Goal: Transaction & Acquisition: Purchase product/service

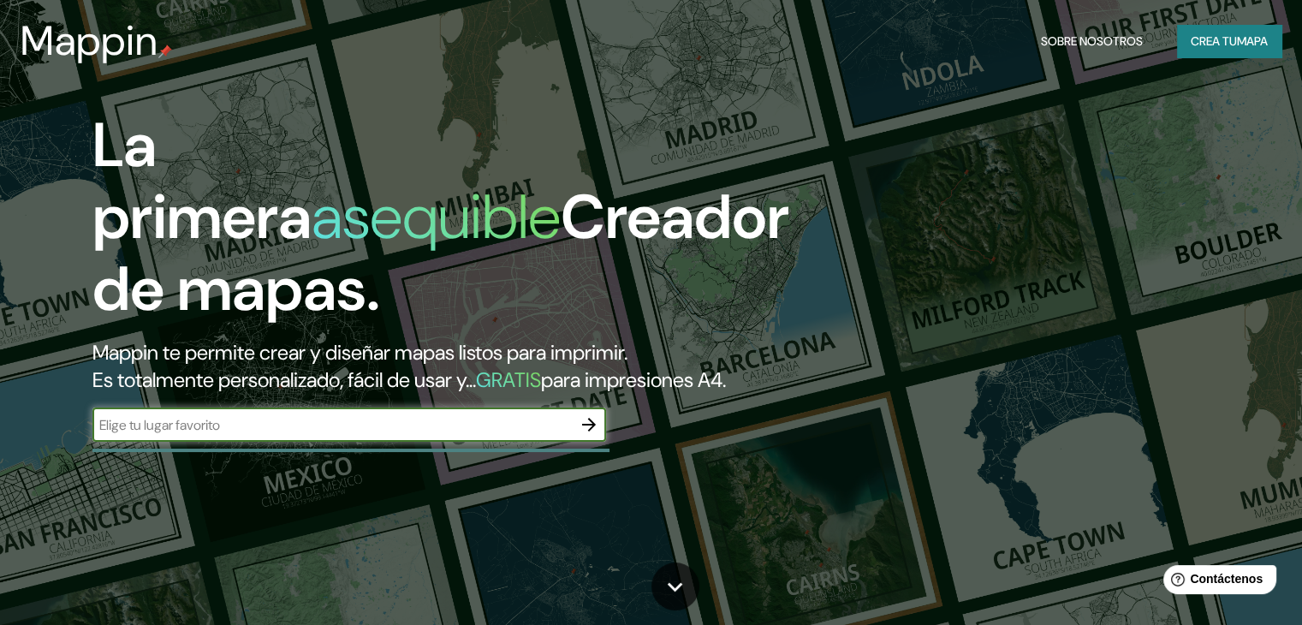
click at [238, 435] on input "text" at bounding box center [331, 425] width 479 height 20
click at [1205, 45] on font "Crea tu" at bounding box center [1213, 40] width 46 height 15
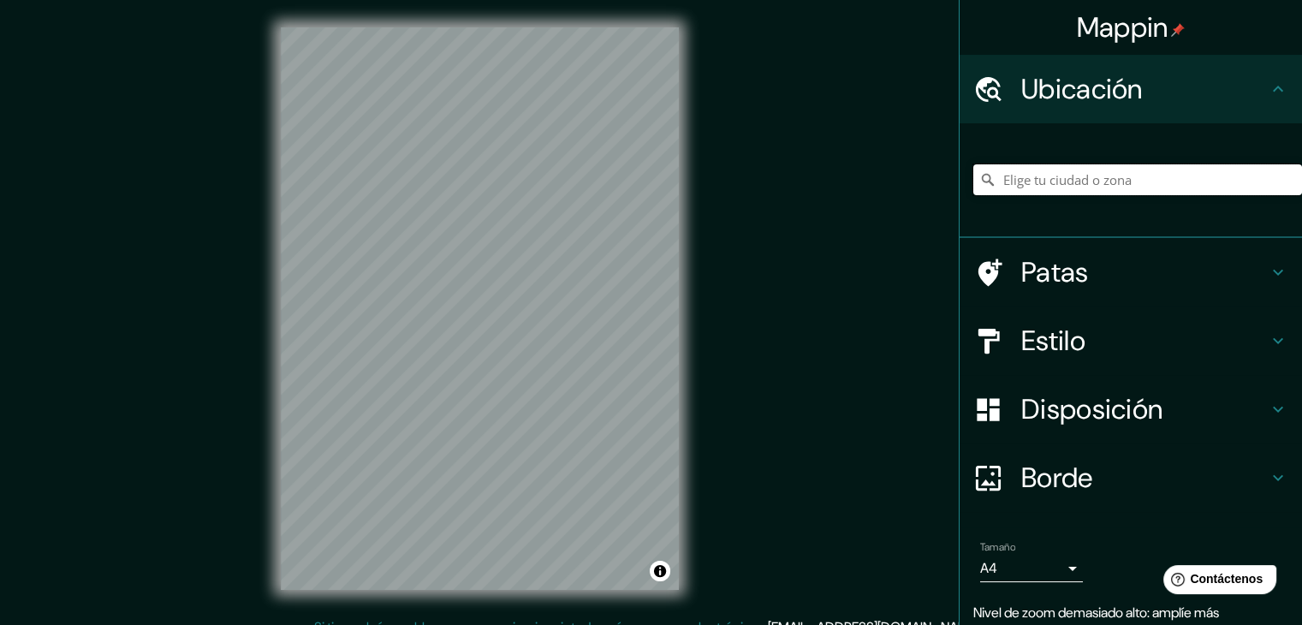
click at [1123, 189] on input "Elige tu ciudad o zona" at bounding box center [1137, 179] width 329 height 31
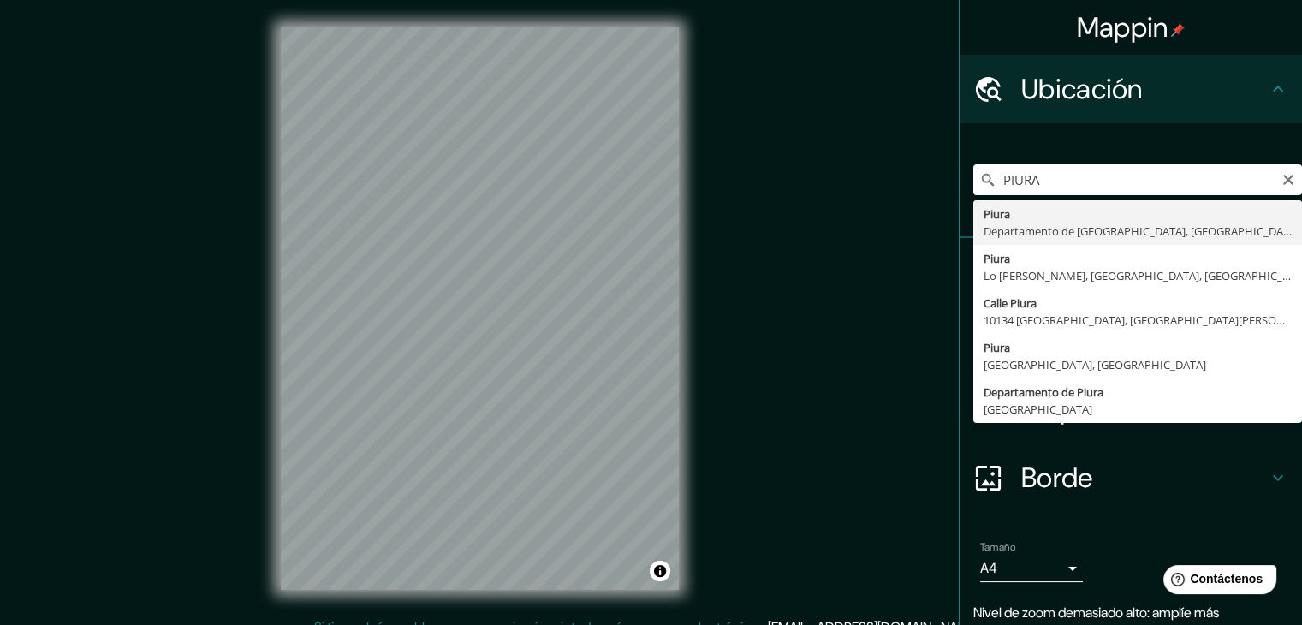
type input "Piura, [GEOGRAPHIC_DATA], [GEOGRAPHIC_DATA]"
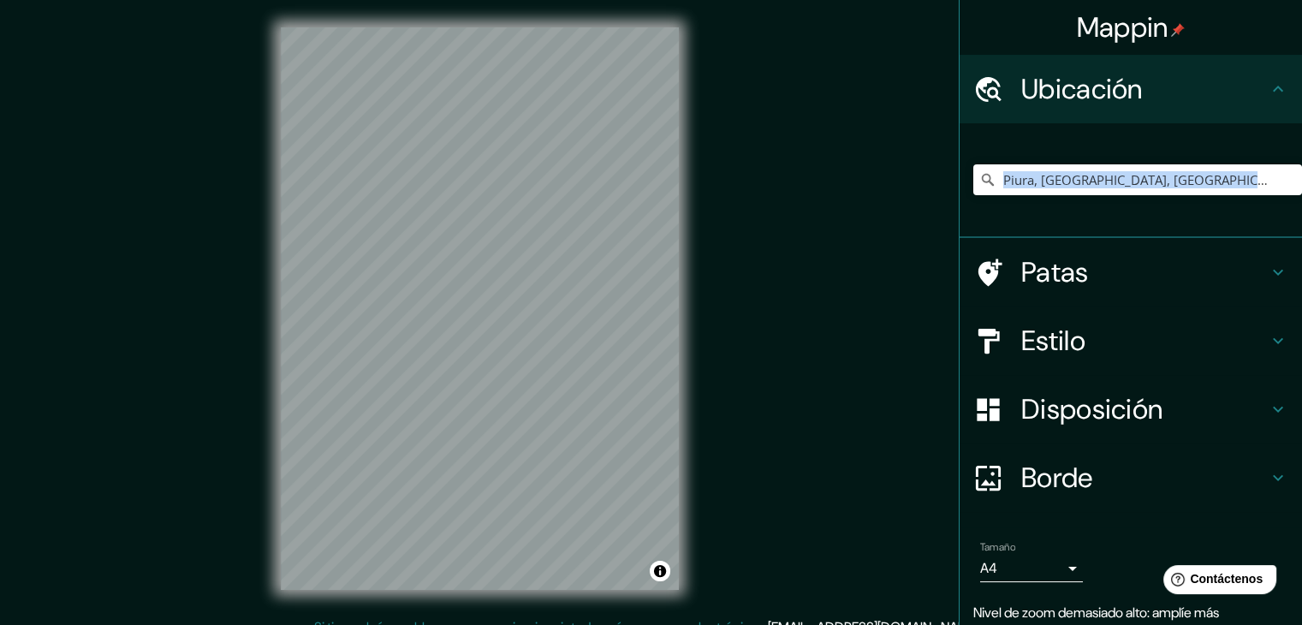
click at [1099, 222] on div "Piura, [GEOGRAPHIC_DATA], [GEOGRAPHIC_DATA]" at bounding box center [1130, 180] width 342 height 115
click at [1053, 571] on body "Mappin Ubicación Piura, [GEOGRAPHIC_DATA], [GEOGRAPHIC_DATA] Patas Estilo Dispo…" at bounding box center [651, 312] width 1302 height 625
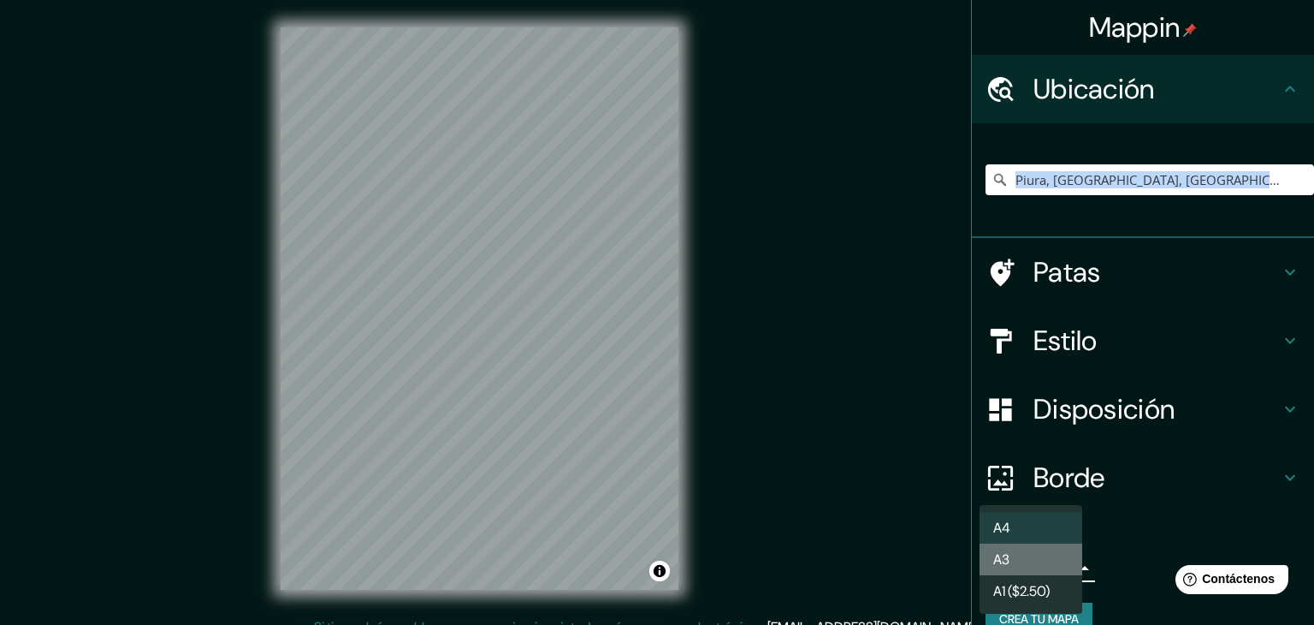
click at [1042, 571] on li "A3" at bounding box center [1031, 559] width 103 height 32
type input "a4"
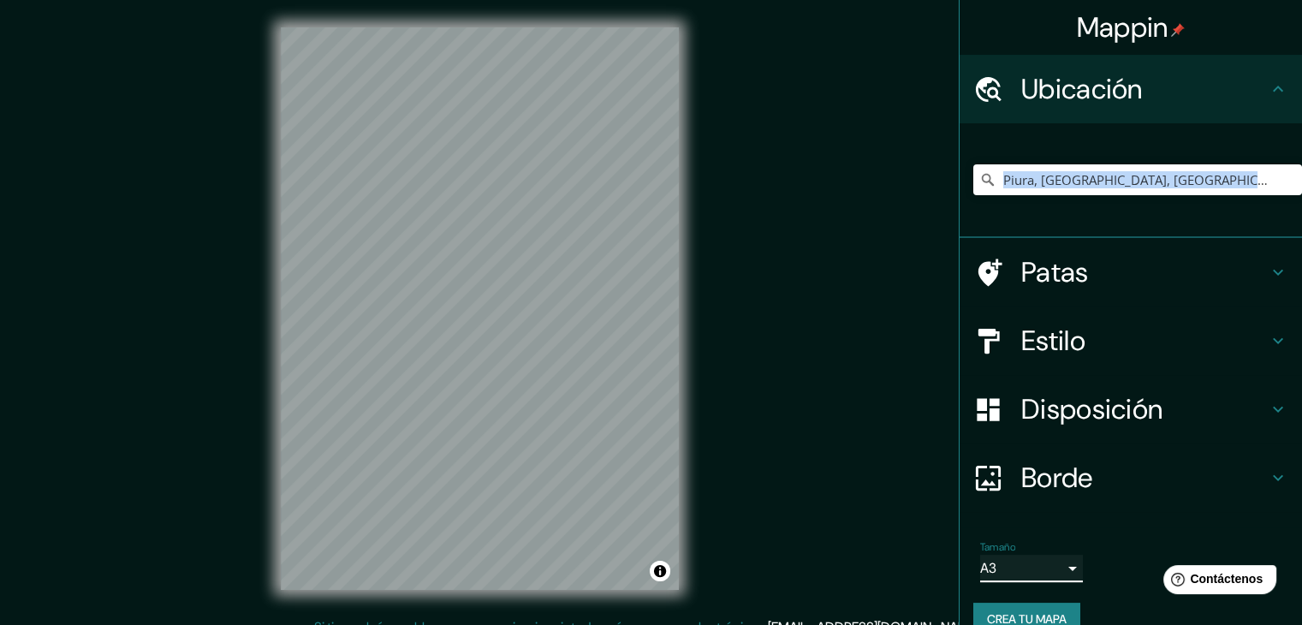
scroll to position [30, 0]
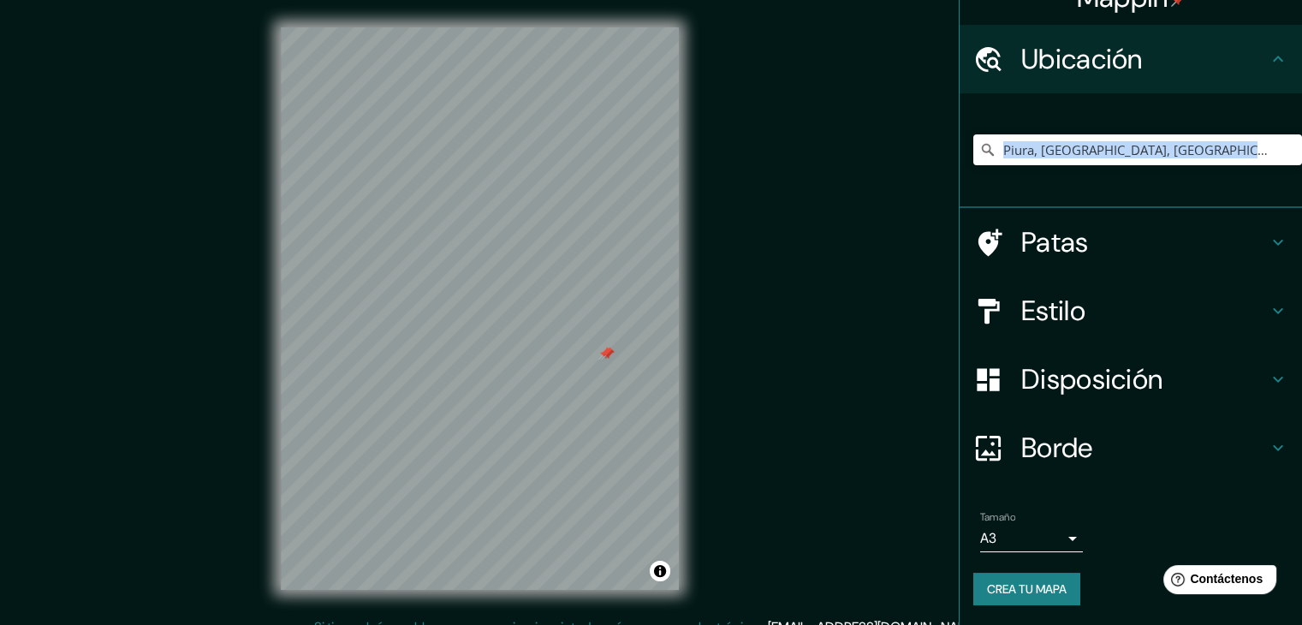
click at [602, 27] on div at bounding box center [480, 27] width 398 height 0
click at [606, 342] on div at bounding box center [608, 343] width 14 height 14
click at [612, 349] on div at bounding box center [605, 343] width 14 height 14
click at [569, 375] on div at bounding box center [566, 377] width 14 height 14
click at [650, 320] on div at bounding box center [650, 321] width 14 height 14
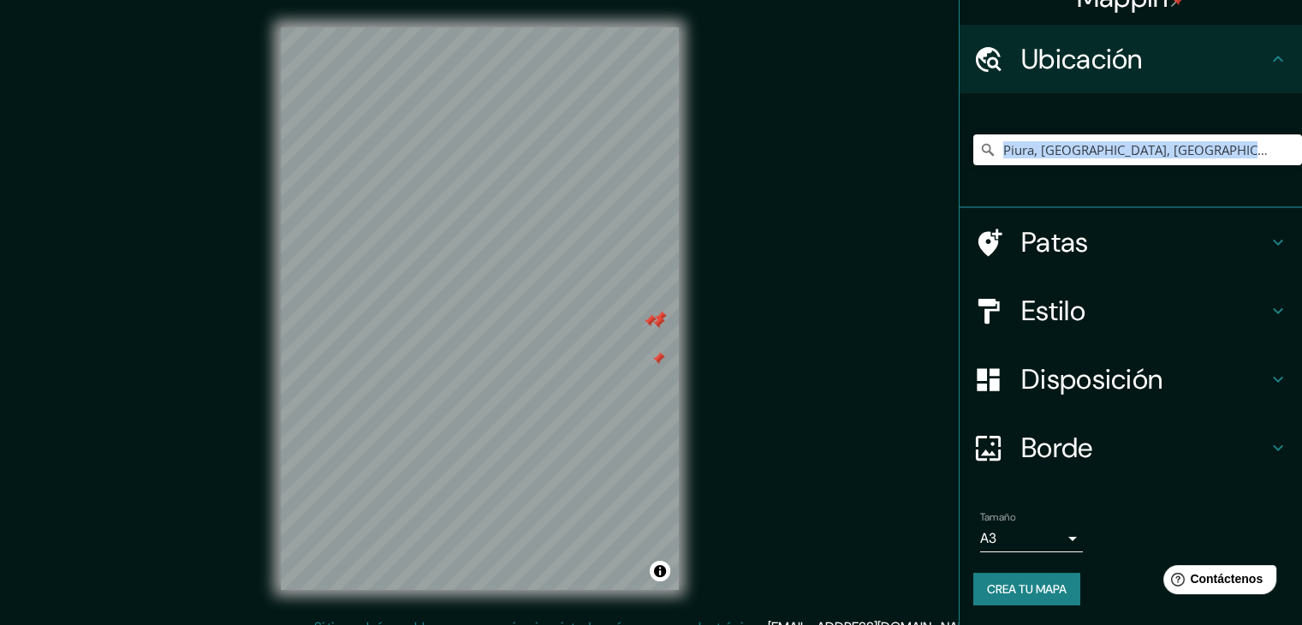
click at [658, 323] on div at bounding box center [658, 323] width 14 height 14
click at [650, 319] on div at bounding box center [650, 321] width 14 height 14
click at [657, 317] on div at bounding box center [660, 318] width 14 height 14
click at [662, 359] on div at bounding box center [658, 359] width 14 height 14
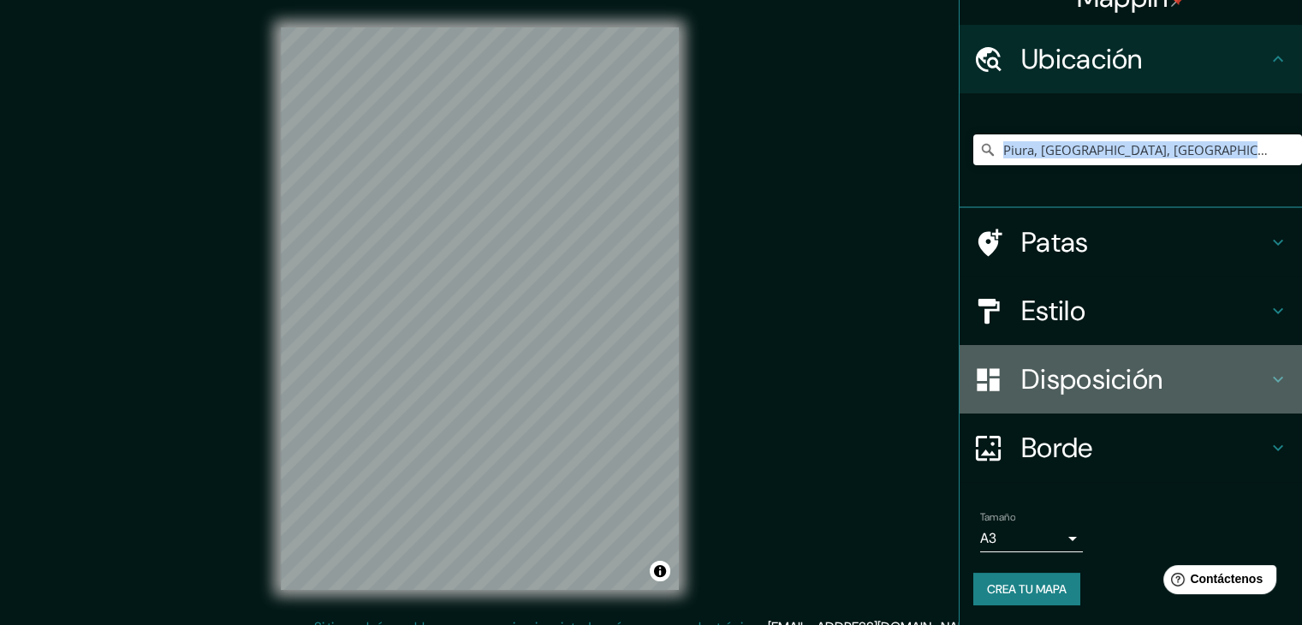
click at [1078, 390] on font "Disposición" at bounding box center [1091, 379] width 141 height 36
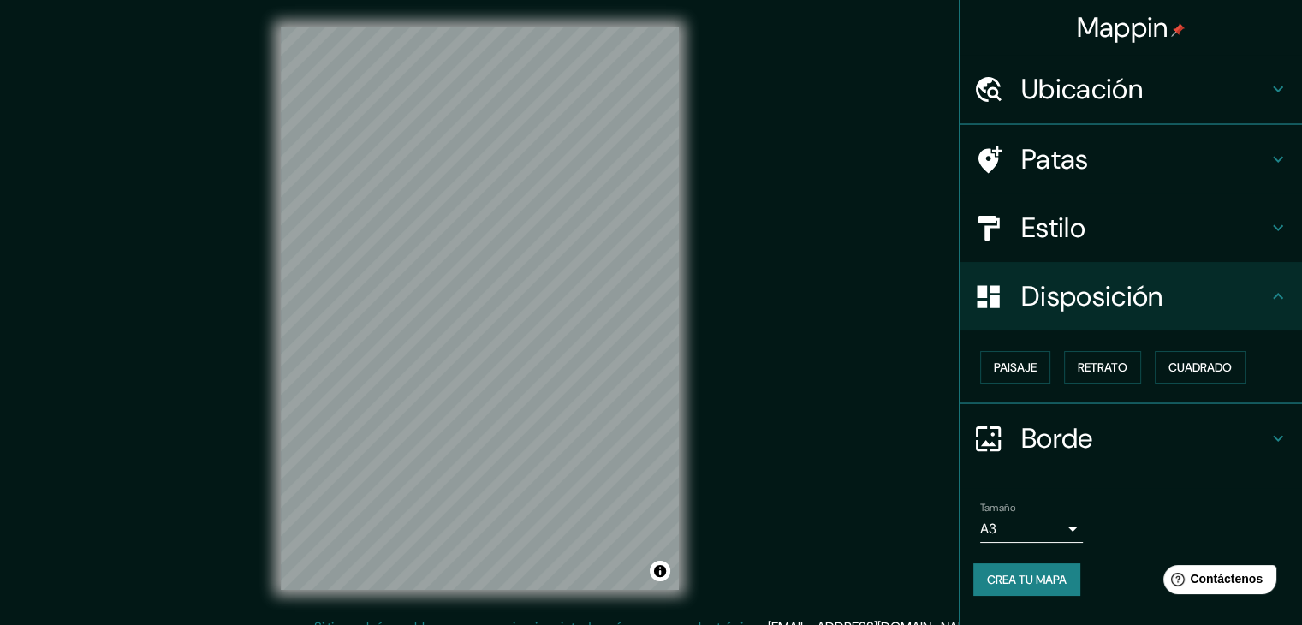
scroll to position [0, 0]
click at [1192, 365] on font "Cuadrado" at bounding box center [1199, 366] width 63 height 15
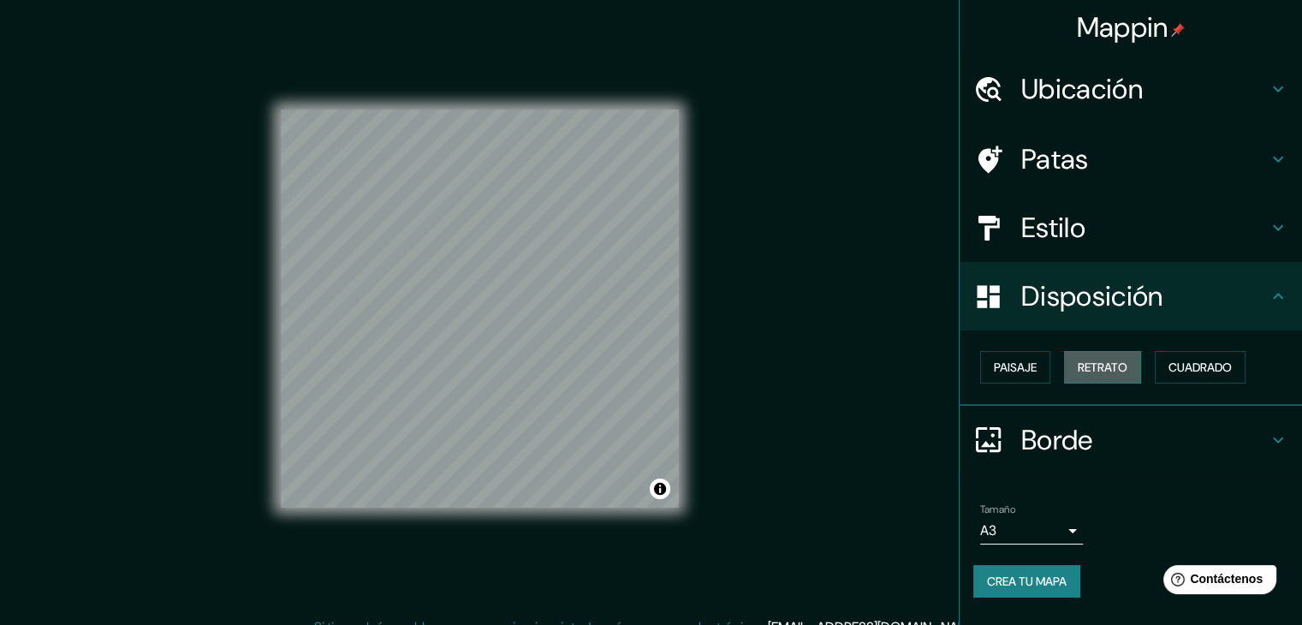
click at [1088, 359] on font "Retrato" at bounding box center [1102, 366] width 50 height 15
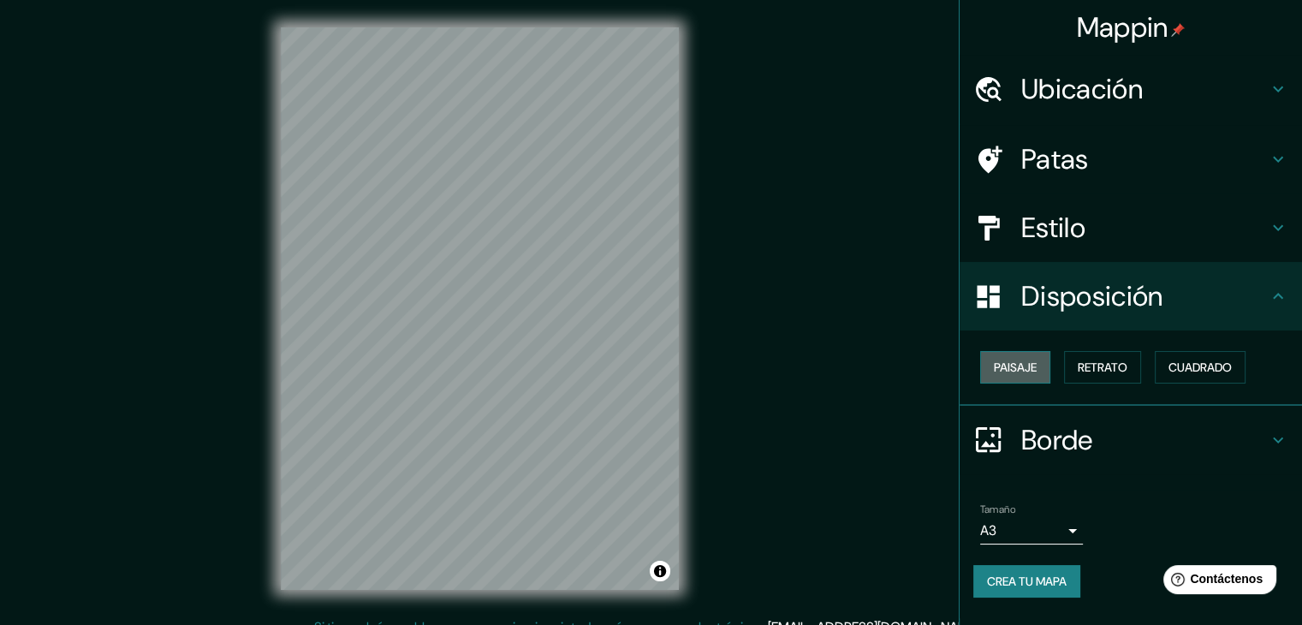
click at [1029, 359] on font "Paisaje" at bounding box center [1015, 366] width 43 height 15
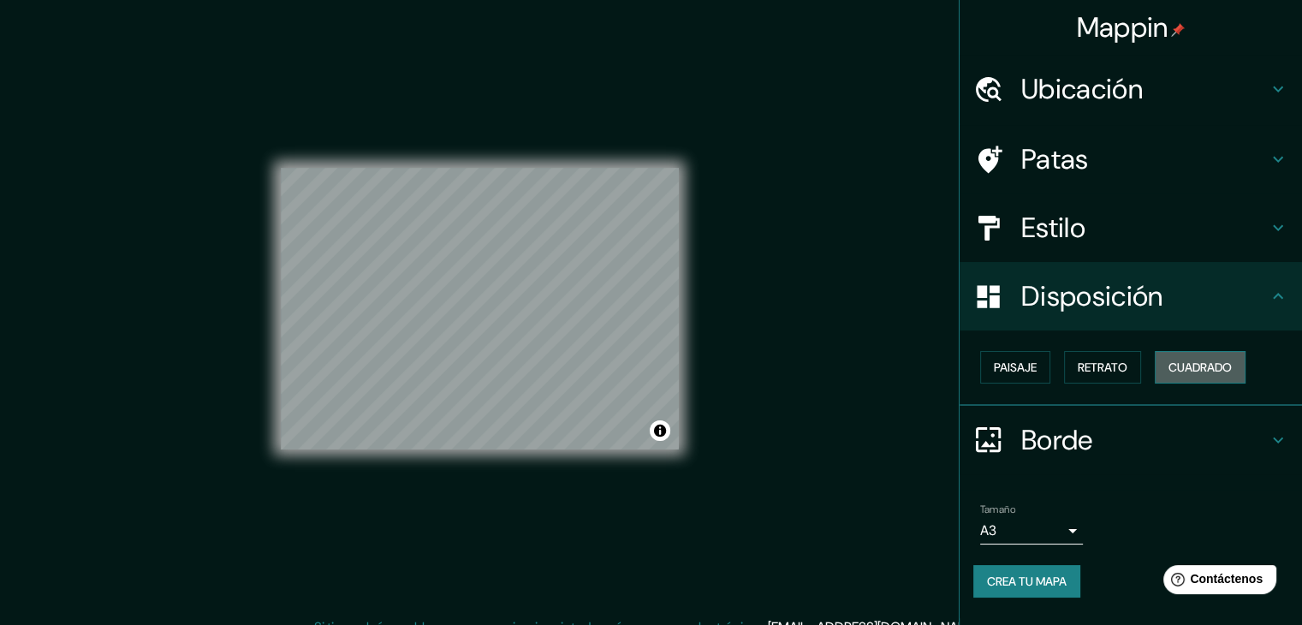
click at [1187, 371] on font "Cuadrado" at bounding box center [1199, 366] width 63 height 15
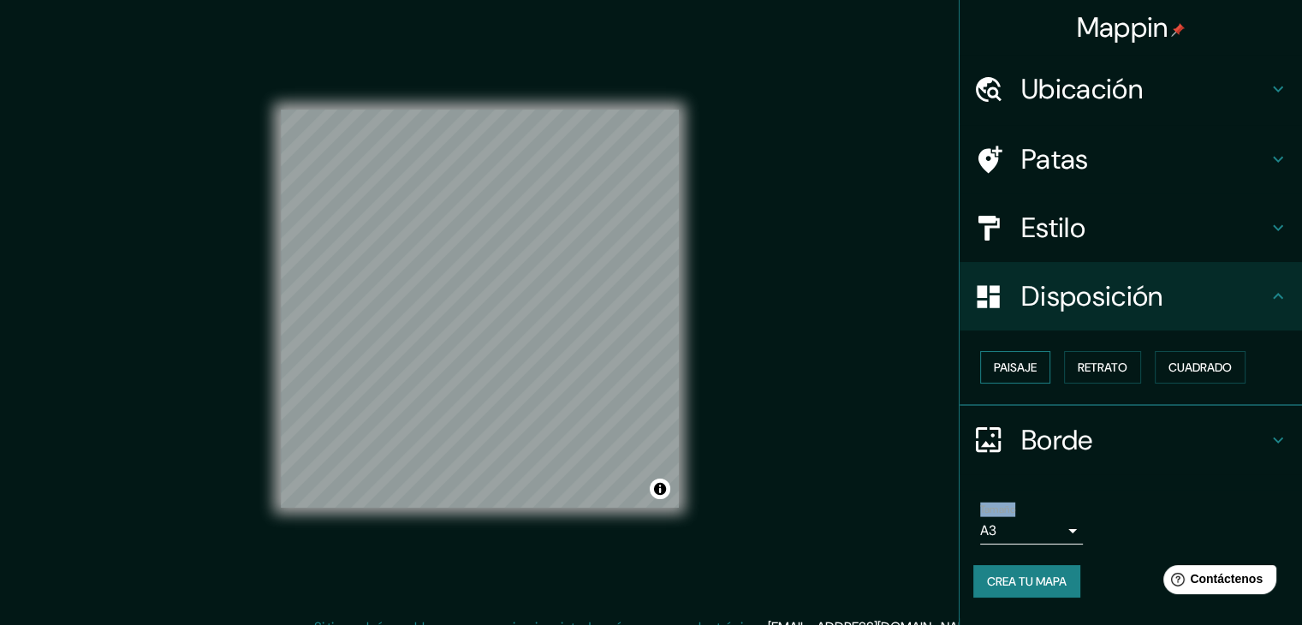
drag, startPoint x: 1013, startPoint y: 345, endPoint x: 1013, endPoint y: 364, distance: 18.8
click at [1013, 352] on div "Paisaje Retrato Cuadrado" at bounding box center [1130, 367] width 342 height 75
click at [1013, 364] on font "Paisaje" at bounding box center [1015, 366] width 43 height 15
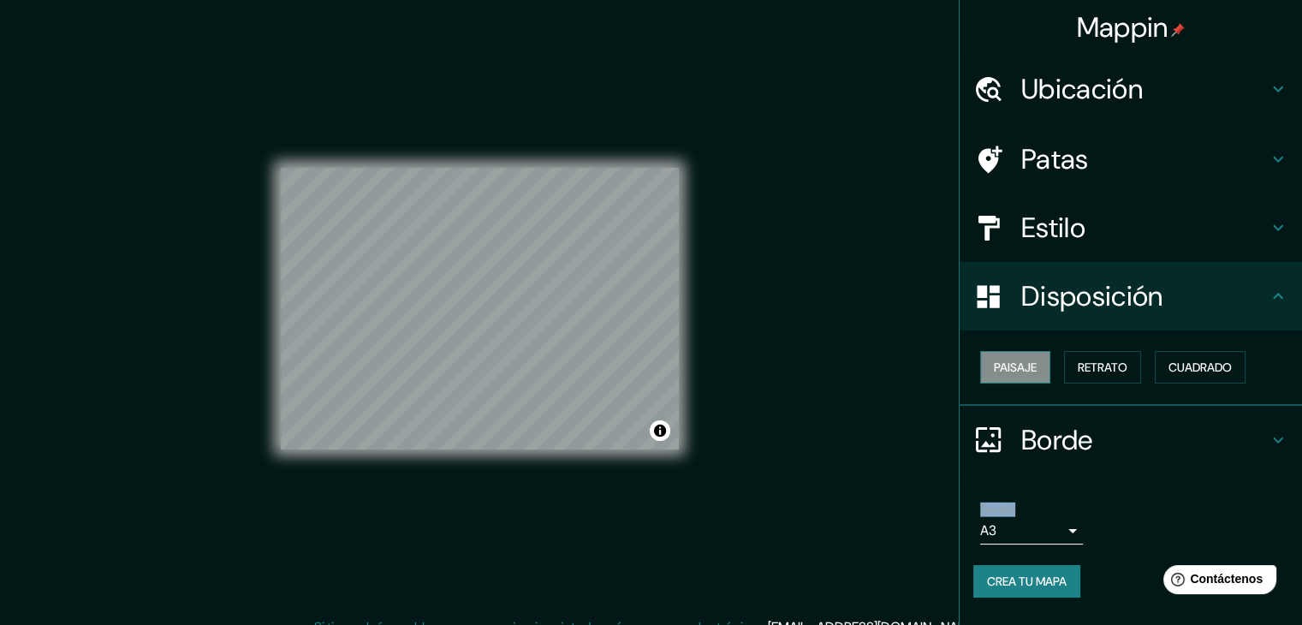
click at [1013, 364] on font "Paisaje" at bounding box center [1015, 366] width 43 height 15
click at [1071, 371] on button "Retrato" at bounding box center [1102, 367] width 77 height 33
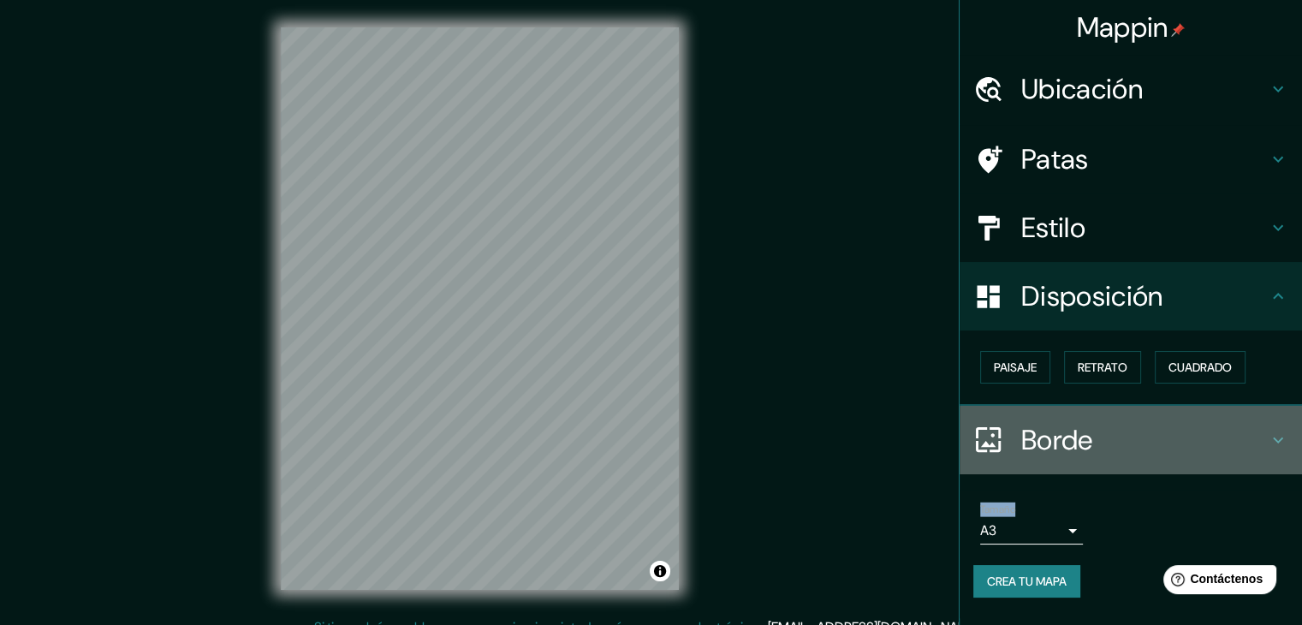
drag, startPoint x: 1201, startPoint y: 426, endPoint x: 1219, endPoint y: 436, distance: 19.5
click at [1219, 437] on h4 "Borde" at bounding box center [1144, 440] width 246 height 34
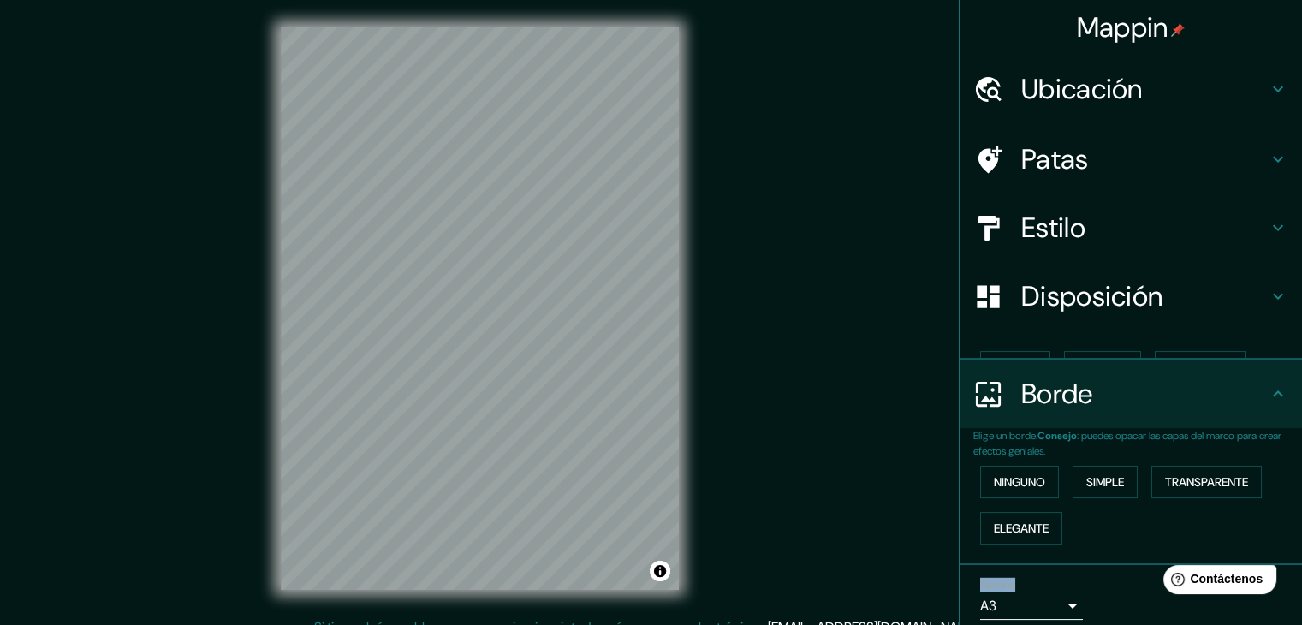
click at [1219, 435] on ul "Ubicación Piura, Departamento de [GEOGRAPHIC_DATA], [GEOGRAPHIC_DATA] Patas Est…" at bounding box center [1130, 374] width 342 height 638
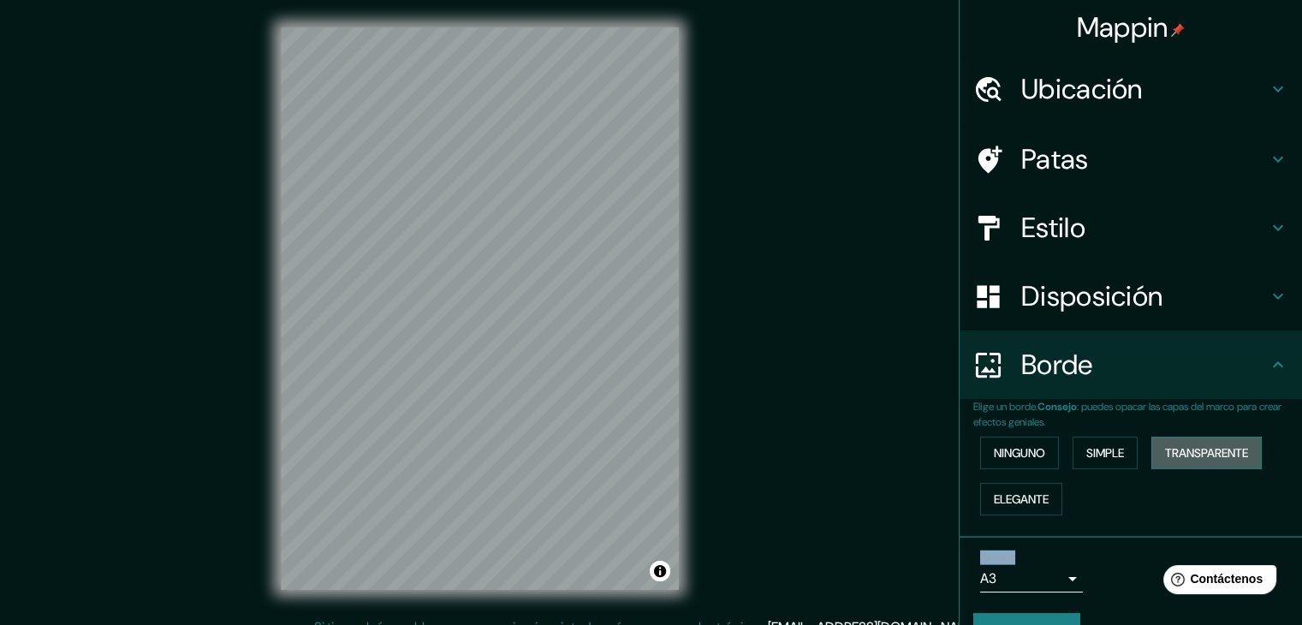
click at [1190, 453] on font "Transparente" at bounding box center [1206, 452] width 83 height 15
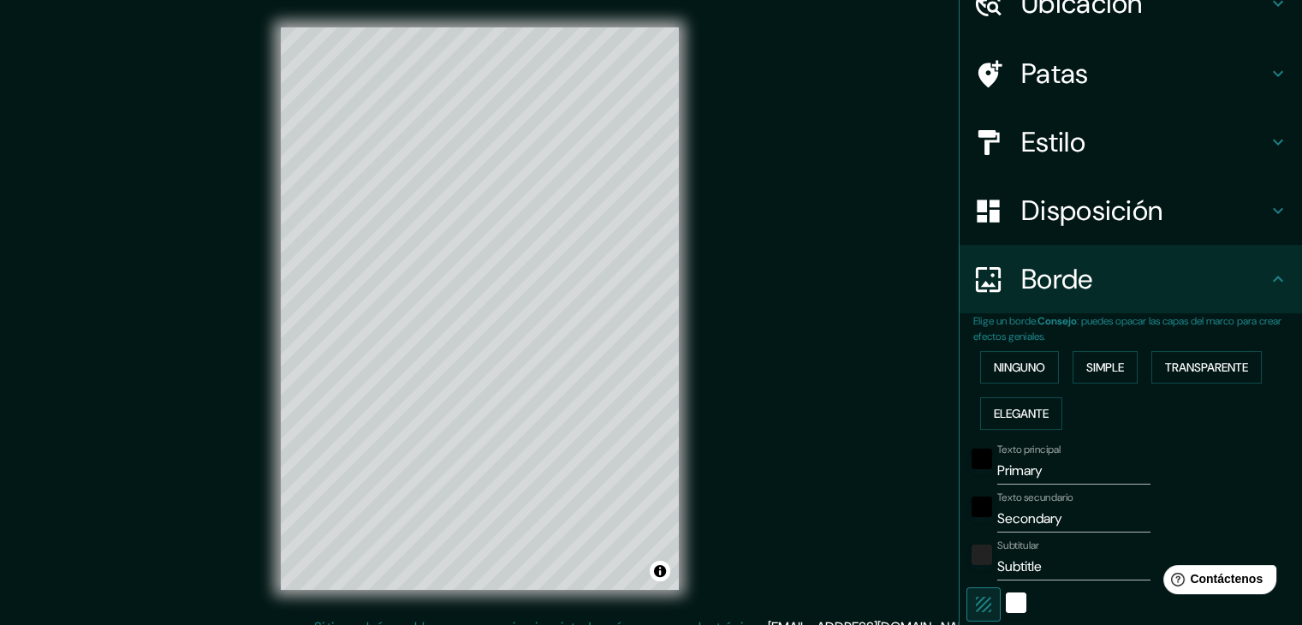
scroll to position [171, 0]
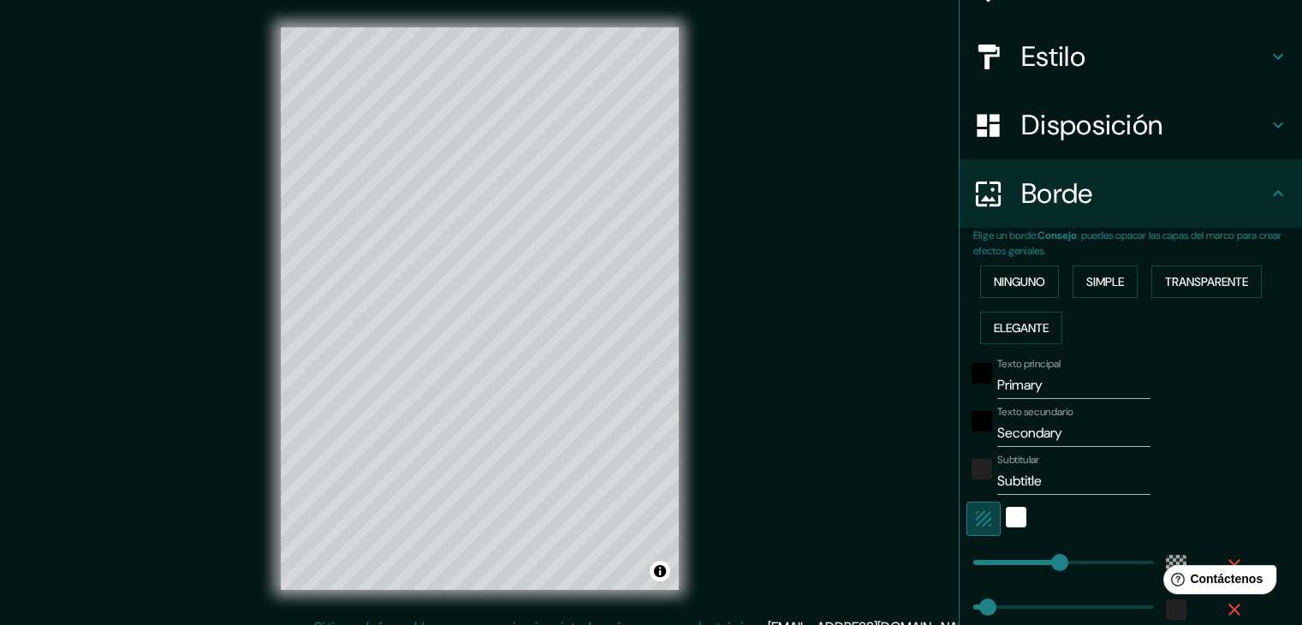
click at [976, 521] on icon "button" at bounding box center [983, 518] width 15 height 15
type input "223"
type input "37"
click at [976, 521] on icon "button" at bounding box center [983, 518] width 15 height 15
type input "223"
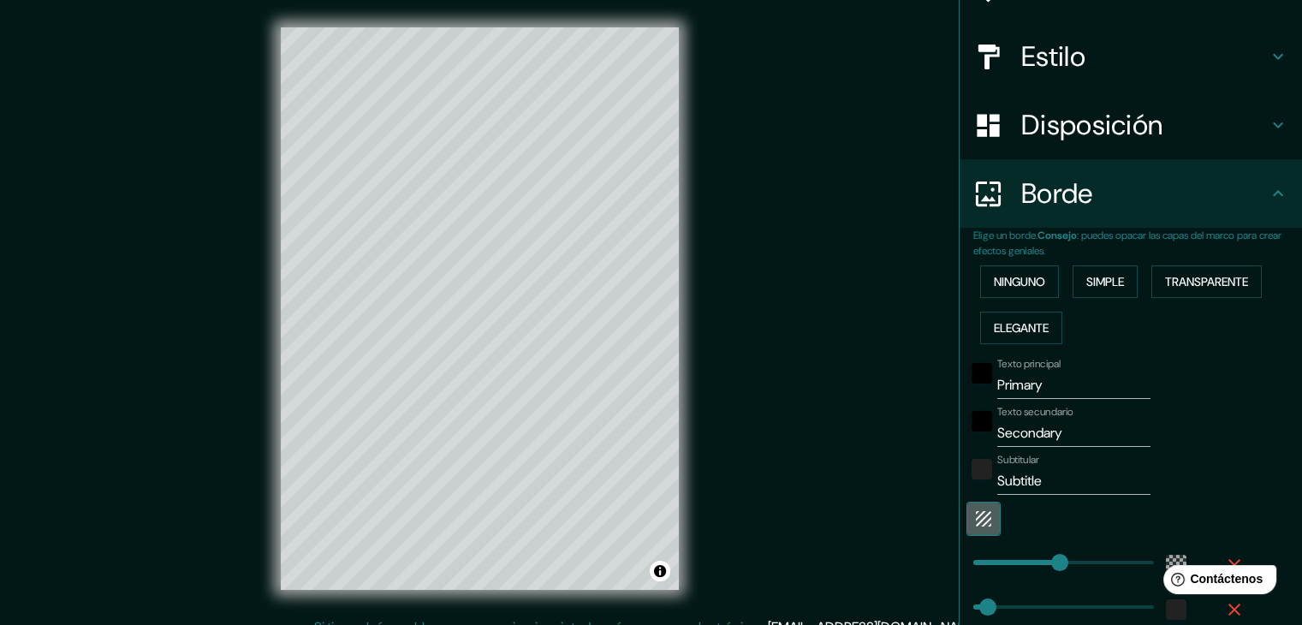
type input "37"
click at [976, 521] on icon "button" at bounding box center [983, 518] width 15 height 15
type input "223"
type input "37"
click at [976, 521] on icon "button" at bounding box center [983, 518] width 15 height 15
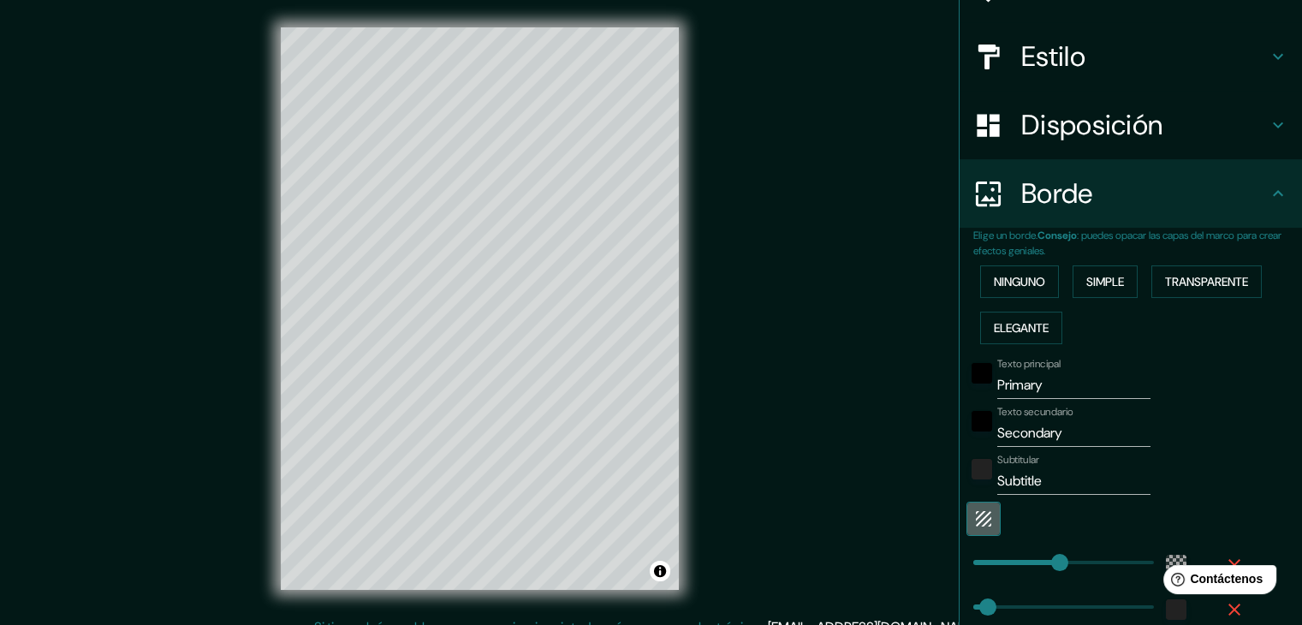
type input "223"
type input "37"
type input "325"
drag, startPoint x: 1047, startPoint y: 561, endPoint x: 1086, endPoint y: 562, distance: 38.5
type input "37"
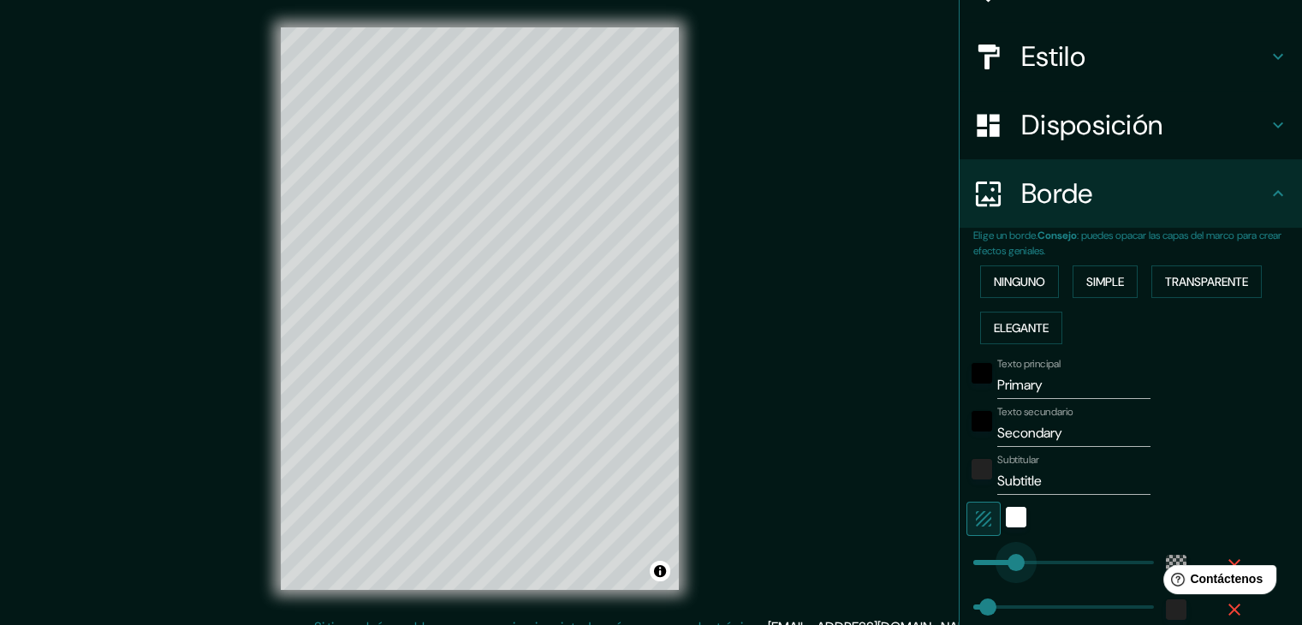
type input "100"
drag, startPoint x: 1087, startPoint y: 563, endPoint x: 999, endPoint y: 559, distance: 88.2
type input "37"
type input "5"
drag, startPoint x: 1007, startPoint y: 559, endPoint x: 962, endPoint y: 548, distance: 46.7
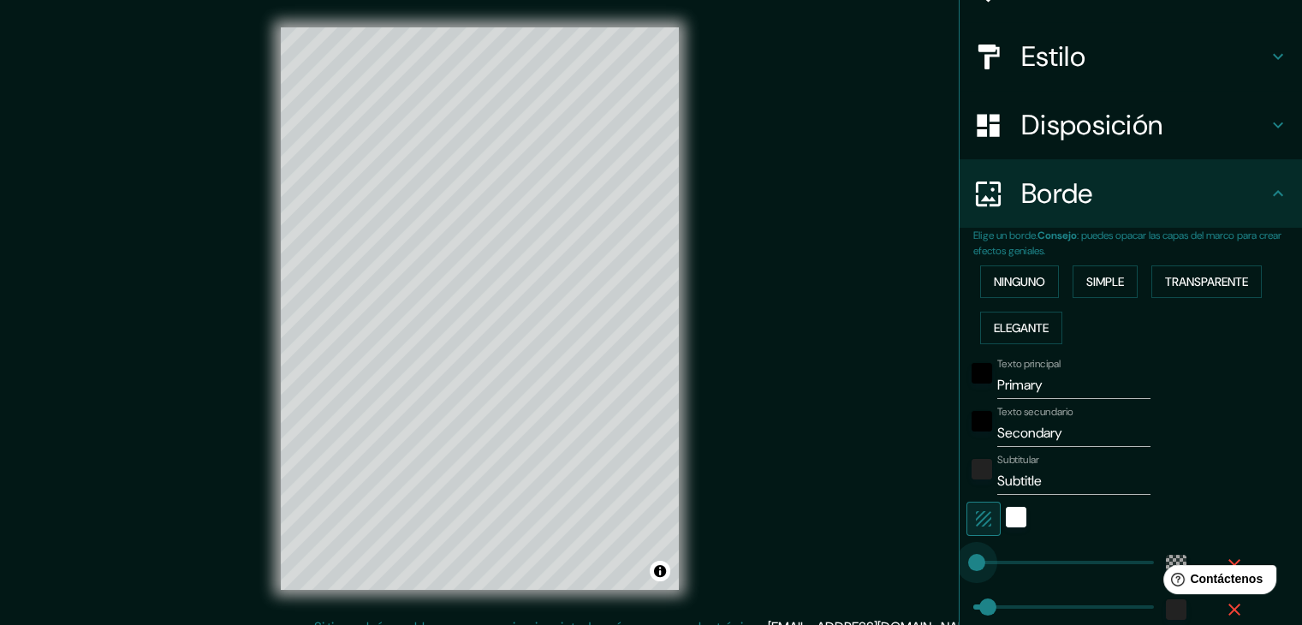
type input "37"
type input "0"
type input "37"
type input "217"
drag, startPoint x: 962, startPoint y: 555, endPoint x: 1044, endPoint y: 559, distance: 82.2
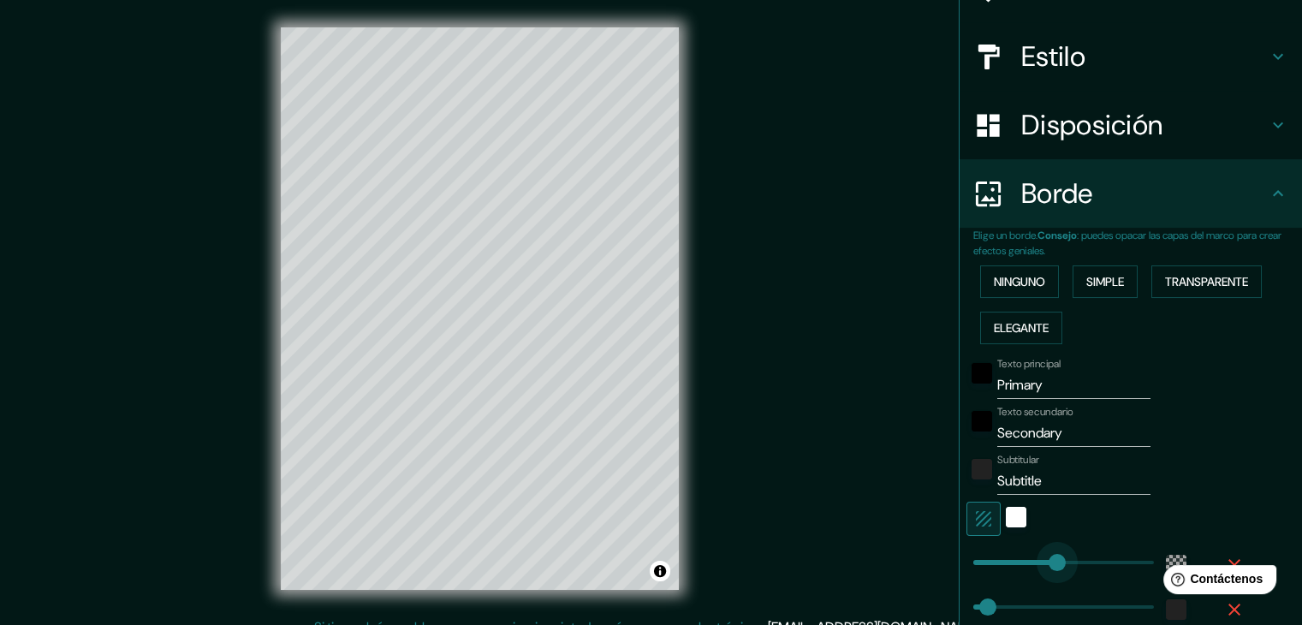
type input "37"
type input "385"
drag, startPoint x: 1041, startPoint y: 560, endPoint x: 1109, endPoint y: 563, distance: 68.5
type input "37"
type input "173"
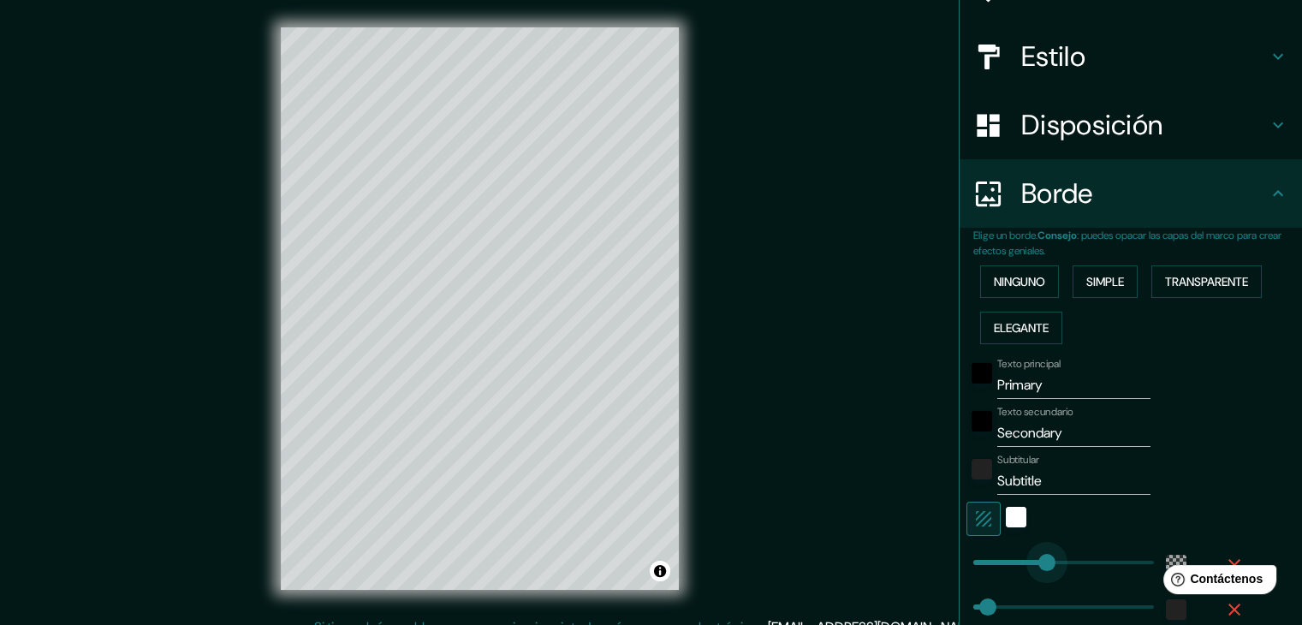
drag, startPoint x: 1109, startPoint y: 563, endPoint x: 1027, endPoint y: 563, distance: 82.2
type input "37"
type input "74"
drag, startPoint x: 1035, startPoint y: 556, endPoint x: 988, endPoint y: 556, distance: 46.2
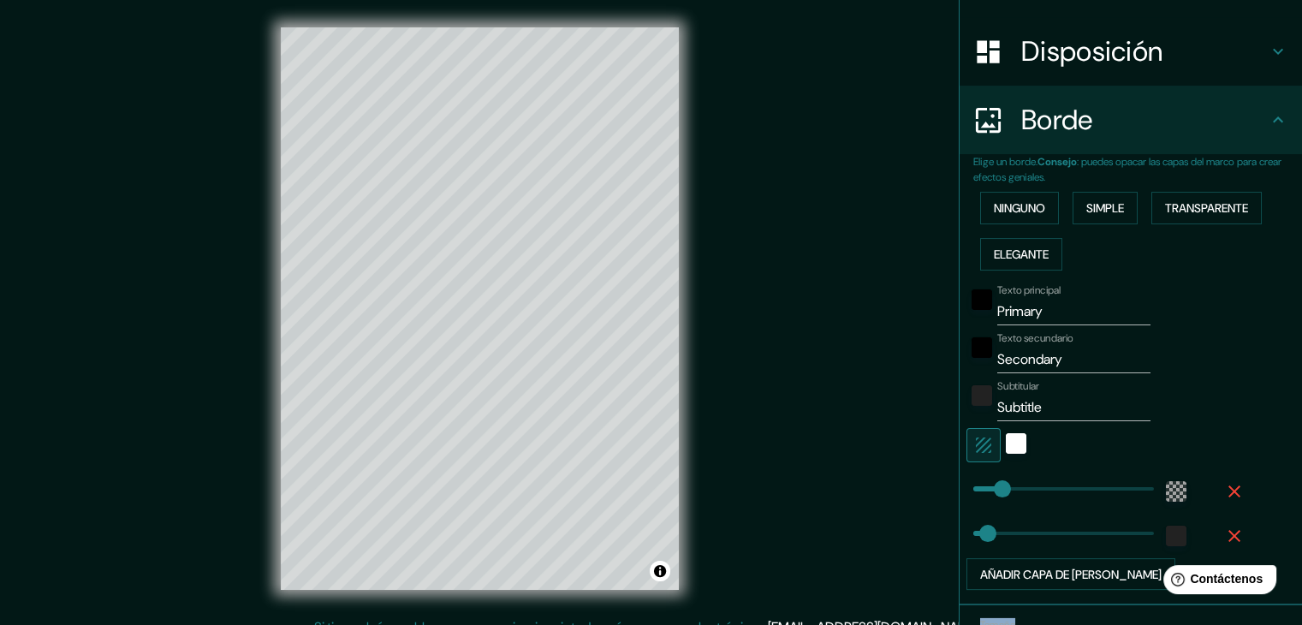
scroll to position [342, 0]
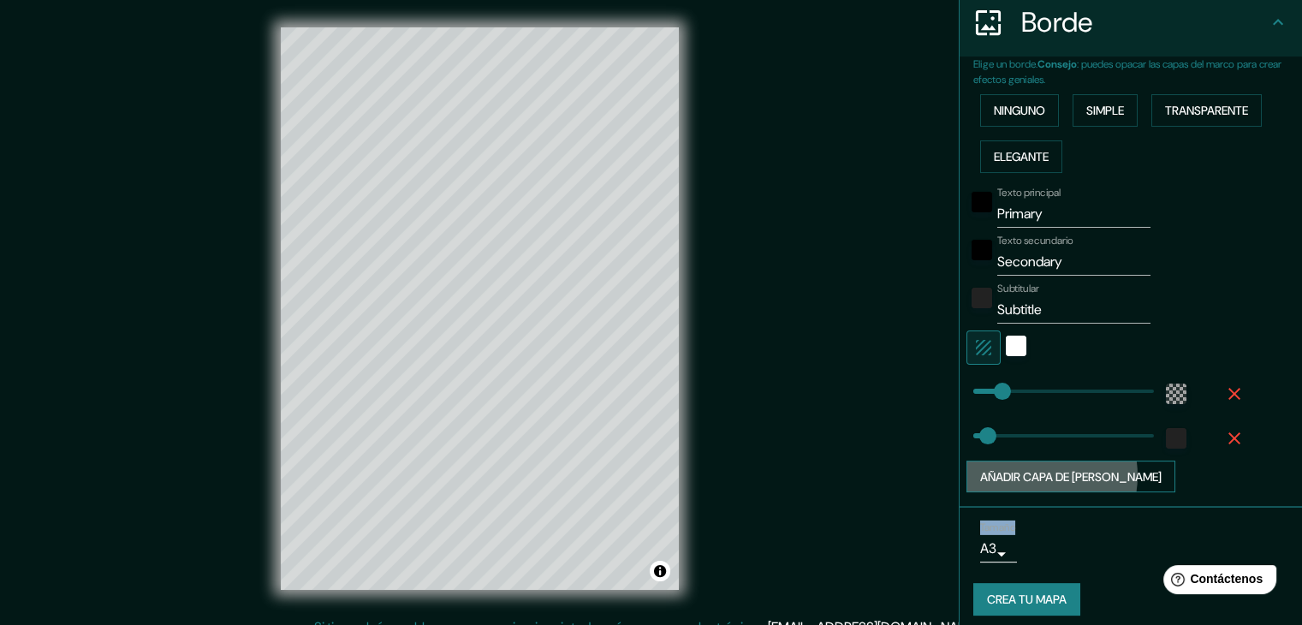
click at [1017, 473] on font "Añadir capa de [PERSON_NAME]" at bounding box center [1070, 476] width 181 height 15
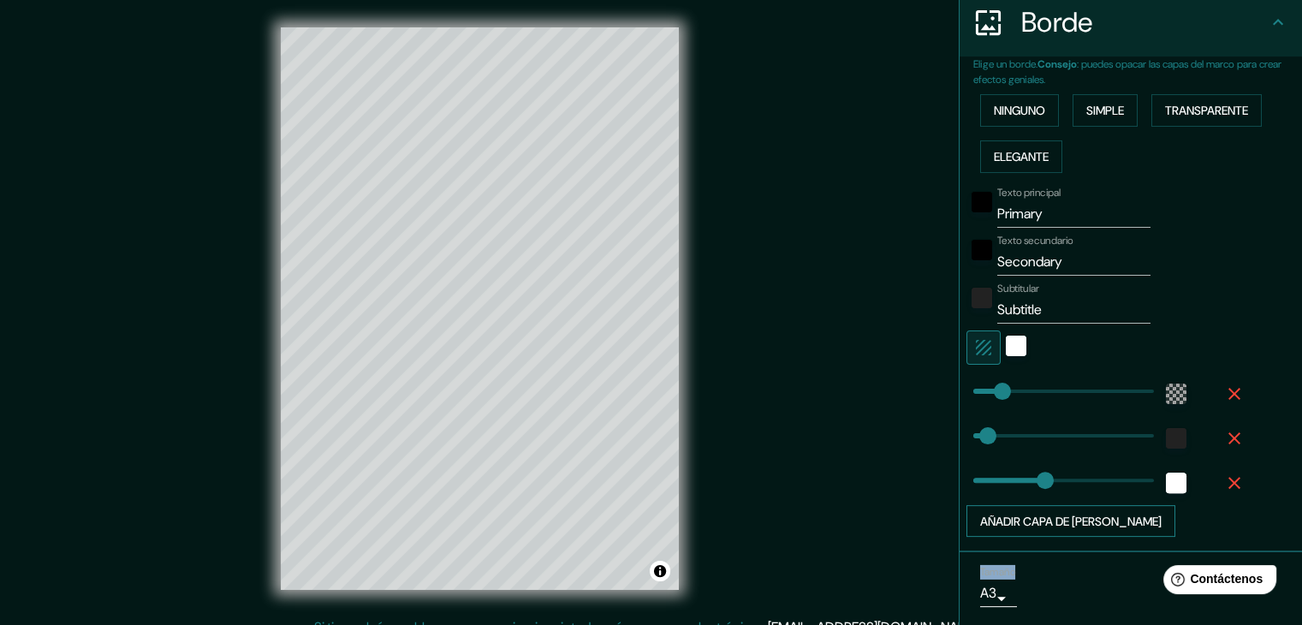
click at [1027, 513] on font "Añadir capa de [PERSON_NAME]" at bounding box center [1070, 520] width 181 height 15
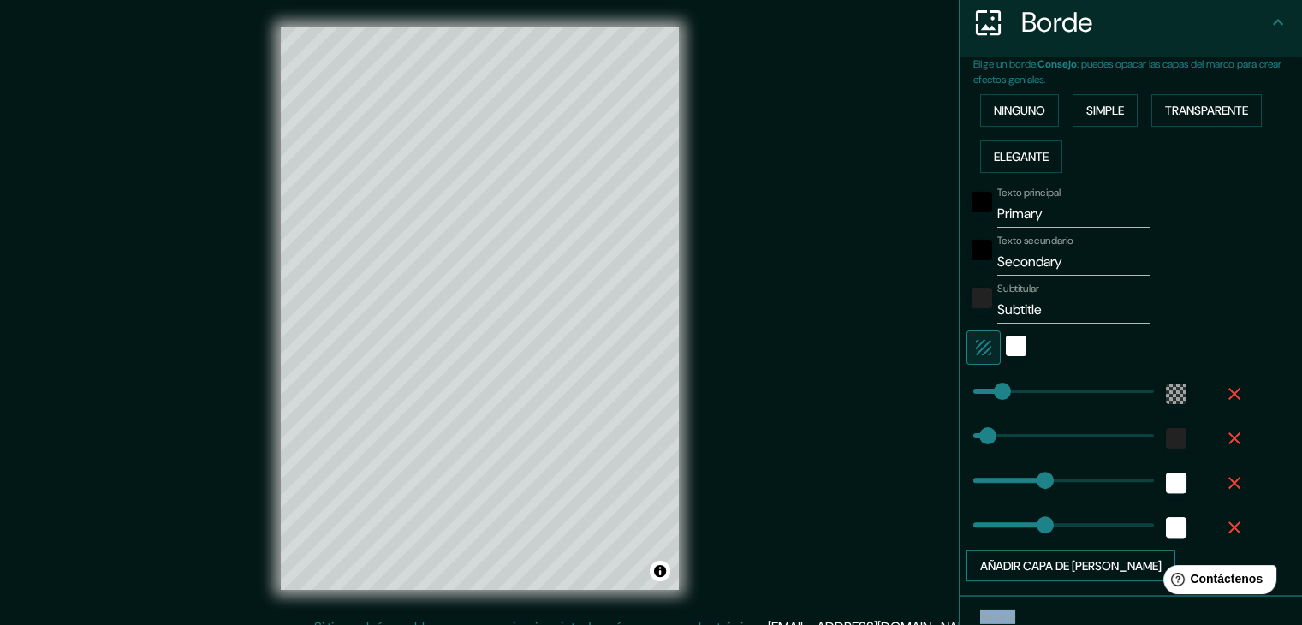
type input "37"
type input "49"
drag, startPoint x: 1033, startPoint y: 524, endPoint x: 979, endPoint y: 535, distance: 55.0
click at [1230, 521] on icon "button" at bounding box center [1234, 527] width 21 height 21
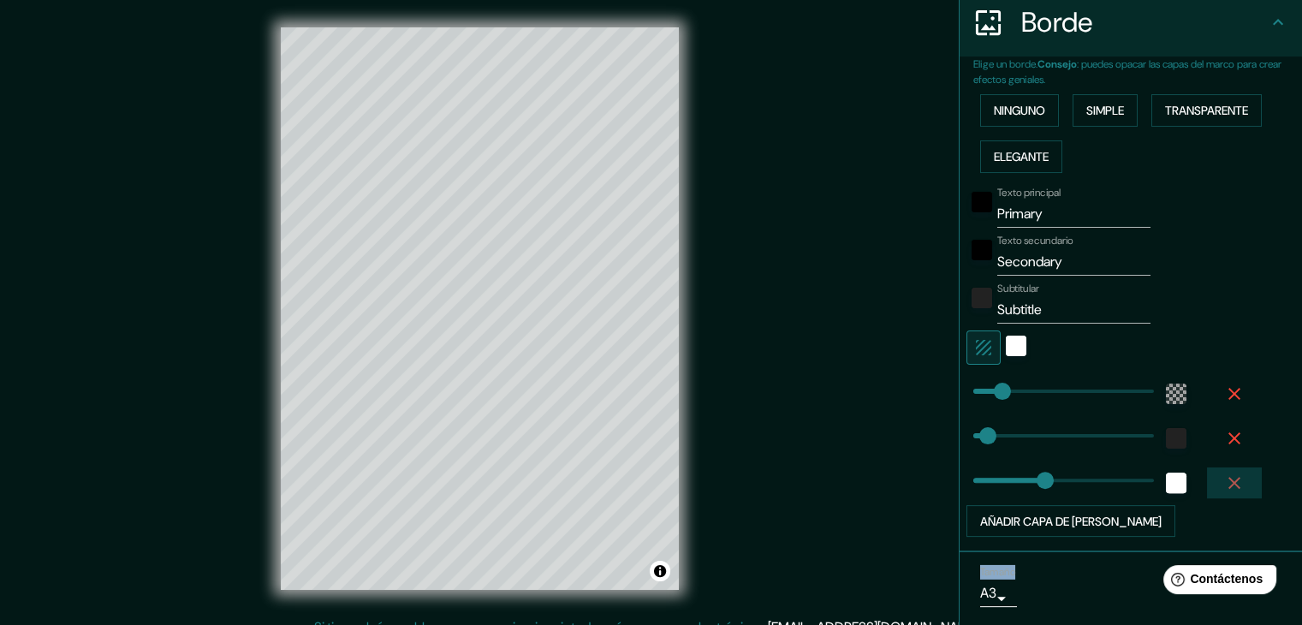
click at [1228, 484] on icon "button" at bounding box center [1234, 483] width 12 height 12
type input "37"
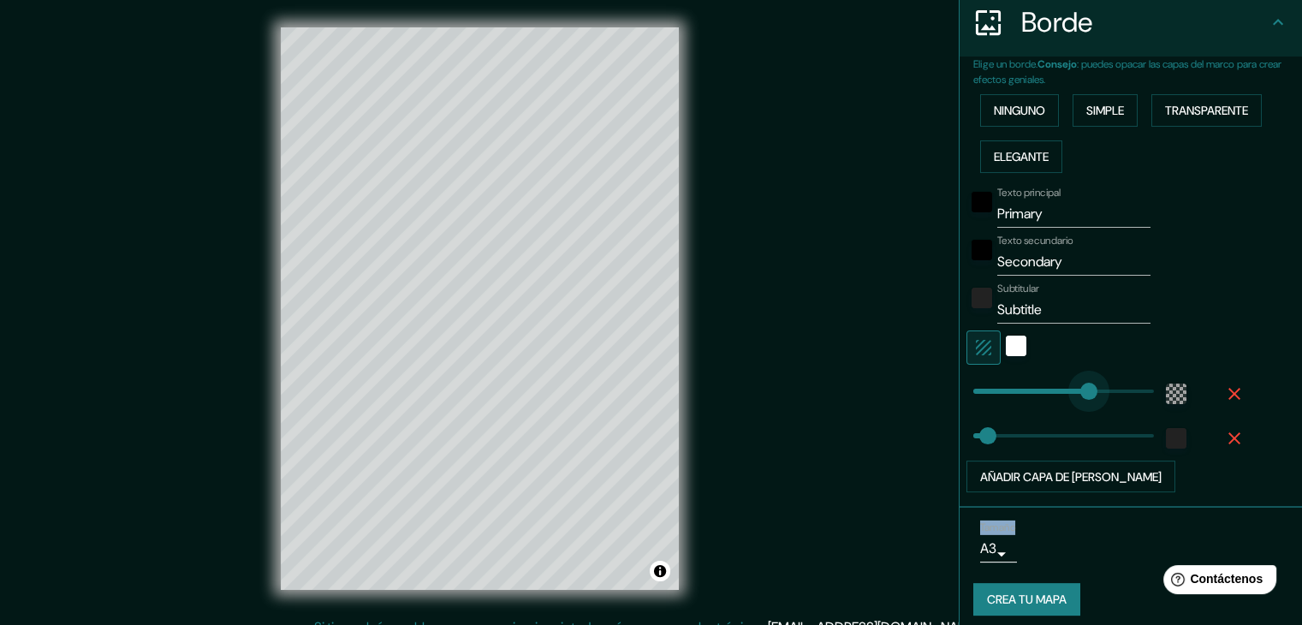
type input "323"
drag, startPoint x: 1003, startPoint y: 388, endPoint x: 1085, endPoint y: 389, distance: 82.2
type input "37"
type input "465"
drag, startPoint x: 1104, startPoint y: 395, endPoint x: 1141, endPoint y: 392, distance: 36.9
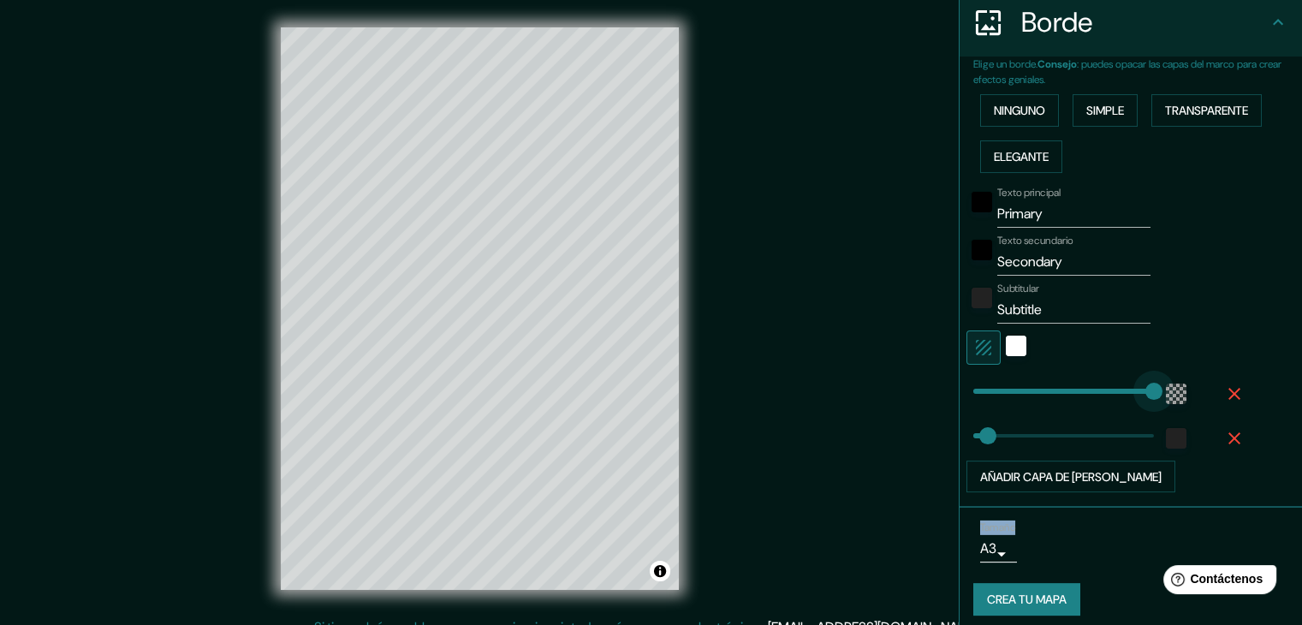
type input "37"
type input "352"
drag, startPoint x: 1132, startPoint y: 388, endPoint x: 1095, endPoint y: 391, distance: 37.0
type input "37"
type input "253"
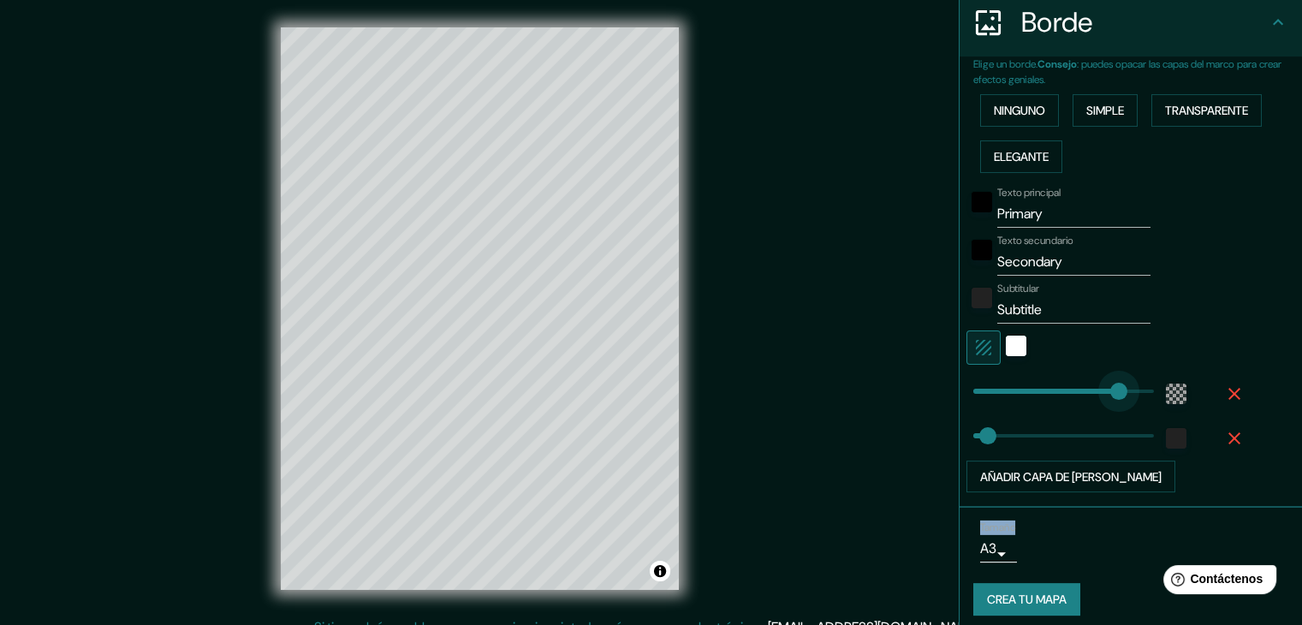
drag, startPoint x: 1106, startPoint y: 389, endPoint x: 1054, endPoint y: 391, distance: 51.4
type input "37"
type input "175"
drag, startPoint x: 1066, startPoint y: 389, endPoint x: 1028, endPoint y: 389, distance: 38.5
type input "37"
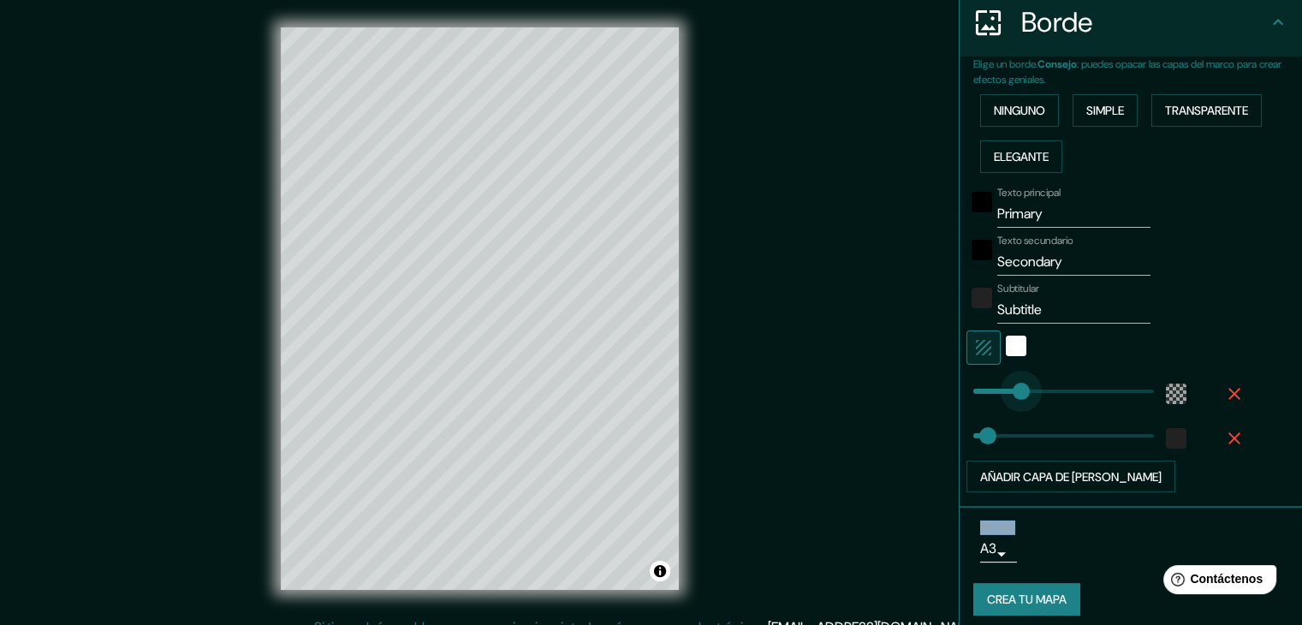
type input "100"
drag, startPoint x: 1028, startPoint y: 389, endPoint x: 999, endPoint y: 389, distance: 29.1
type input "87"
type input "16"
drag, startPoint x: 993, startPoint y: 439, endPoint x: 966, endPoint y: 436, distance: 26.7
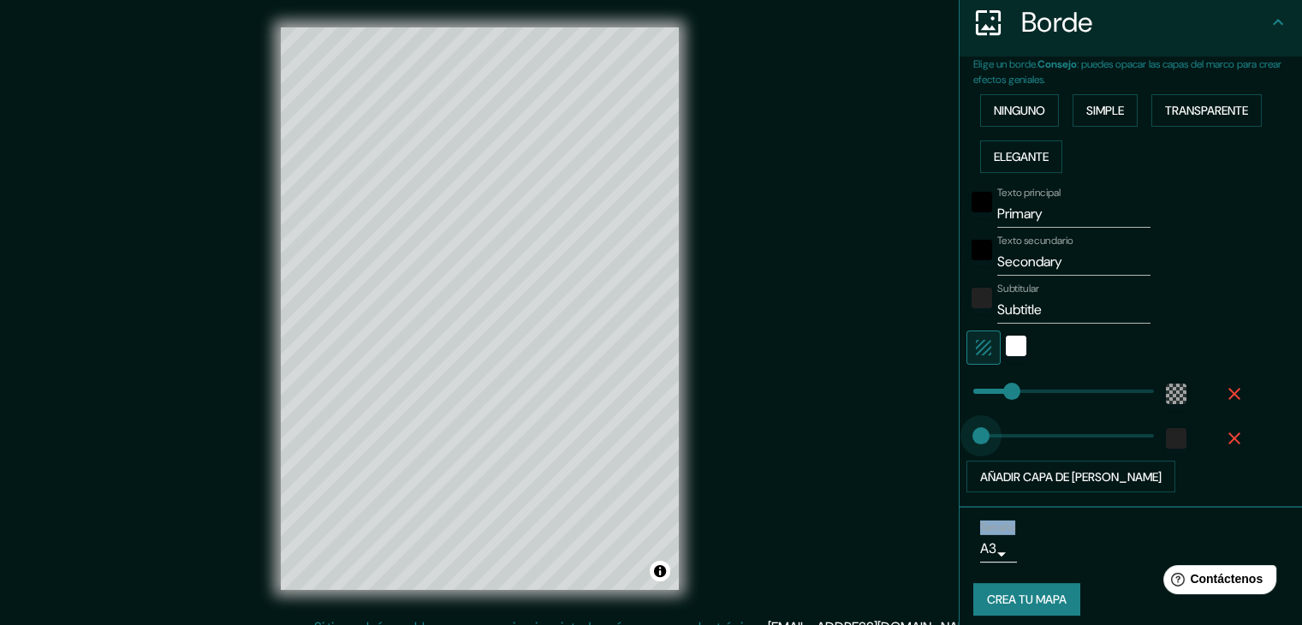
type input "0"
drag, startPoint x: 967, startPoint y: 436, endPoint x: 950, endPoint y: 436, distance: 17.1
type input "8"
drag, startPoint x: 950, startPoint y: 436, endPoint x: 963, endPoint y: 439, distance: 13.3
type input "54"
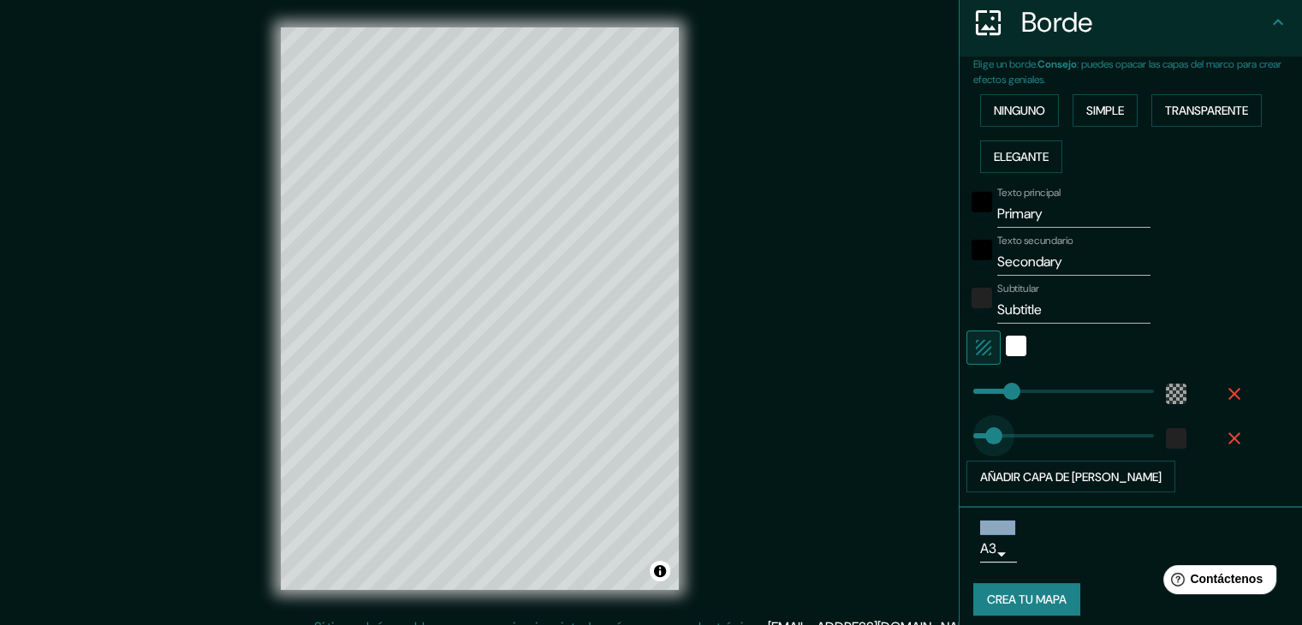
drag, startPoint x: 966, startPoint y: 439, endPoint x: 981, endPoint y: 439, distance: 14.5
type input "10"
drag, startPoint x: 981, startPoint y: 439, endPoint x: 964, endPoint y: 442, distance: 17.3
type input "23"
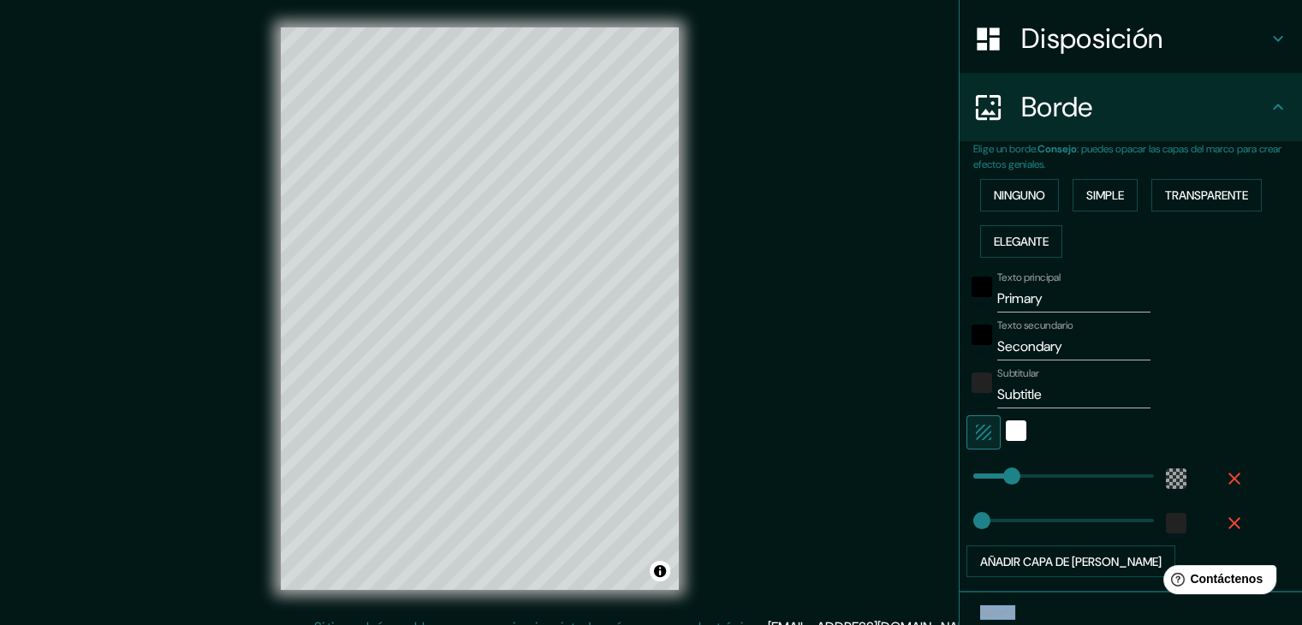
scroll to position [171, 0]
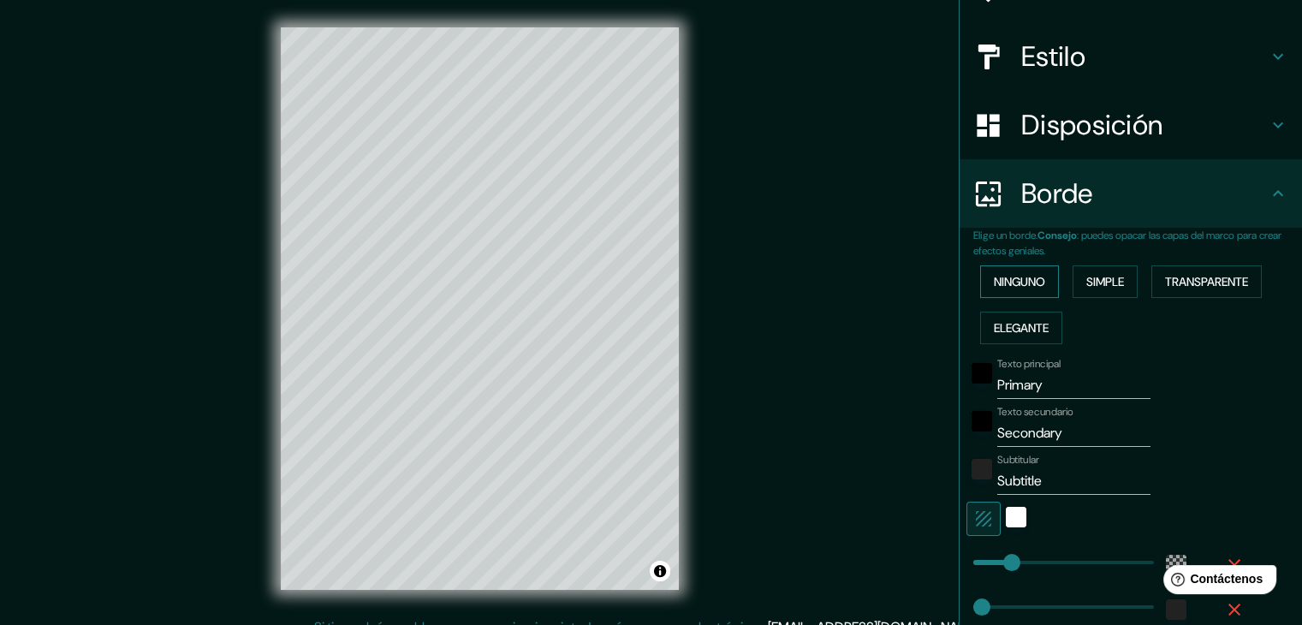
click at [1023, 277] on font "Ninguno" at bounding box center [1019, 281] width 51 height 15
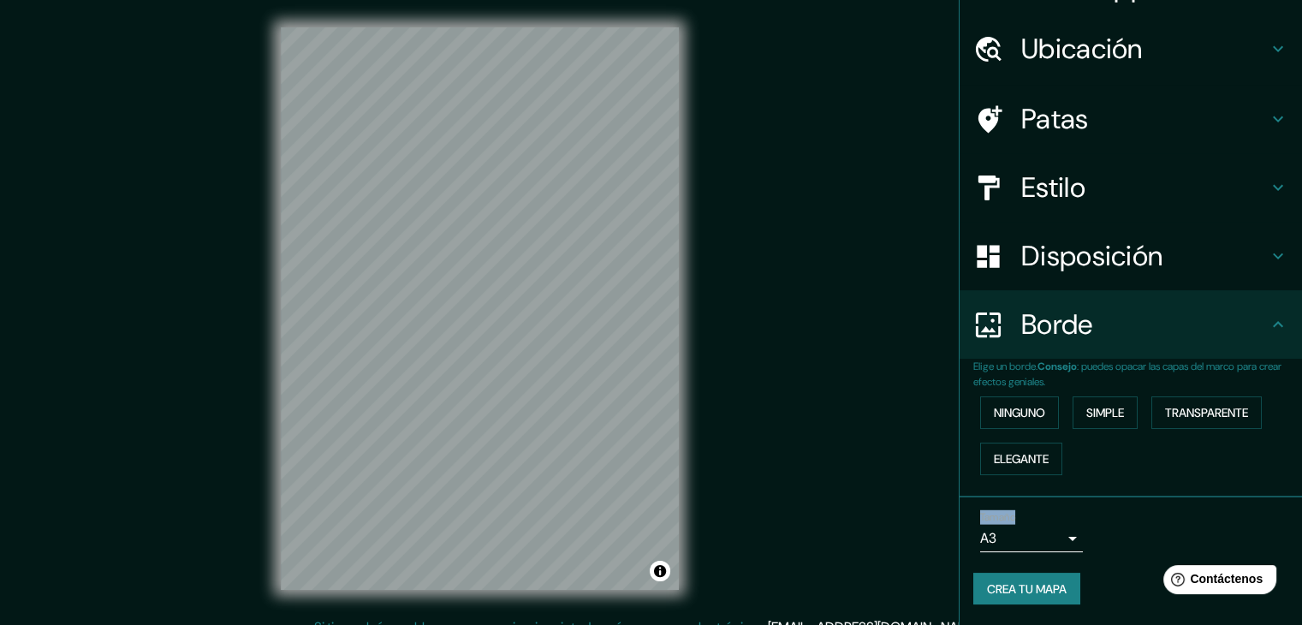
scroll to position [39, 0]
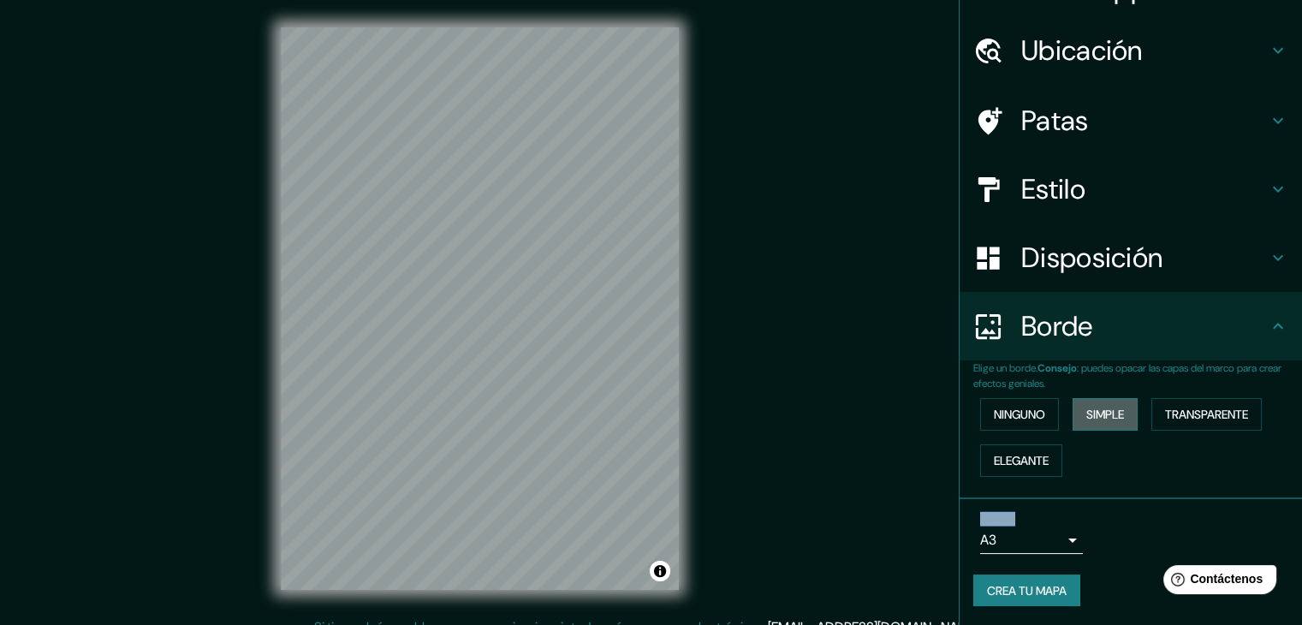
click at [1086, 418] on font "Simple" at bounding box center [1105, 413] width 38 height 15
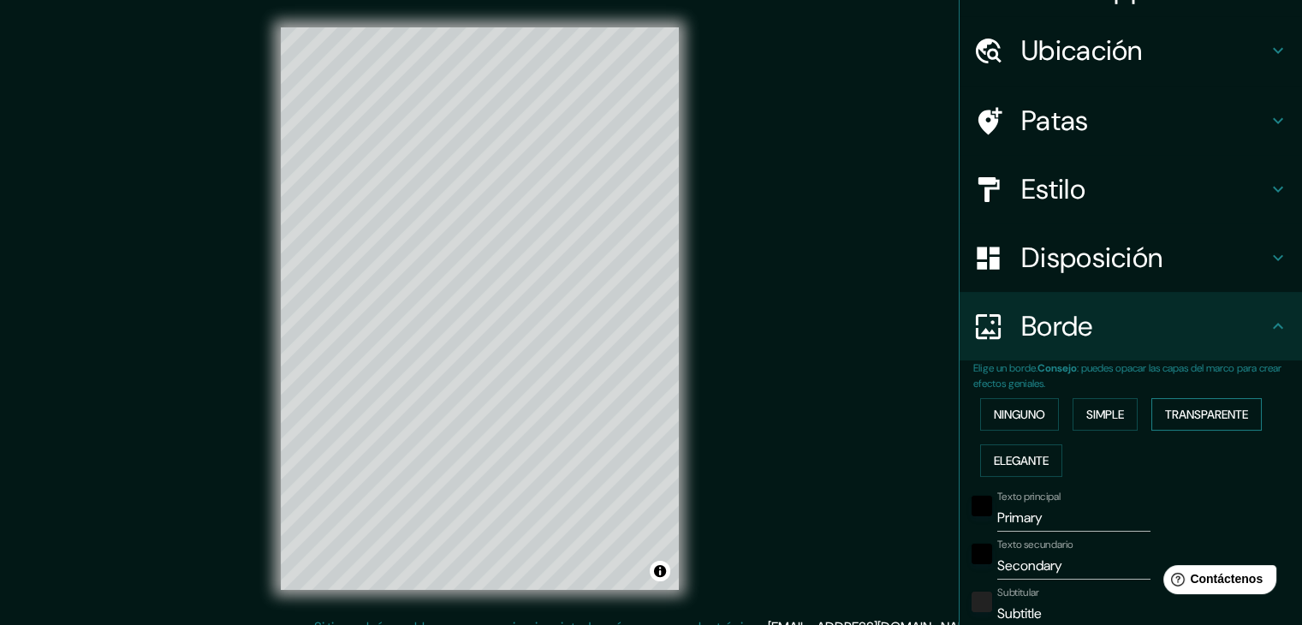
click at [1172, 417] on font "Transparente" at bounding box center [1206, 413] width 83 height 15
click at [1013, 460] on font "Elegante" at bounding box center [1021, 460] width 55 height 15
click at [1177, 410] on font "Transparente" at bounding box center [1206, 413] width 83 height 15
click at [1073, 412] on button "Simple" at bounding box center [1104, 414] width 65 height 33
click at [1000, 416] on font "Ninguno" at bounding box center [1019, 413] width 51 height 15
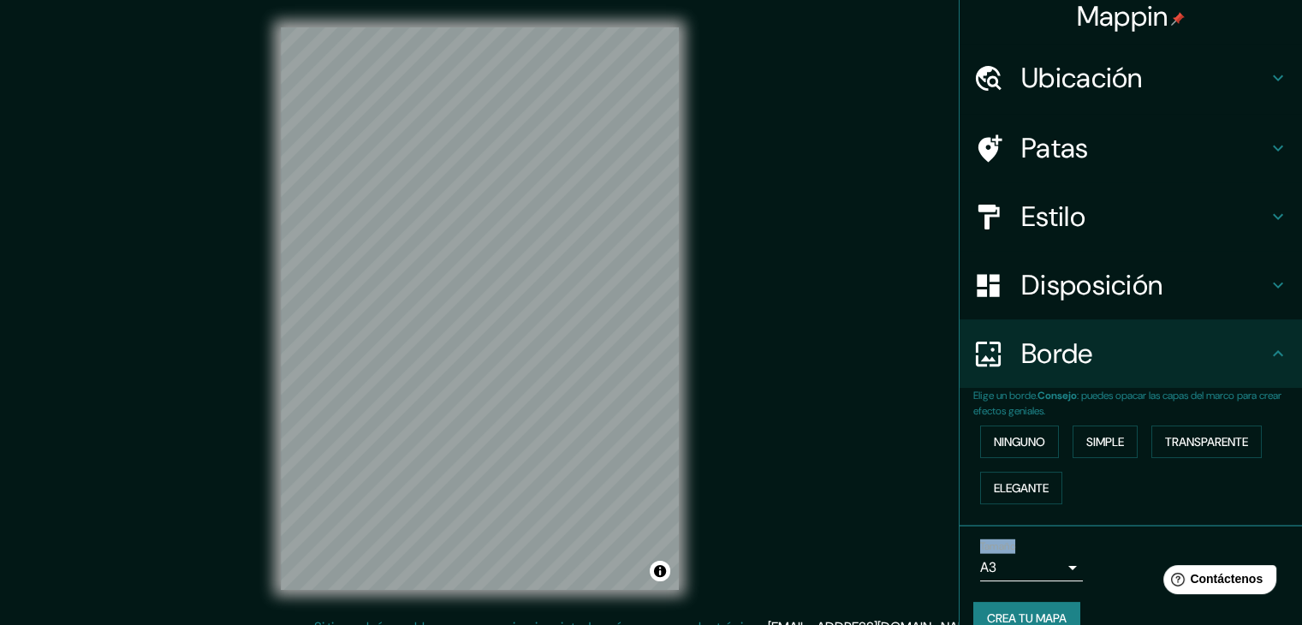
scroll to position [0, 0]
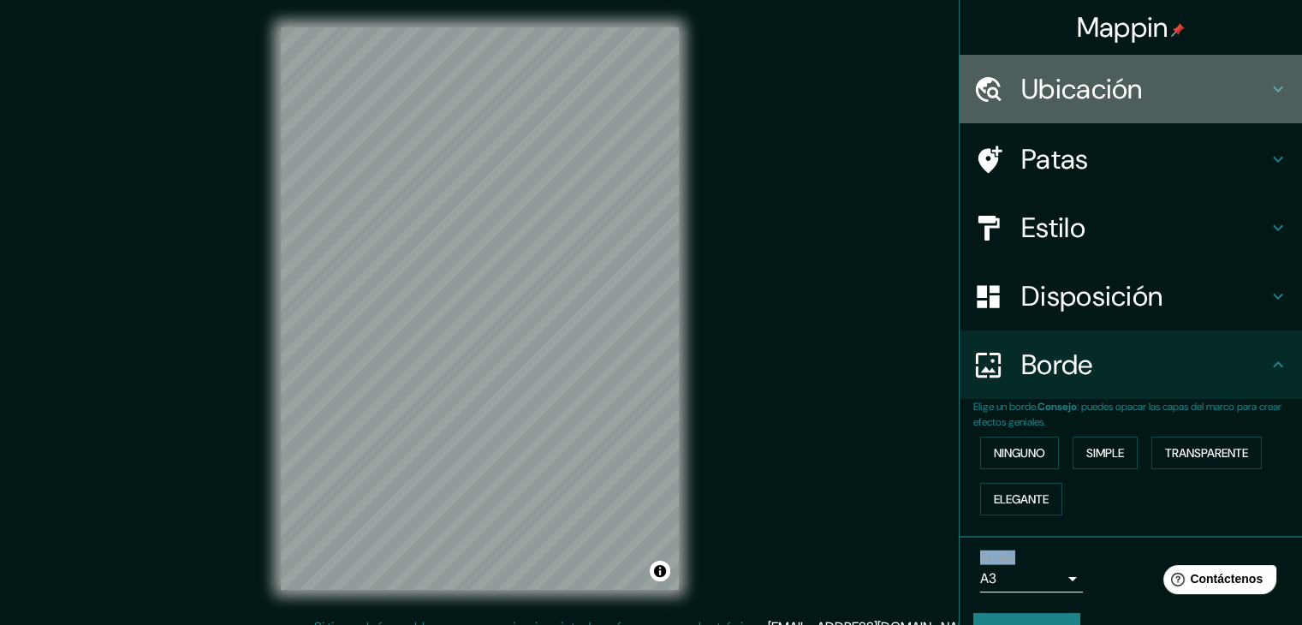
click at [1106, 100] on font "Ubicación" at bounding box center [1082, 89] width 122 height 36
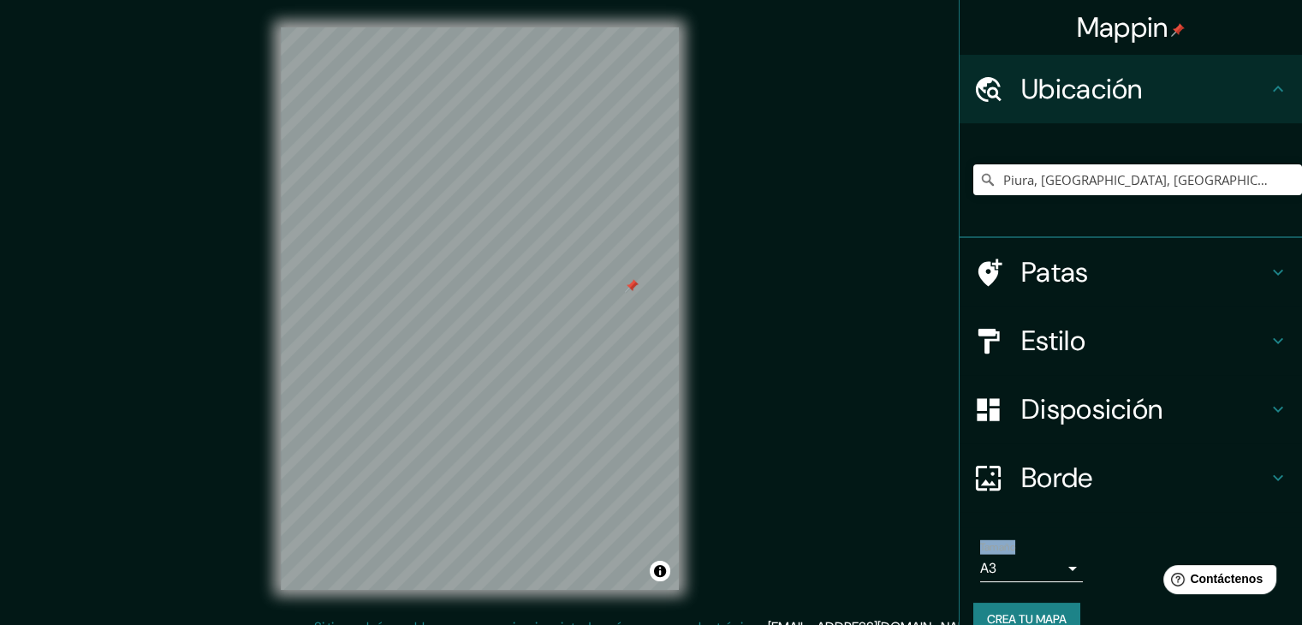
drag, startPoint x: 642, startPoint y: 285, endPoint x: 630, endPoint y: 285, distance: 12.0
click at [630, 285] on div at bounding box center [632, 286] width 14 height 14
click at [629, 286] on div at bounding box center [632, 286] width 14 height 14
click at [632, 288] on div at bounding box center [631, 284] width 14 height 14
click at [632, 285] on div at bounding box center [630, 282] width 14 height 14
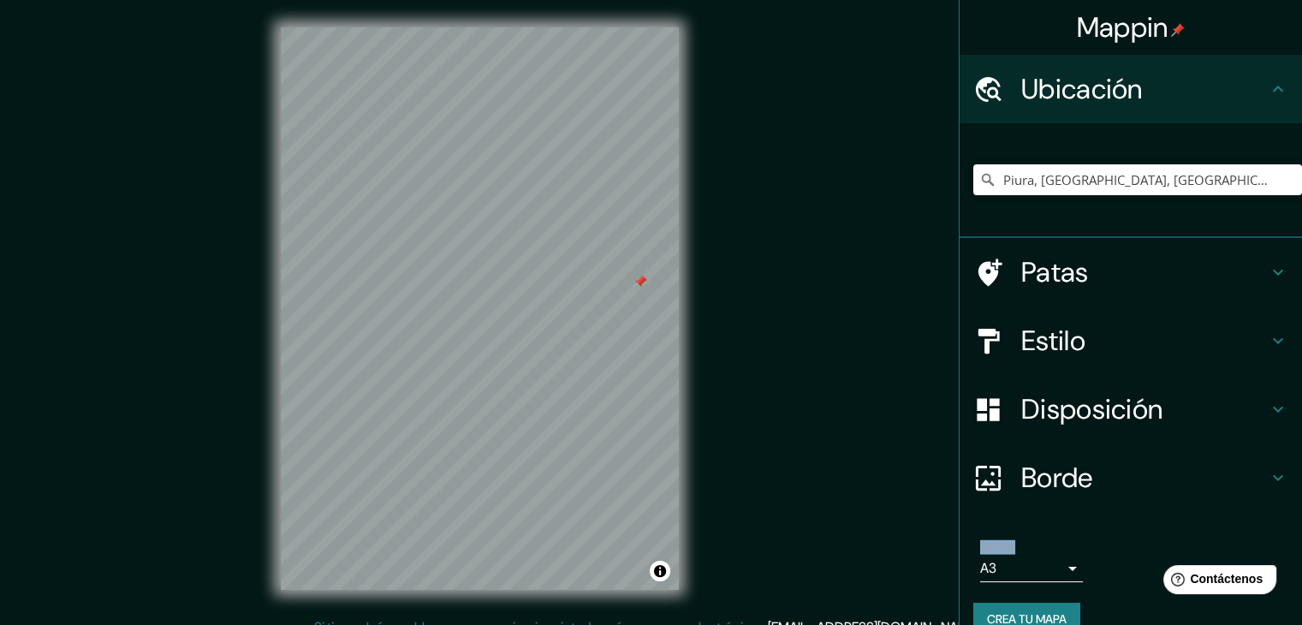
click at [643, 285] on div at bounding box center [640, 282] width 14 height 14
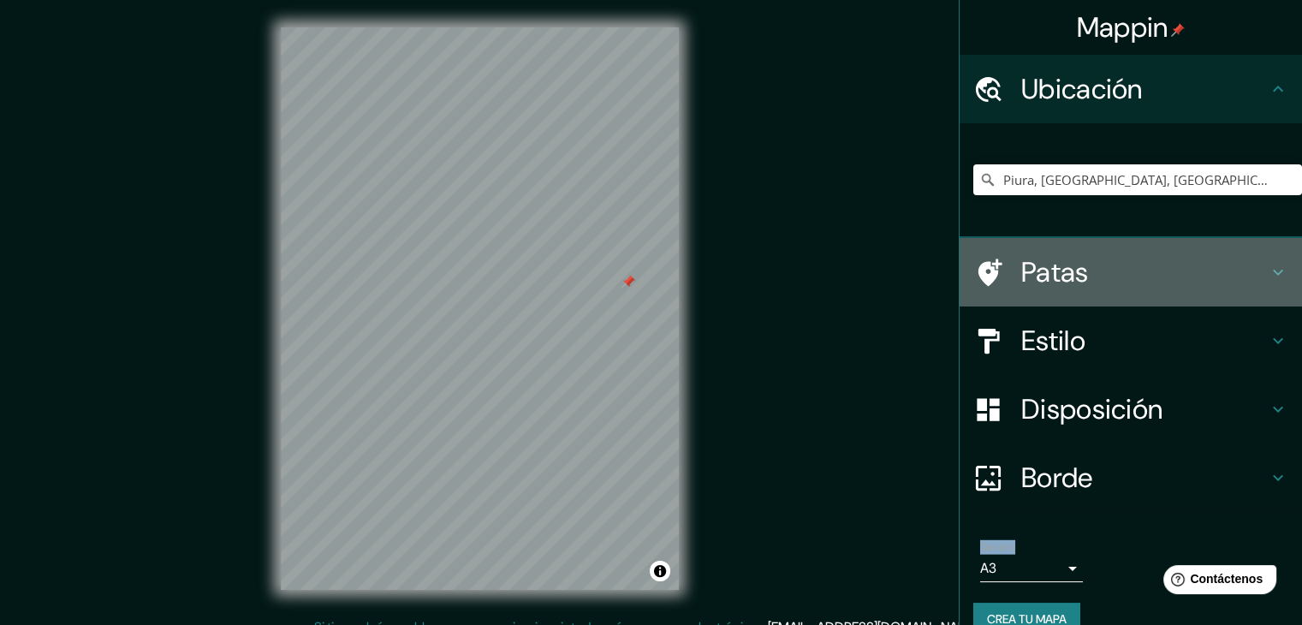
click at [1089, 268] on h4 "Patas" at bounding box center [1144, 272] width 246 height 34
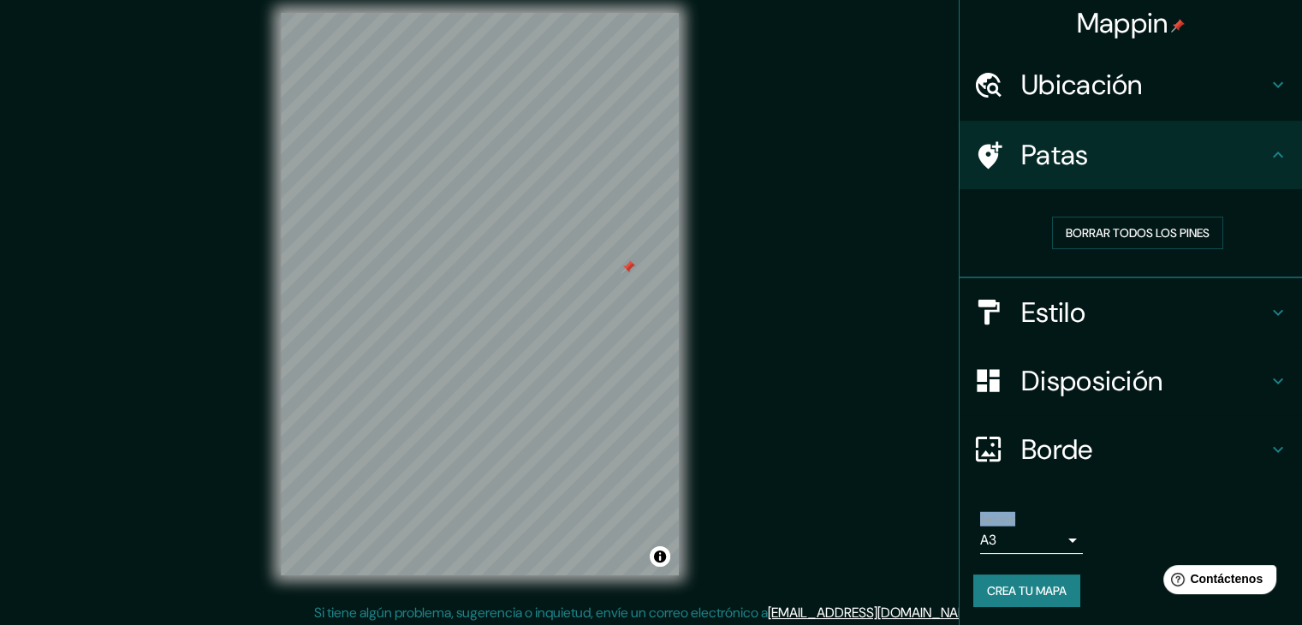
scroll to position [20, 0]
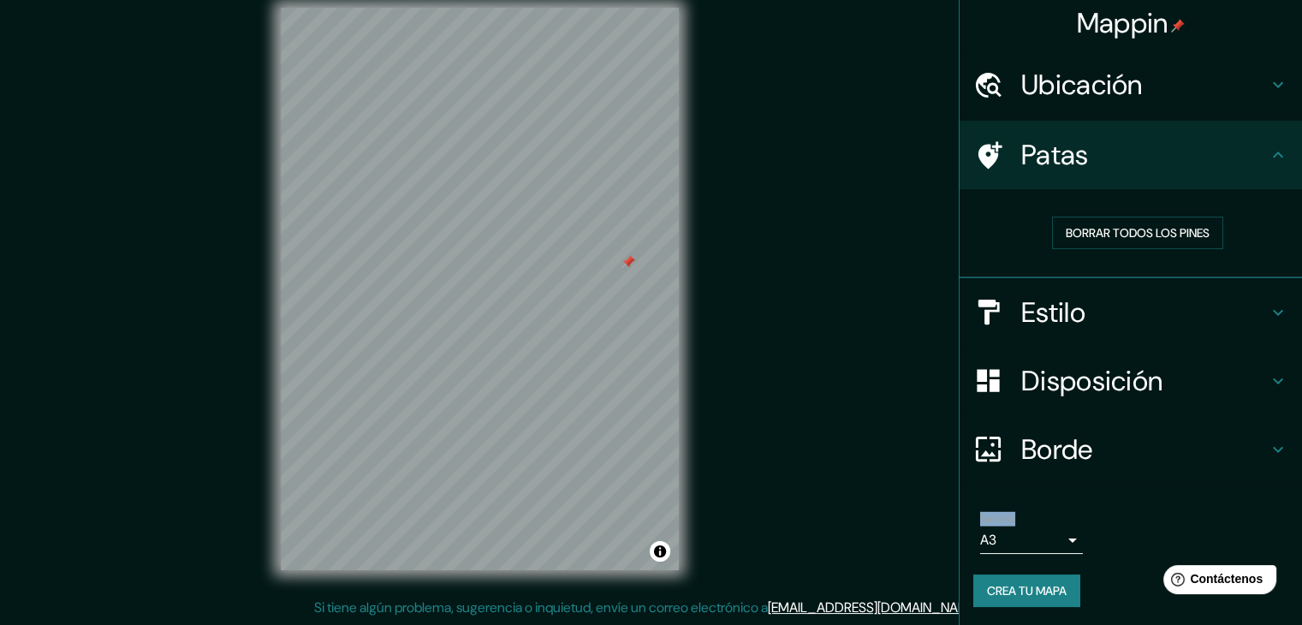
click at [1071, 304] on font "Estilo" at bounding box center [1053, 312] width 64 height 36
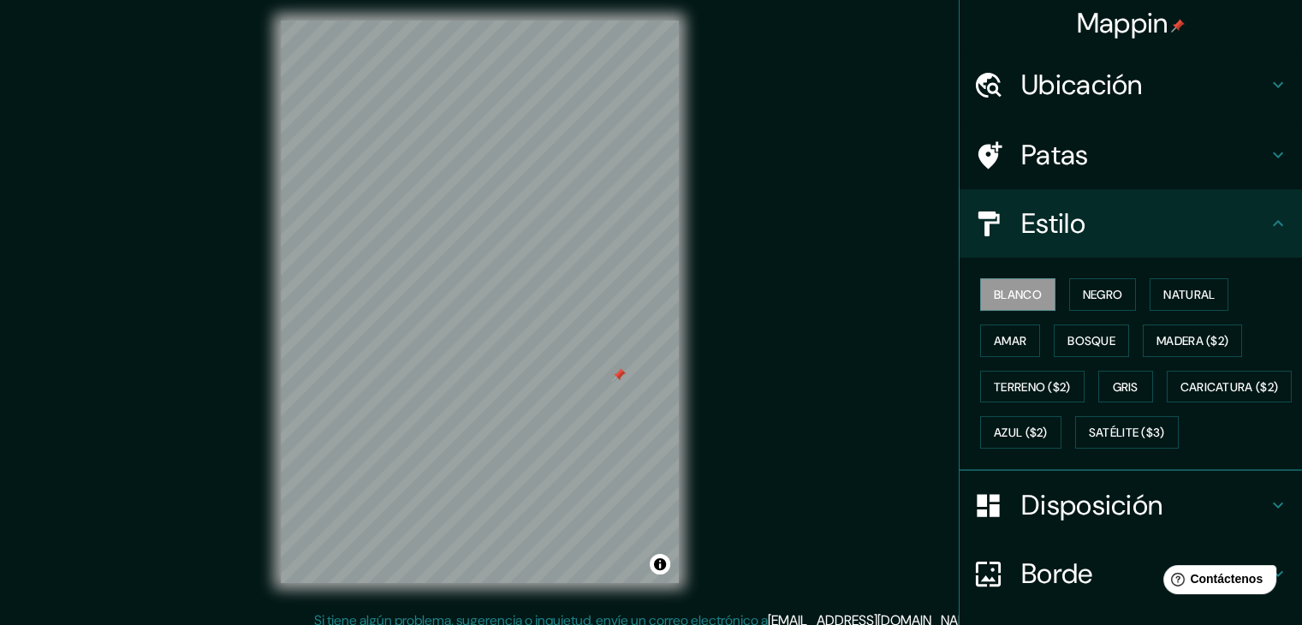
scroll to position [0, 0]
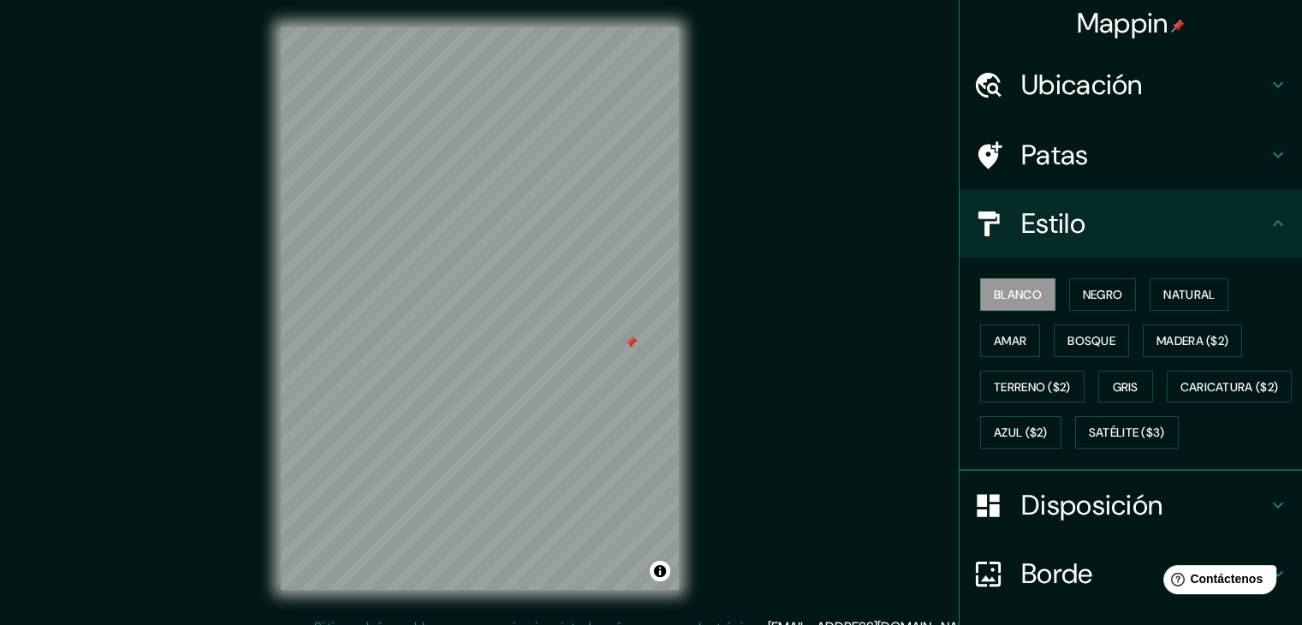
click at [876, 362] on div "Mappin Ubicación Piura, [GEOGRAPHIC_DATA], [GEOGRAPHIC_DATA] Patas Estilo Blanc…" at bounding box center [651, 322] width 1302 height 644
click at [1095, 288] on font "Negro" at bounding box center [1103, 294] width 40 height 15
click at [1167, 288] on font "Natural" at bounding box center [1188, 294] width 51 height 15
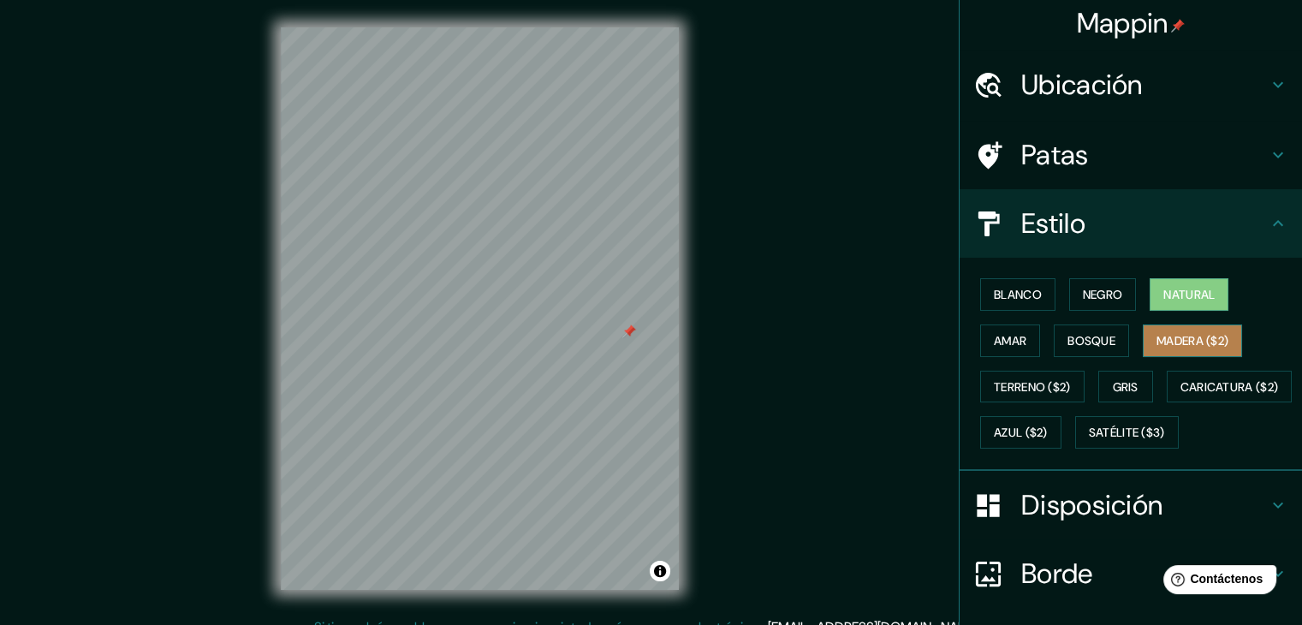
click at [1164, 337] on font "Madera ($2)" at bounding box center [1192, 340] width 72 height 15
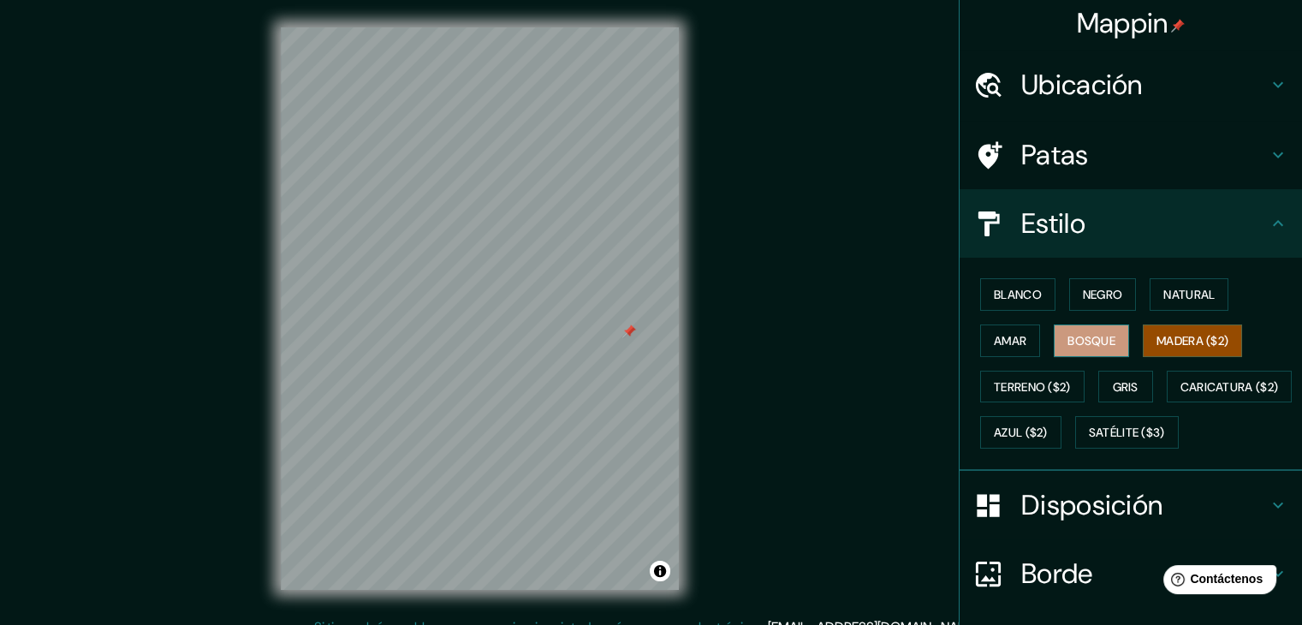
click at [1099, 338] on font "Bosque" at bounding box center [1091, 340] width 48 height 15
click at [1018, 335] on button "Amar" at bounding box center [1010, 340] width 60 height 33
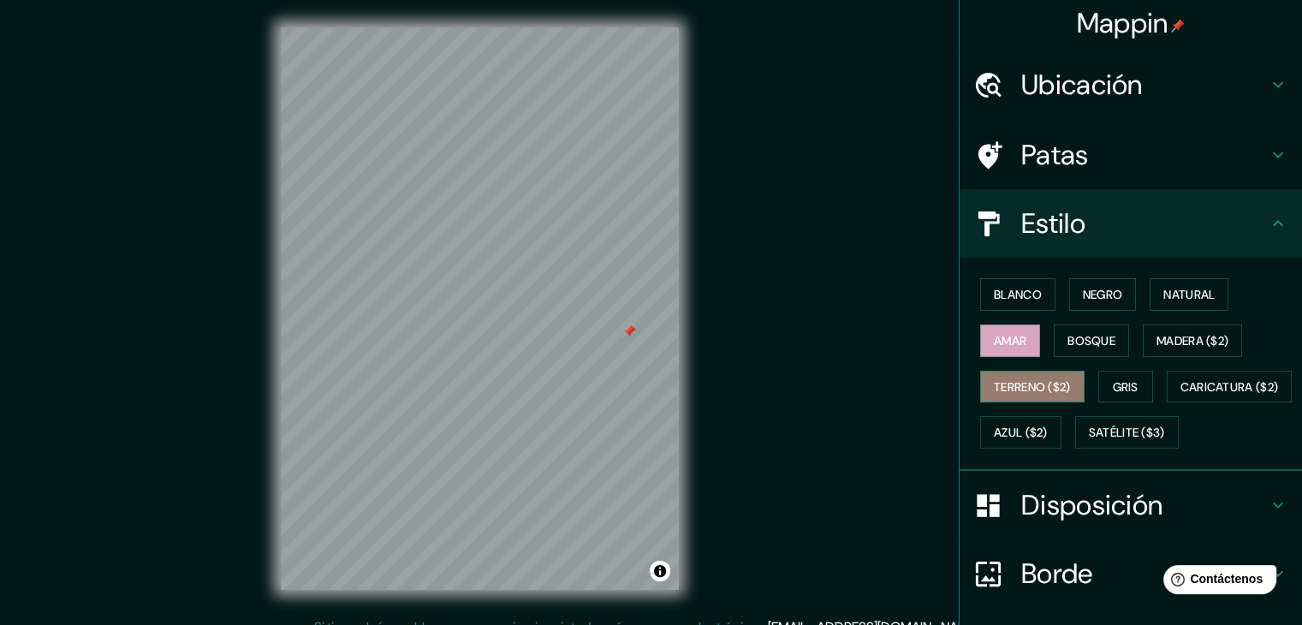
click at [1000, 392] on font "Terreno ($2)" at bounding box center [1032, 387] width 77 height 22
click at [1118, 396] on button "Gris" at bounding box center [1125, 387] width 55 height 33
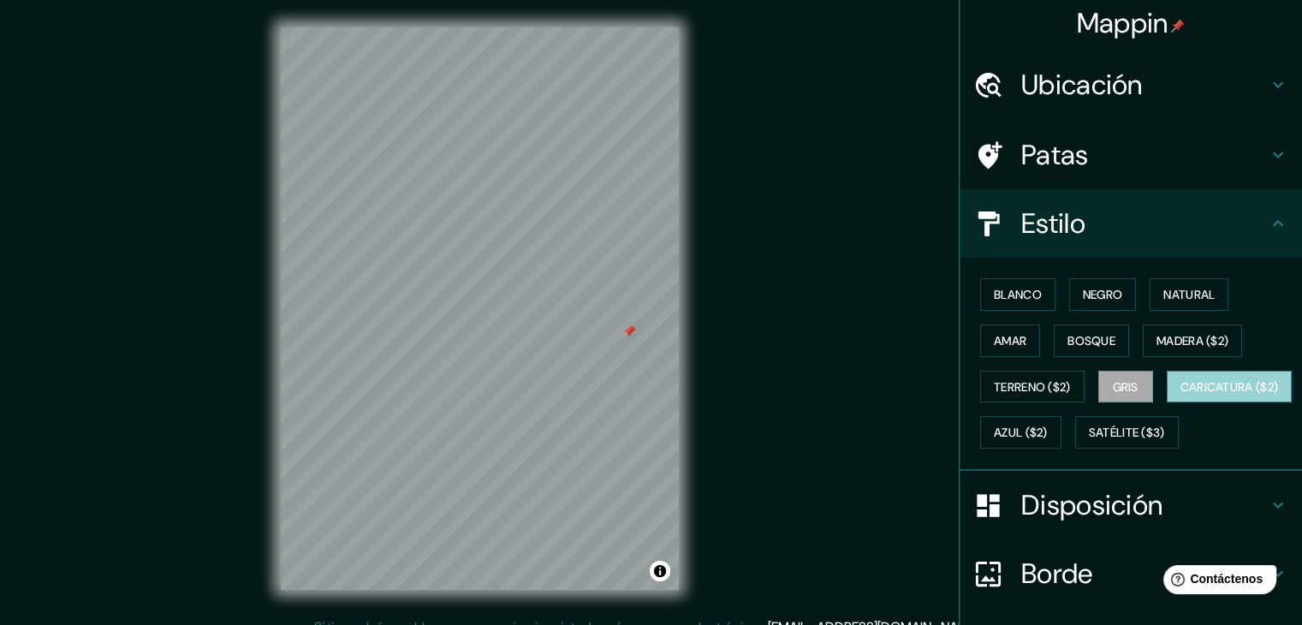
click at [1180, 395] on font "Caricatura ($2)" at bounding box center [1229, 386] width 98 height 15
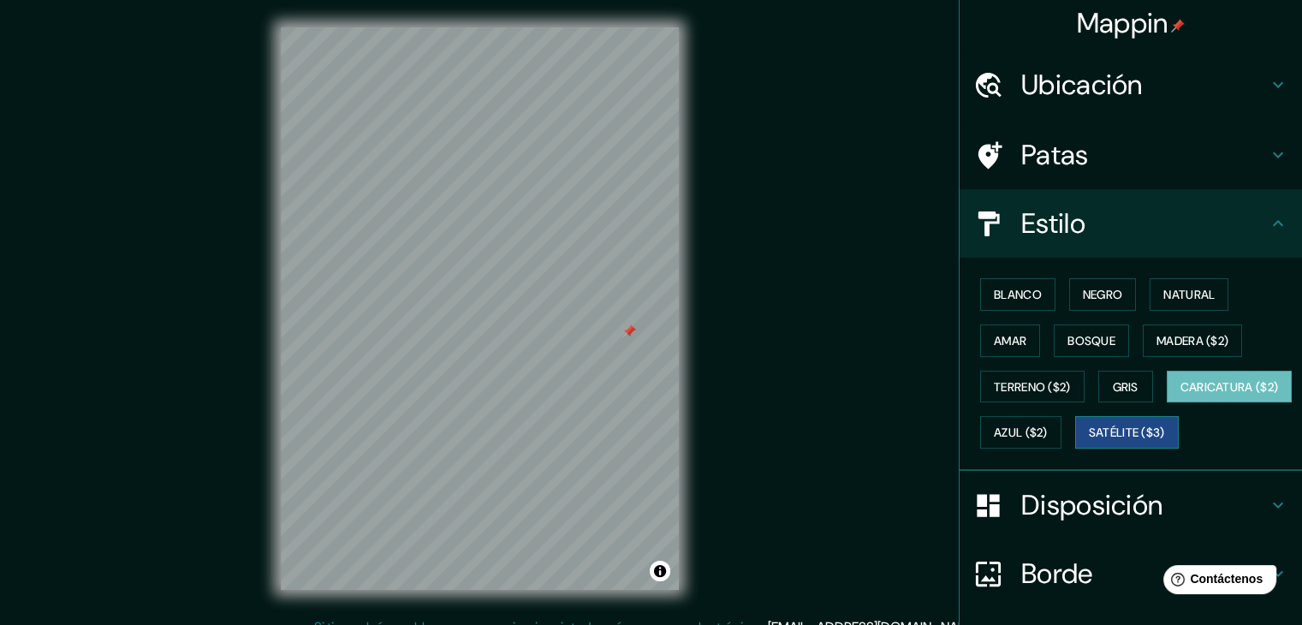
click at [1089, 441] on font "Satélite ($3)" at bounding box center [1127, 432] width 76 height 15
click at [1013, 283] on font "Blanco" at bounding box center [1018, 294] width 48 height 22
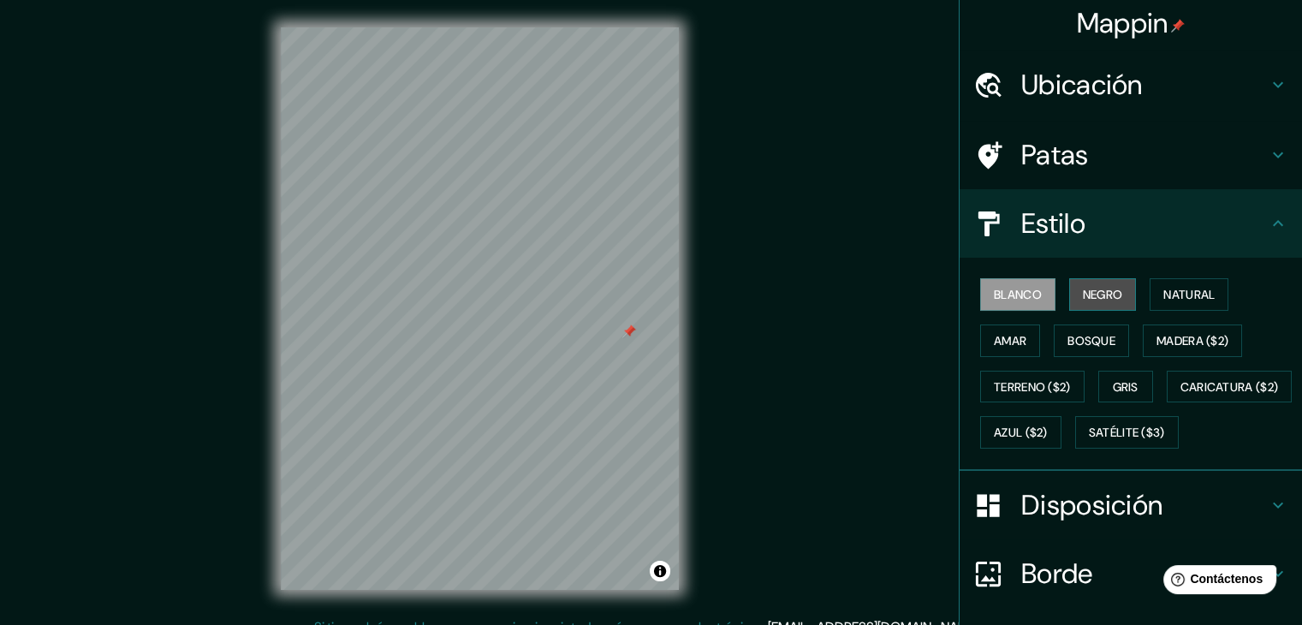
click at [1069, 292] on button "Negro" at bounding box center [1103, 294] width 68 height 33
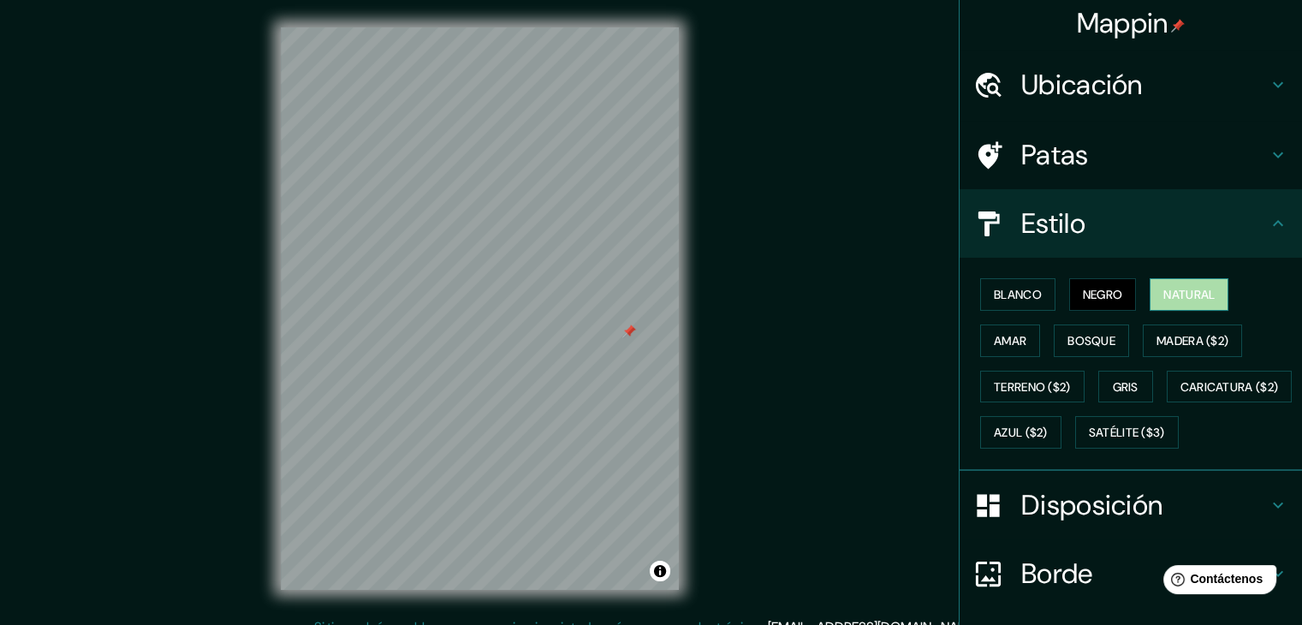
click at [1166, 306] on button "Natural" at bounding box center [1188, 294] width 79 height 33
click at [1166, 339] on font "Madera ($2)" at bounding box center [1192, 340] width 72 height 15
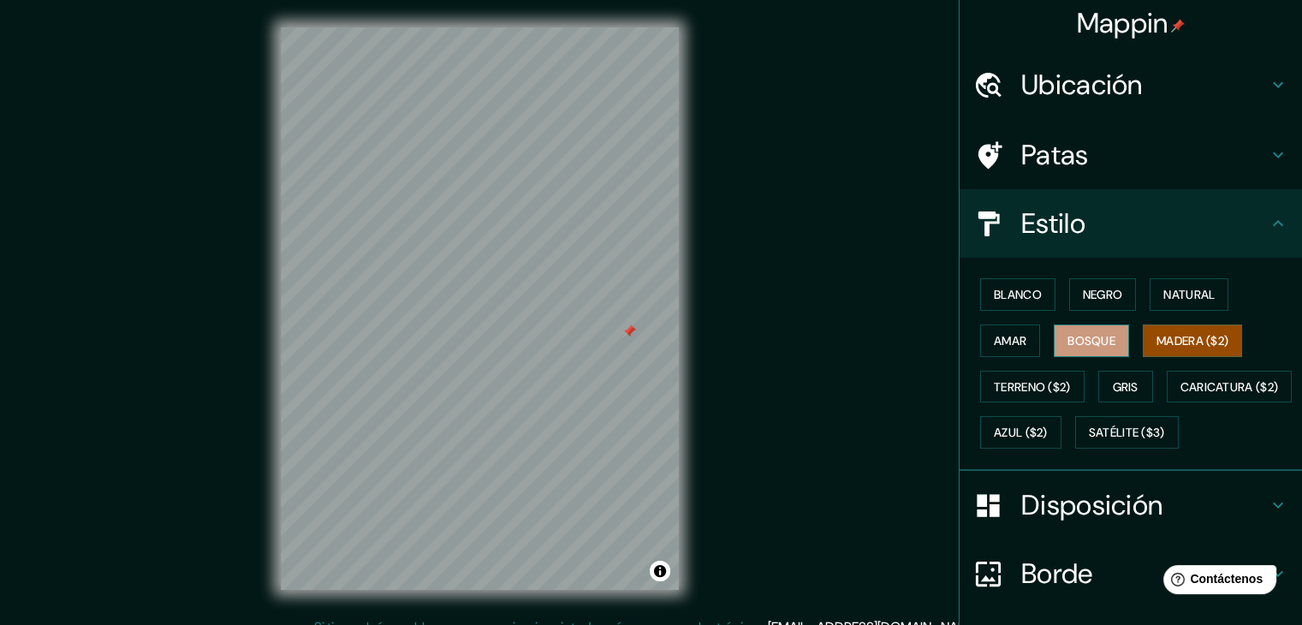
click at [1085, 347] on font "Bosque" at bounding box center [1091, 340] width 48 height 22
click at [1010, 329] on font "Amar" at bounding box center [1010, 340] width 33 height 22
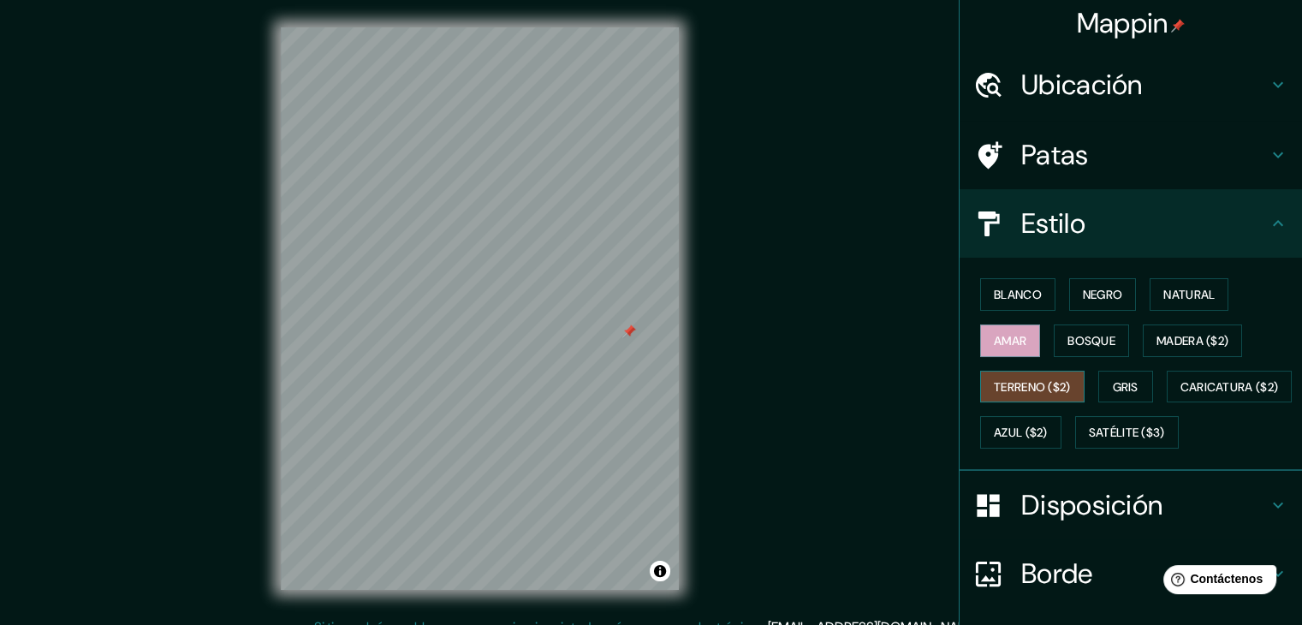
click at [1025, 384] on font "Terreno ($2)" at bounding box center [1032, 386] width 77 height 15
click at [1131, 388] on button "Gris" at bounding box center [1125, 387] width 55 height 33
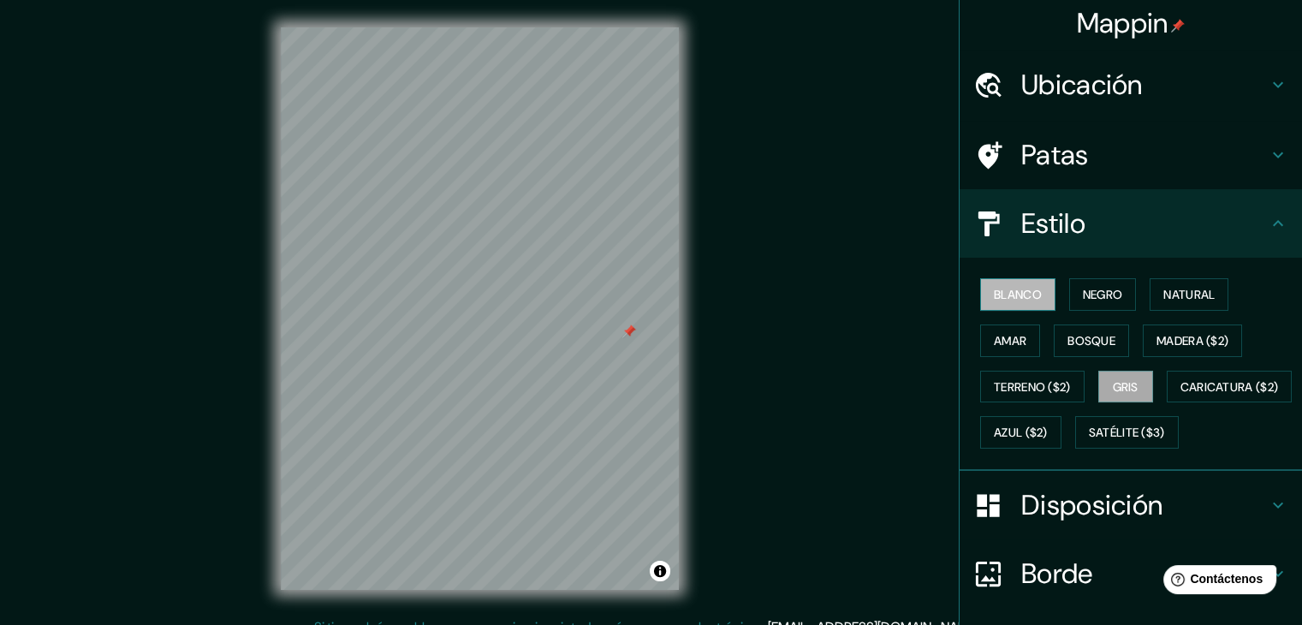
click at [1020, 296] on font "Blanco" at bounding box center [1018, 294] width 48 height 15
click at [1106, 297] on font "Negro" at bounding box center [1103, 294] width 40 height 15
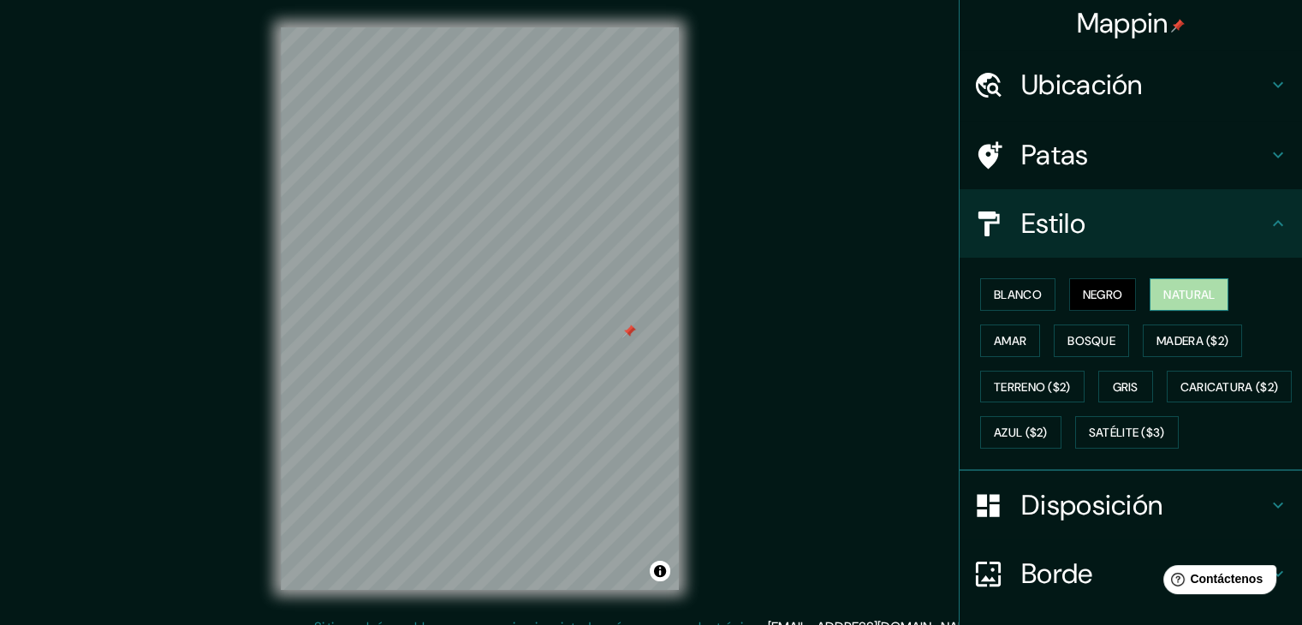
click at [1163, 294] on font "Natural" at bounding box center [1188, 294] width 51 height 15
click at [1083, 339] on font "Bosque" at bounding box center [1091, 340] width 48 height 15
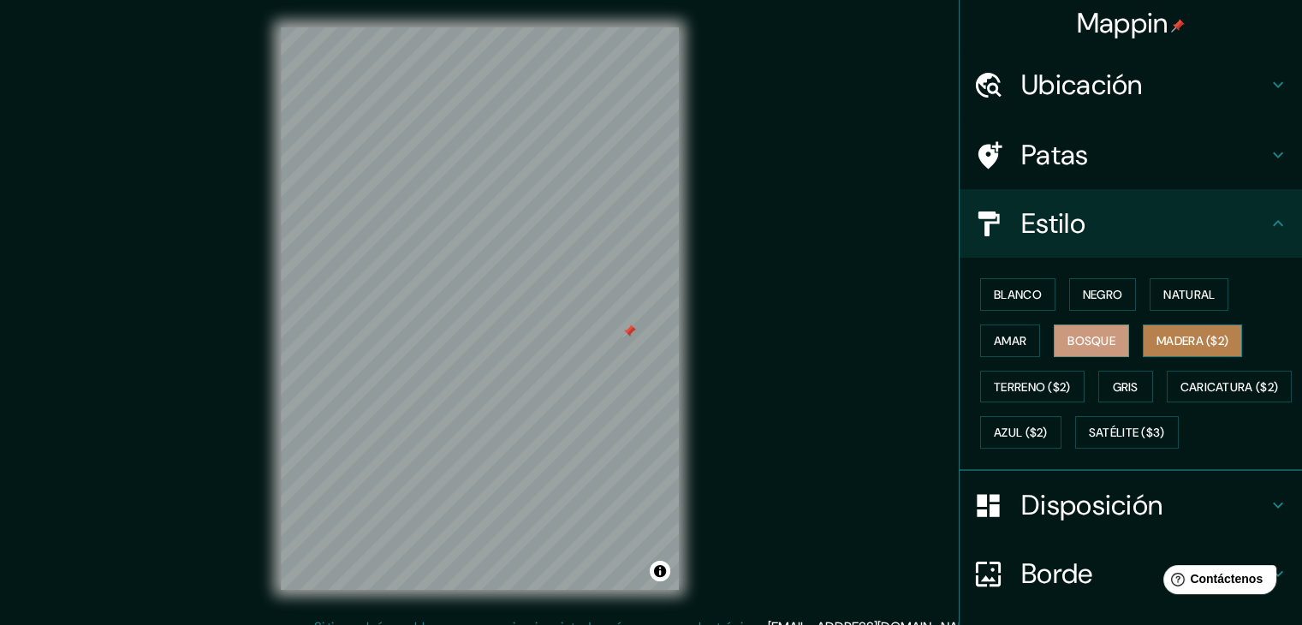
click at [1166, 343] on font "Madera ($2)" at bounding box center [1192, 340] width 72 height 15
drag, startPoint x: 578, startPoint y: 322, endPoint x: 637, endPoint y: 314, distance: 58.7
click at [637, 314] on div at bounding box center [637, 312] width 14 height 14
drag, startPoint x: 637, startPoint y: 314, endPoint x: 632, endPoint y: 294, distance: 21.2
click at [632, 294] on div at bounding box center [632, 291] width 14 height 14
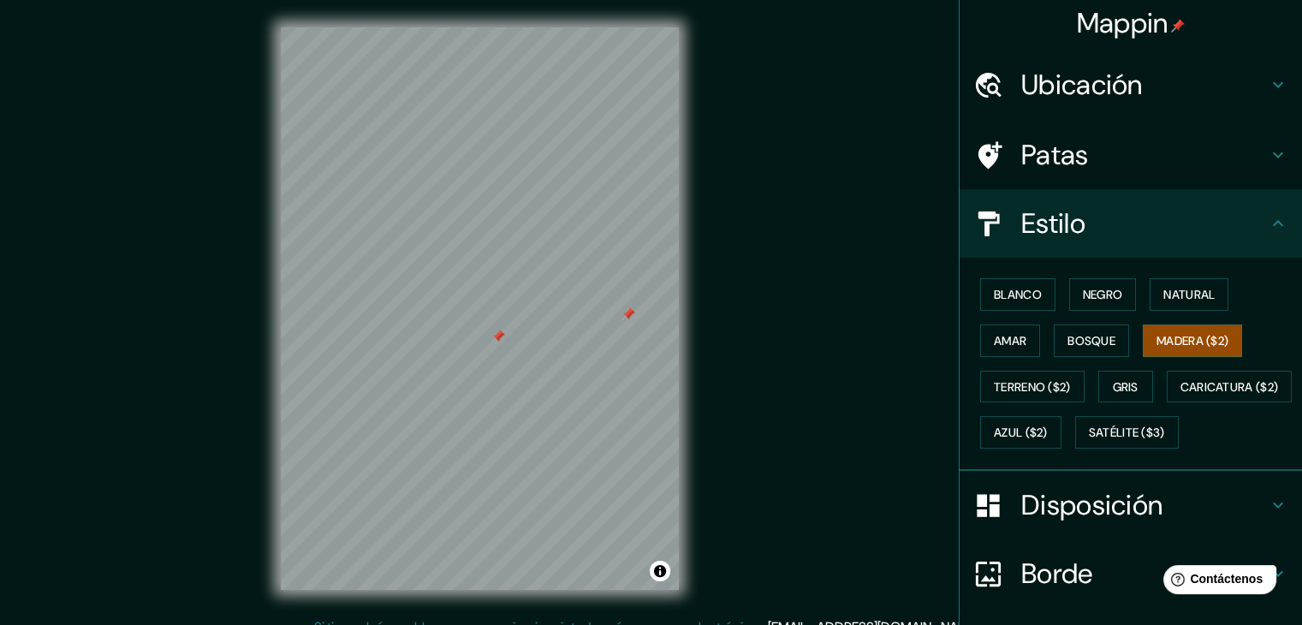
click at [497, 335] on div at bounding box center [498, 336] width 14 height 14
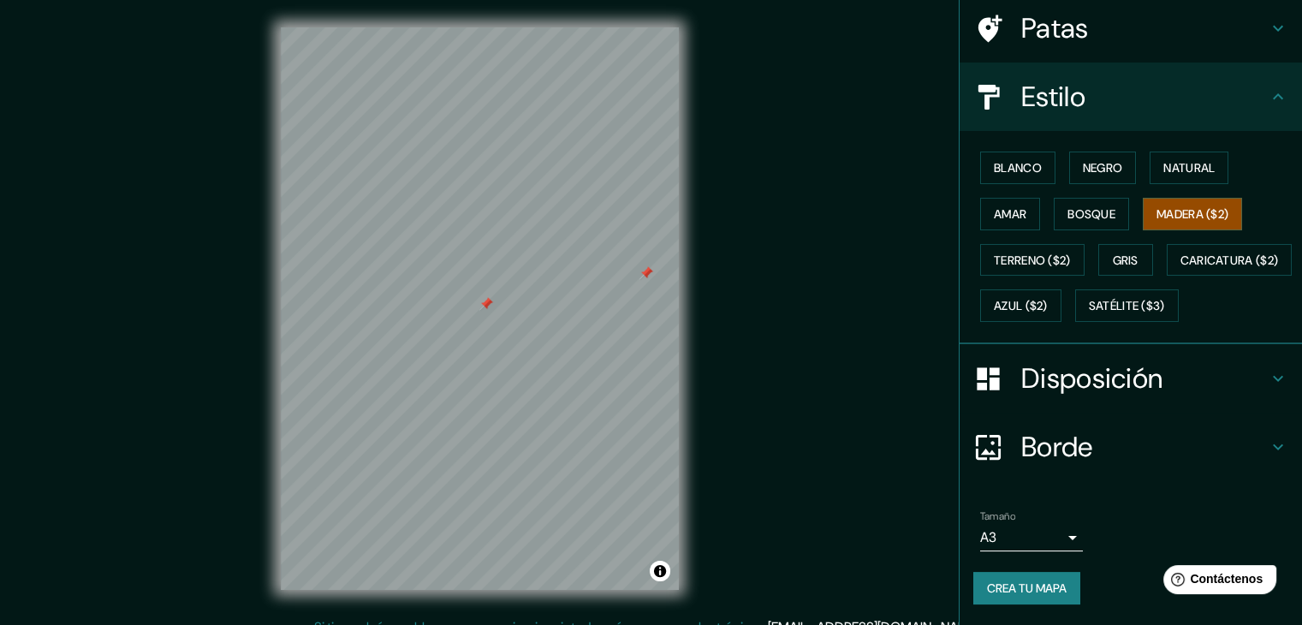
scroll to position [20, 0]
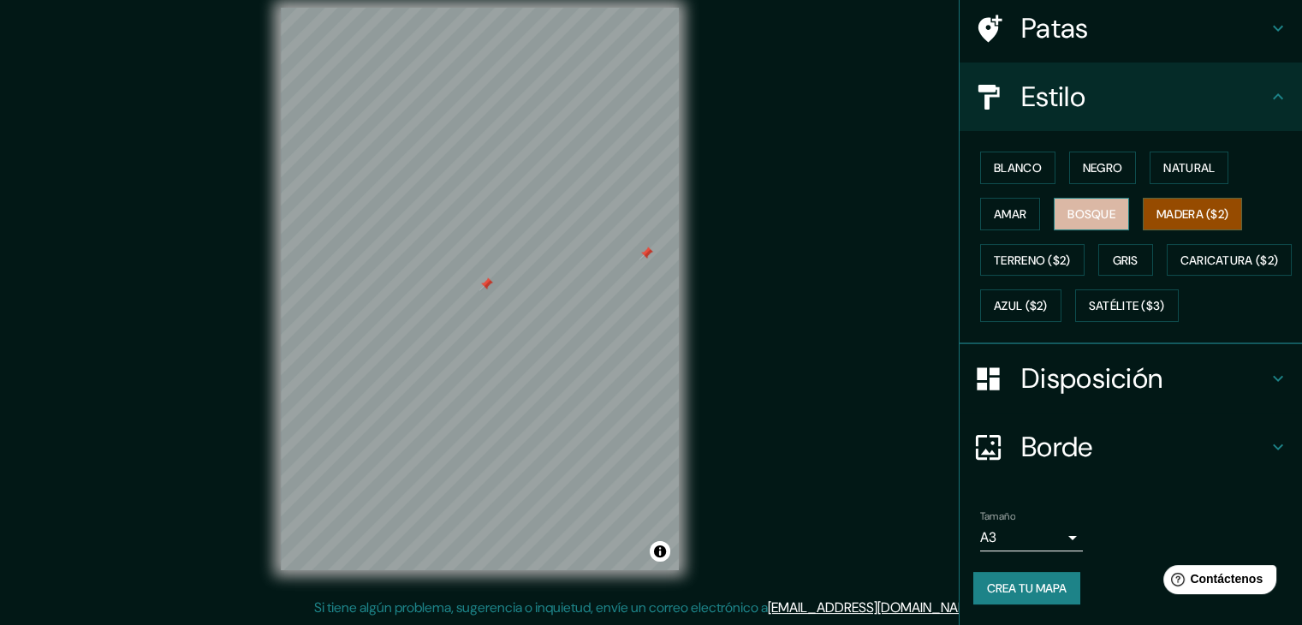
click at [1085, 206] on font "Bosque" at bounding box center [1091, 213] width 48 height 15
click at [486, 286] on div at bounding box center [486, 284] width 14 height 14
click at [1156, 206] on font "Madera ($2)" at bounding box center [1192, 213] width 72 height 15
click at [1109, 244] on button "Gris" at bounding box center [1125, 260] width 55 height 33
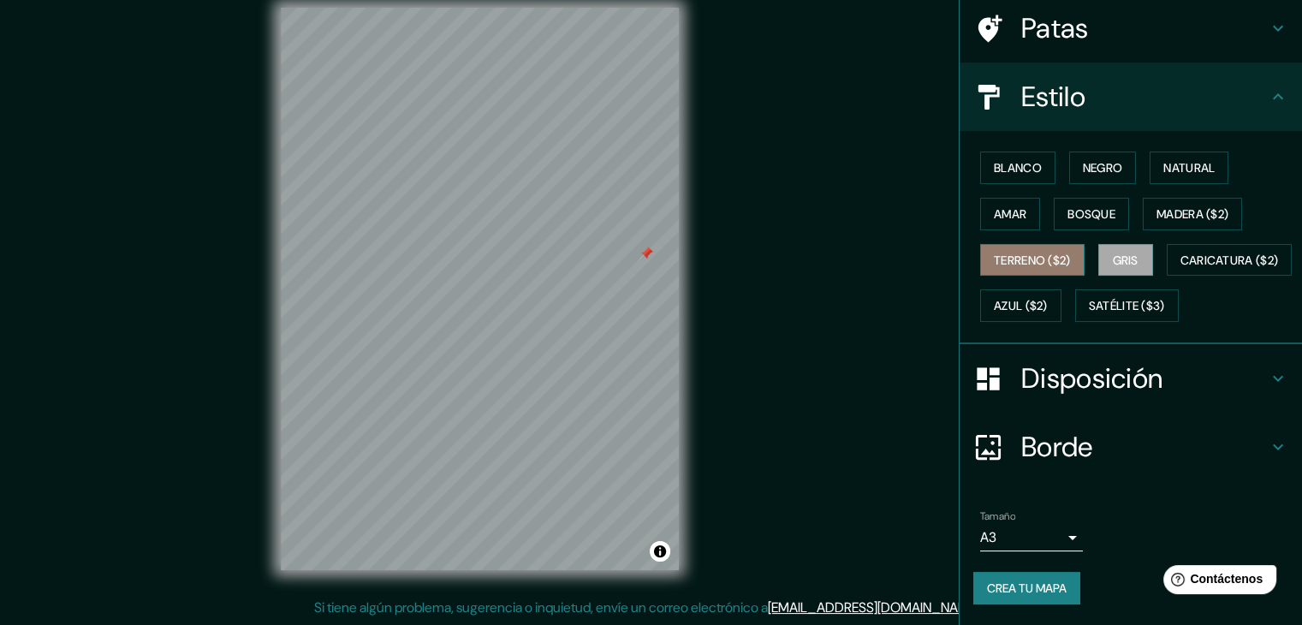
click at [1049, 252] on font "Terreno ($2)" at bounding box center [1032, 259] width 77 height 15
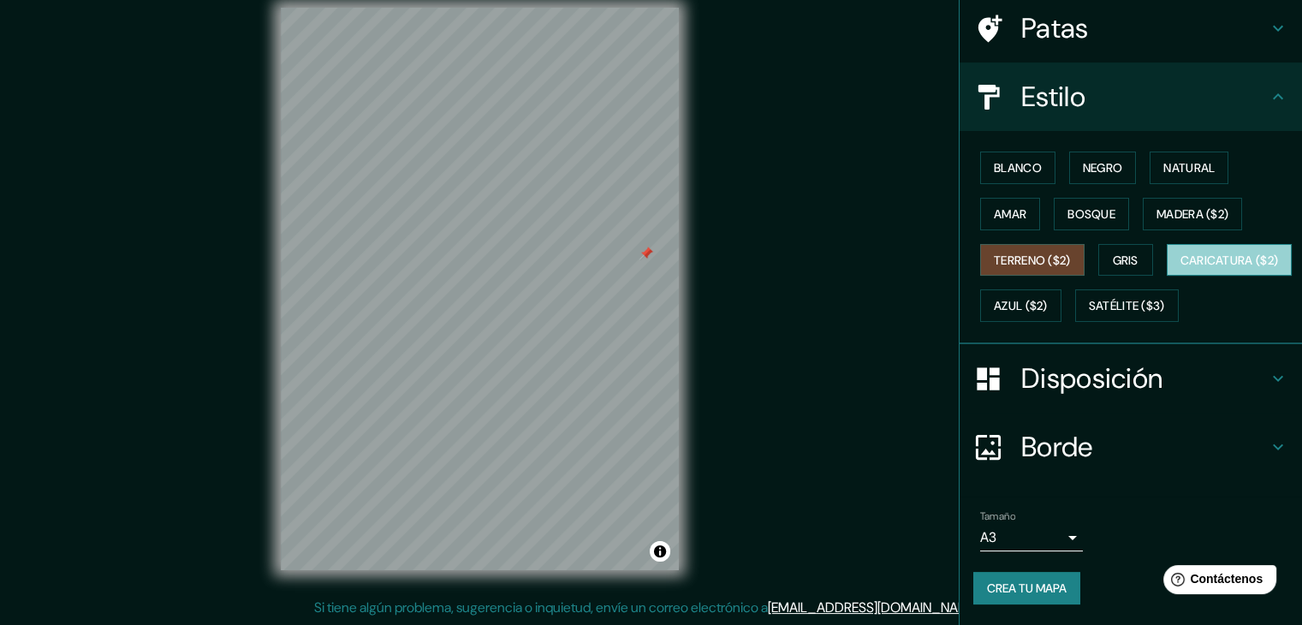
click at [1180, 264] on font "Caricatura ($2)" at bounding box center [1229, 259] width 98 height 15
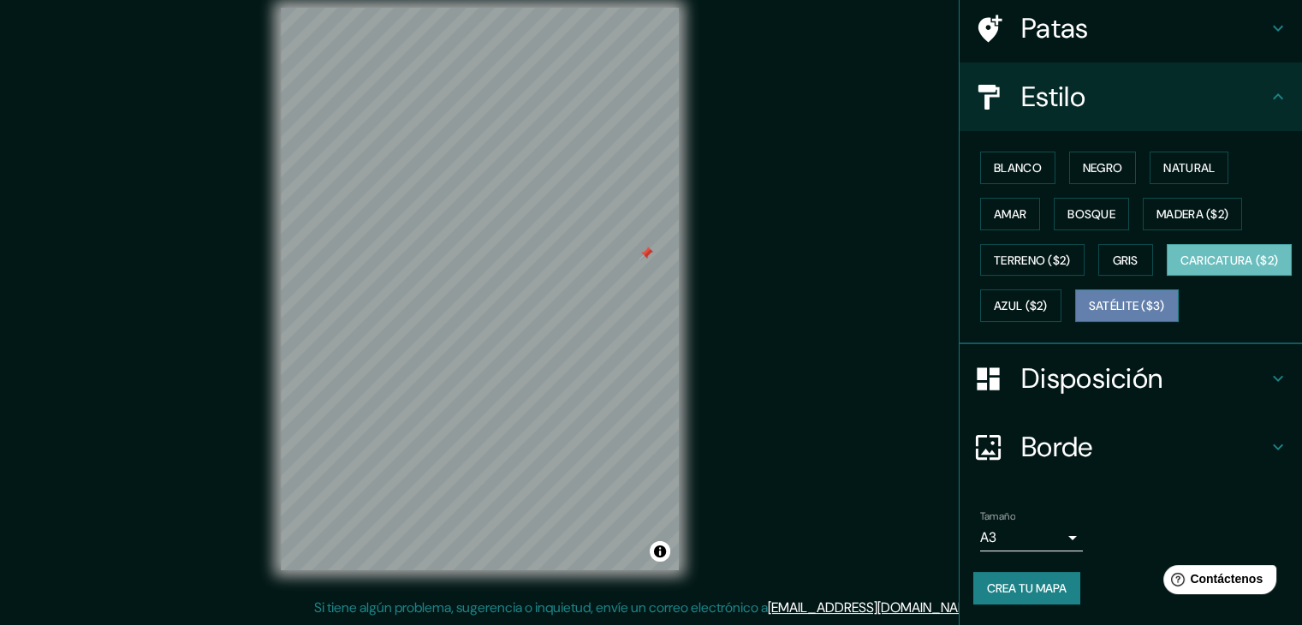
click at [1075, 293] on button "Satélite ($3)" at bounding box center [1127, 305] width 104 height 33
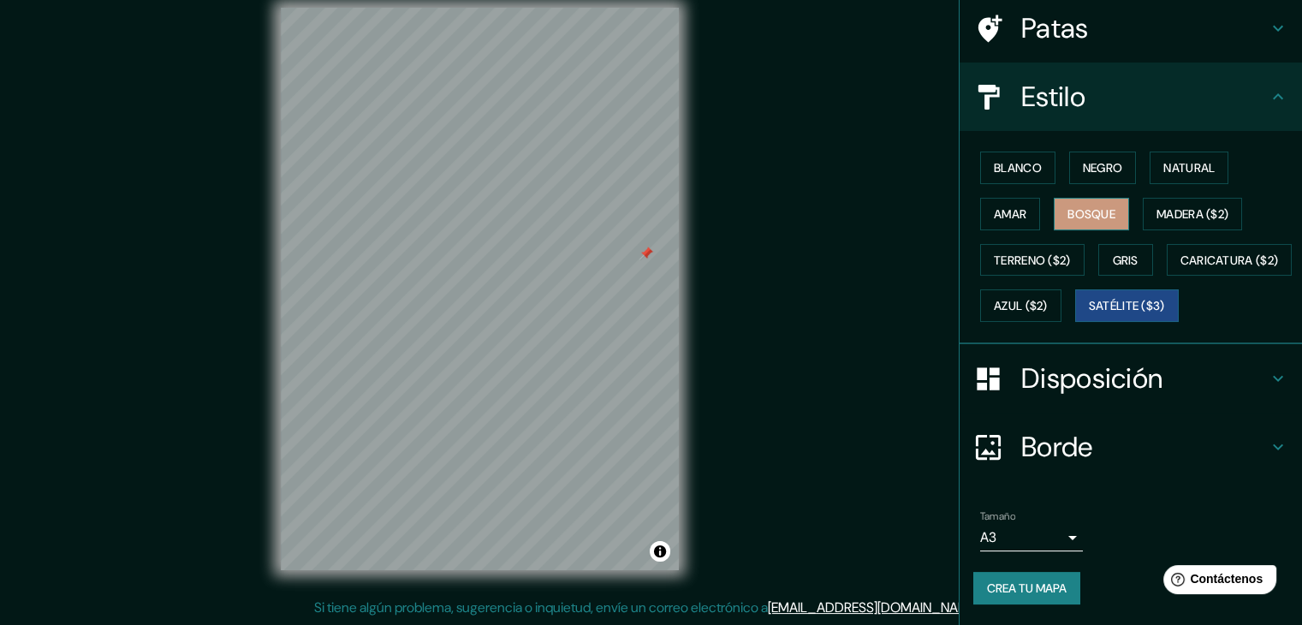
click at [1085, 206] on font "Bosque" at bounding box center [1091, 213] width 48 height 15
click at [1019, 198] on button "Amar" at bounding box center [1010, 214] width 60 height 33
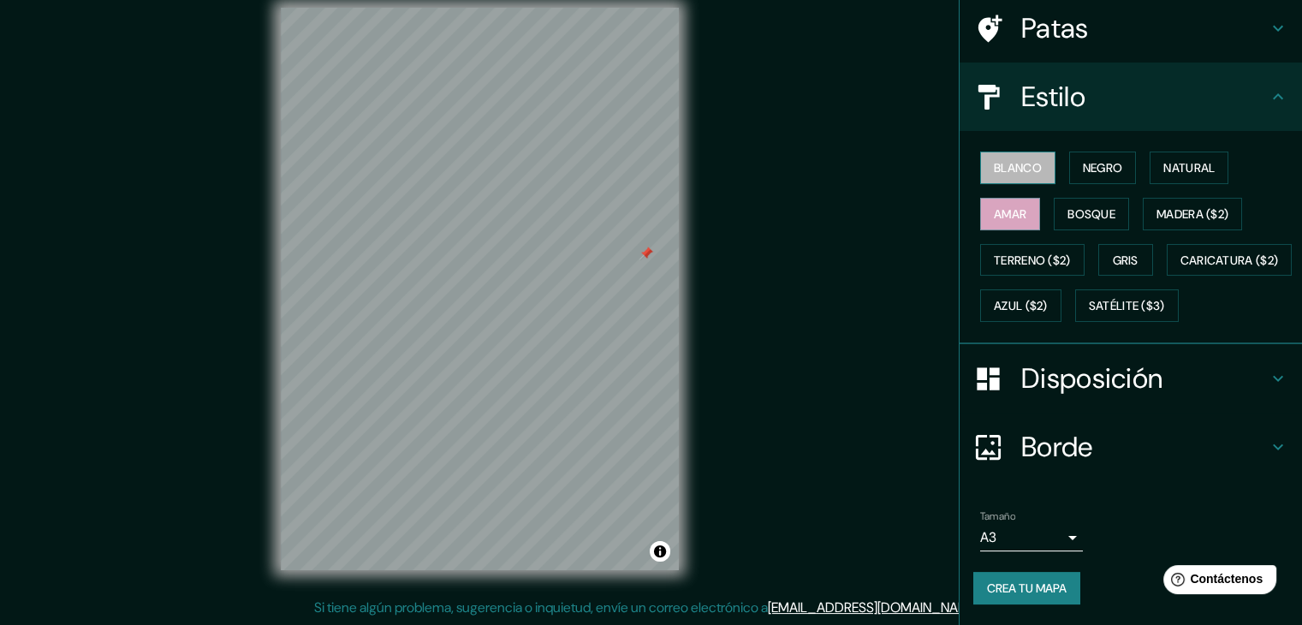
click at [1017, 160] on font "Blanco" at bounding box center [1018, 167] width 48 height 15
click at [1085, 160] on font "Negro" at bounding box center [1103, 167] width 40 height 15
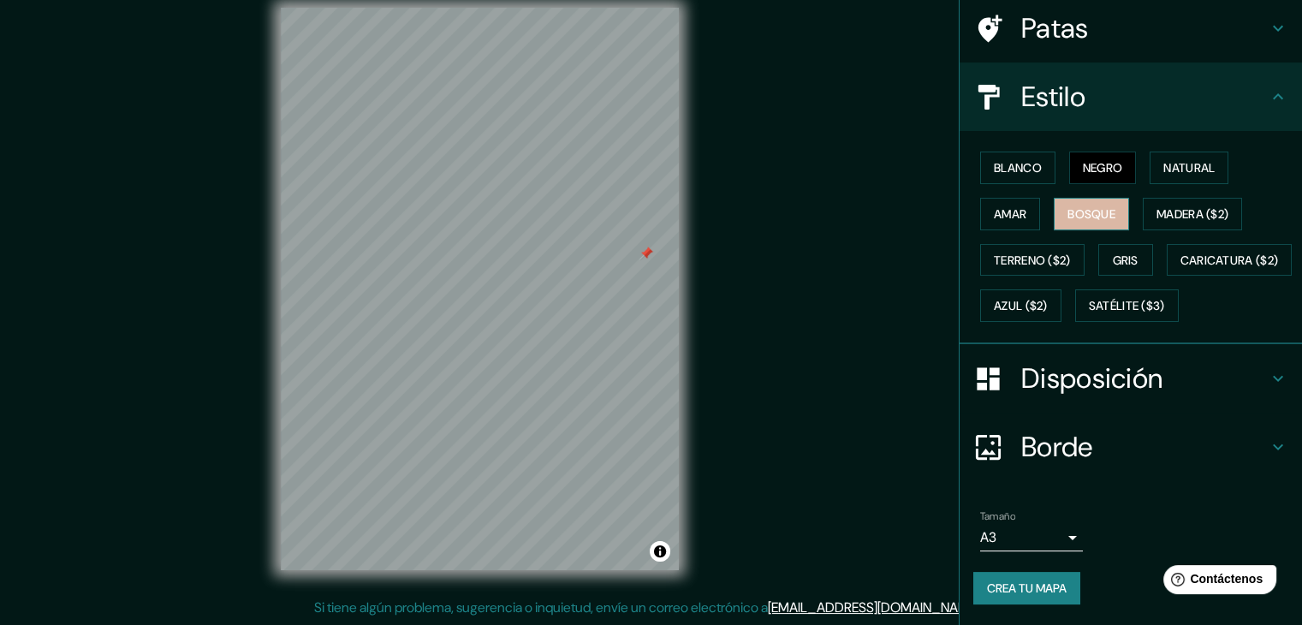
drag, startPoint x: 1079, startPoint y: 169, endPoint x: 1089, endPoint y: 164, distance: 10.3
click at [1077, 206] on font "Bosque" at bounding box center [1091, 213] width 48 height 15
click at [1006, 145] on div "Blanco Negro Natural Amar Bosque Madera ($2) Terreno ($2) Gris Caricatura ($2) …" at bounding box center [1137, 237] width 329 height 184
click at [1172, 206] on font "Madera ($2)" at bounding box center [1192, 213] width 72 height 15
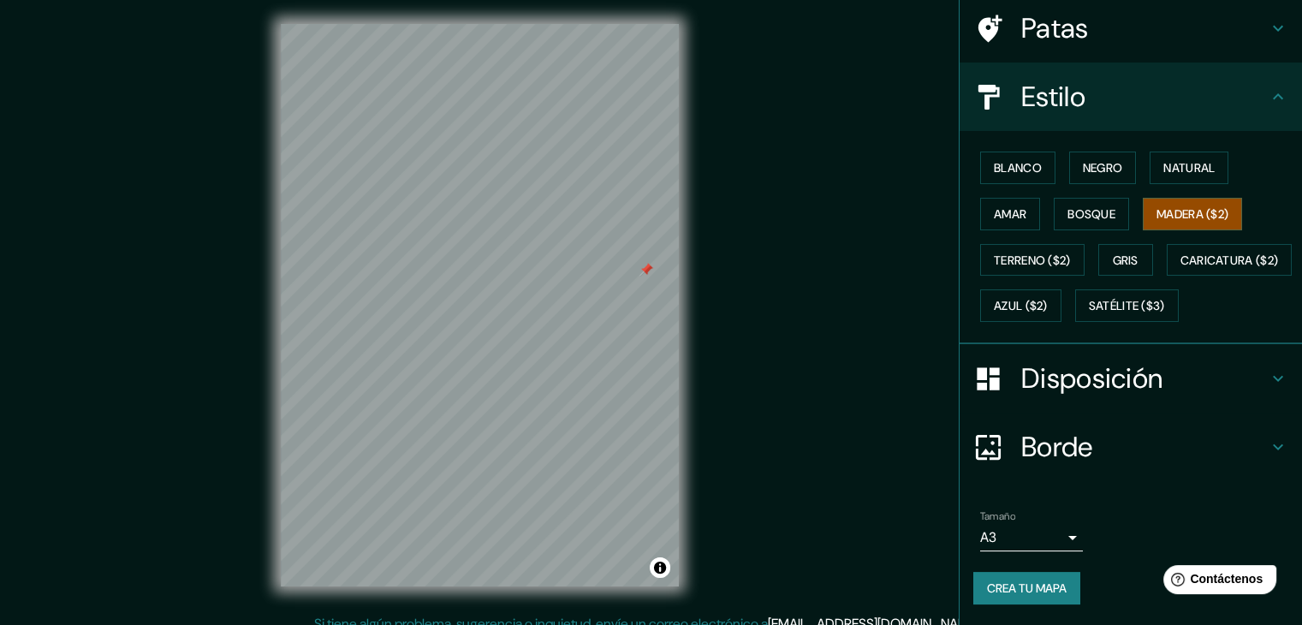
scroll to position [0, 0]
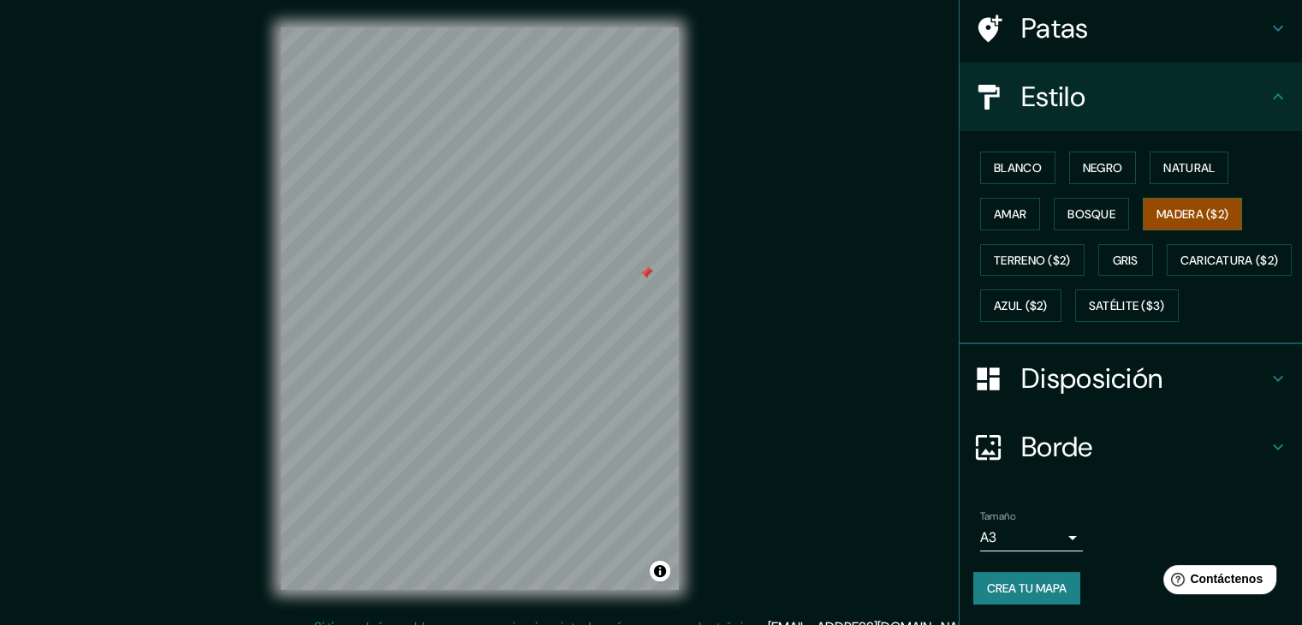
click at [1133, 375] on font "Disposición" at bounding box center [1091, 378] width 141 height 36
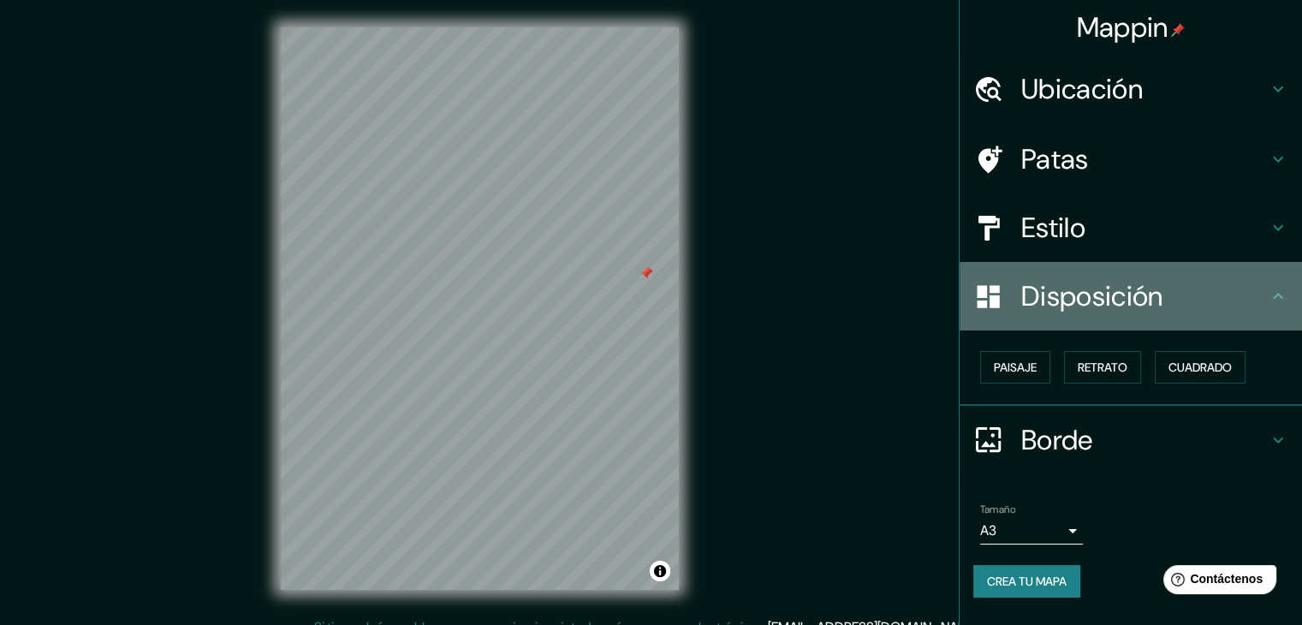
click at [1095, 306] on font "Disposición" at bounding box center [1091, 296] width 141 height 36
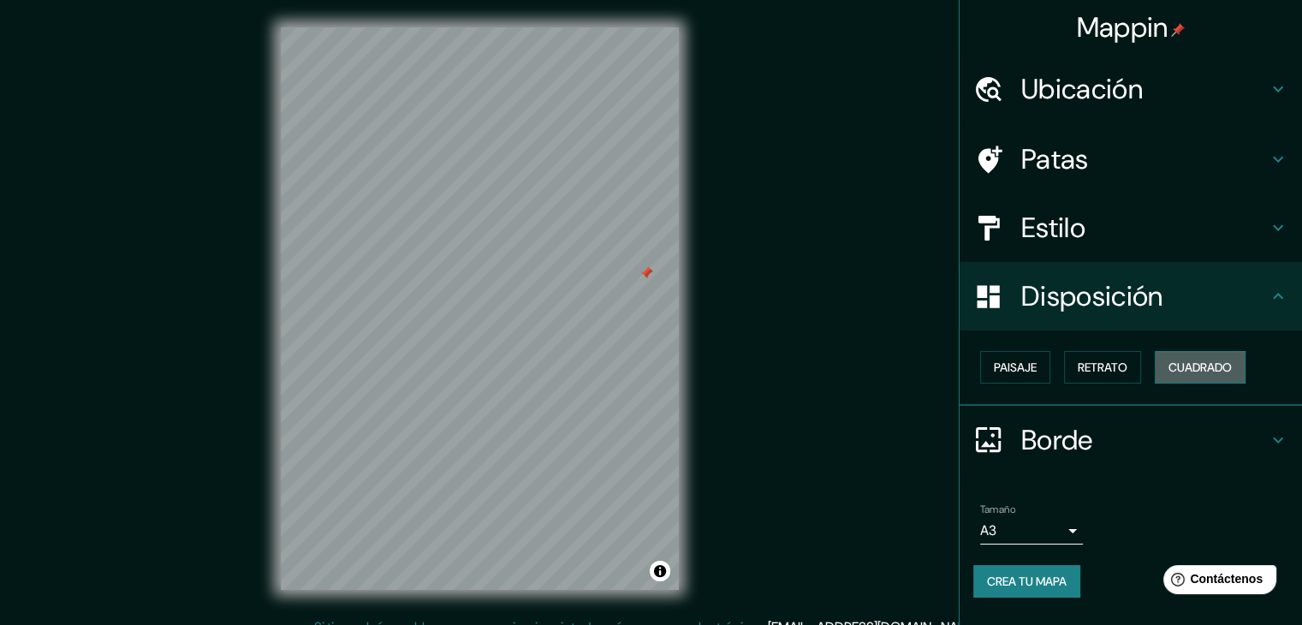
click at [1196, 363] on font "Cuadrado" at bounding box center [1199, 366] width 63 height 15
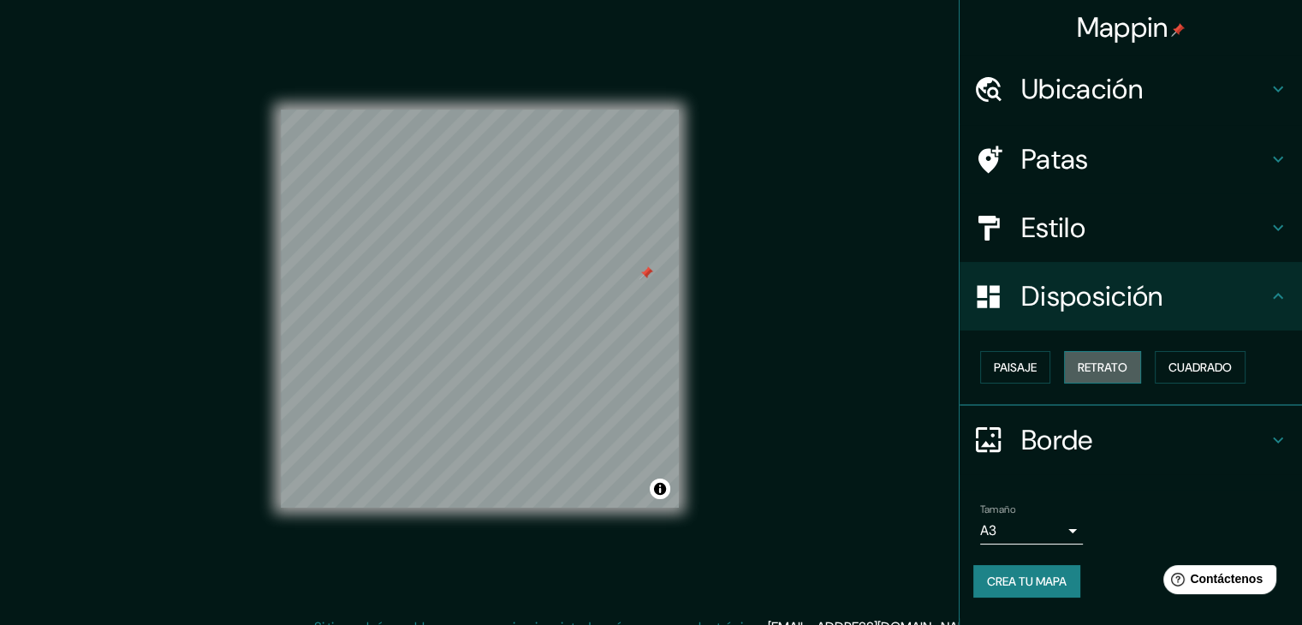
click at [1089, 363] on font "Retrato" at bounding box center [1102, 366] width 50 height 15
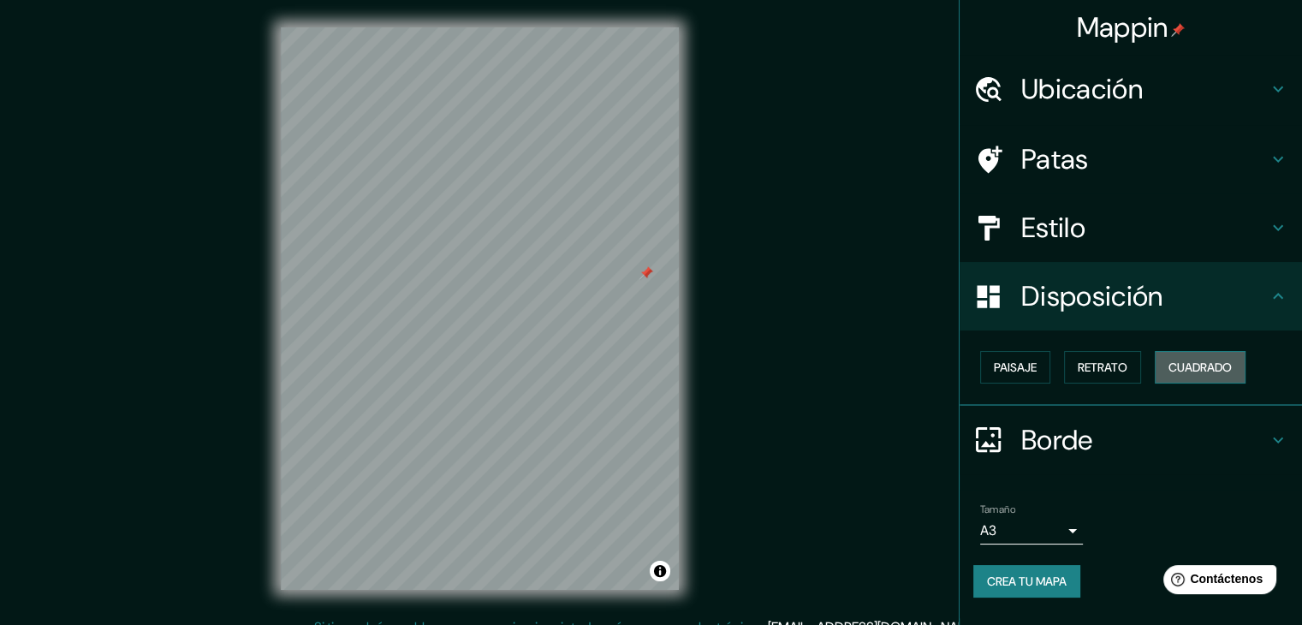
click at [1225, 360] on font "Cuadrado" at bounding box center [1199, 366] width 63 height 15
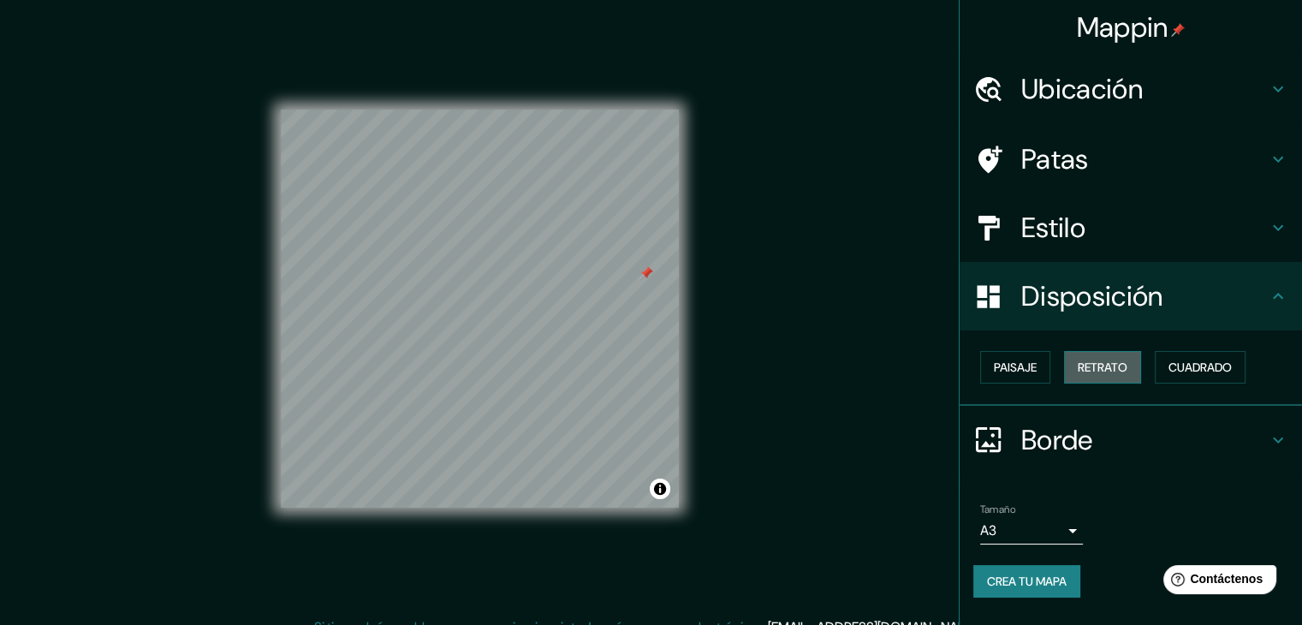
click at [1093, 379] on button "Retrato" at bounding box center [1102, 367] width 77 height 33
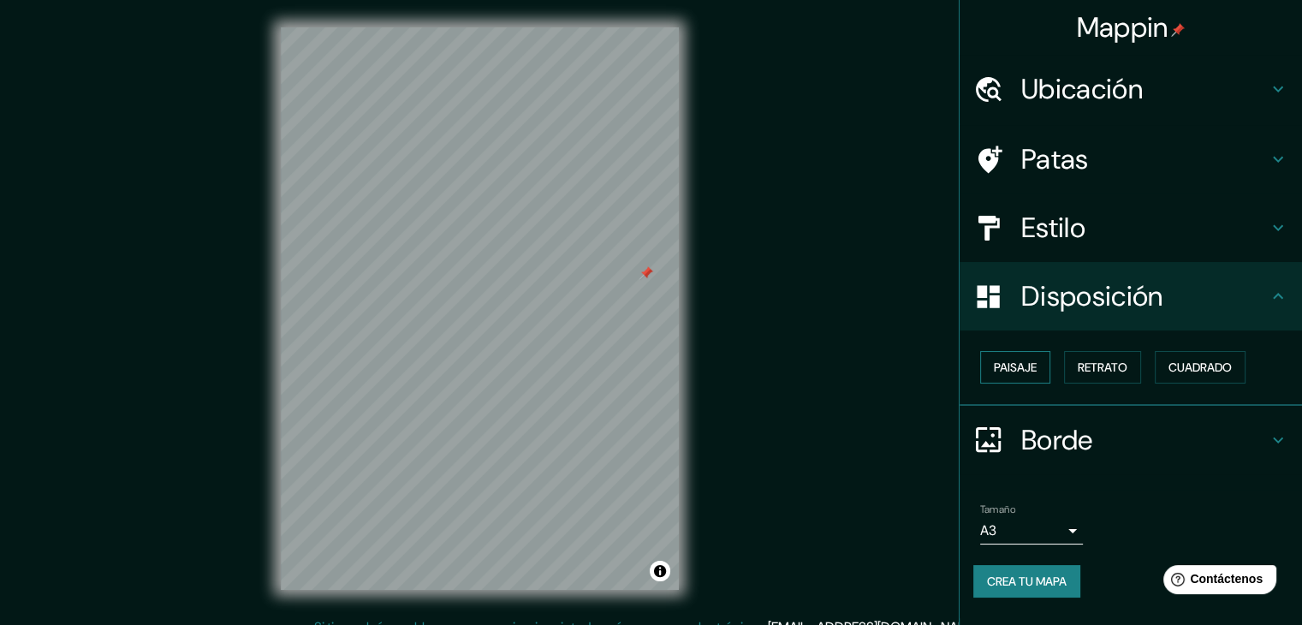
click at [1038, 367] on button "Paisaje" at bounding box center [1015, 367] width 70 height 33
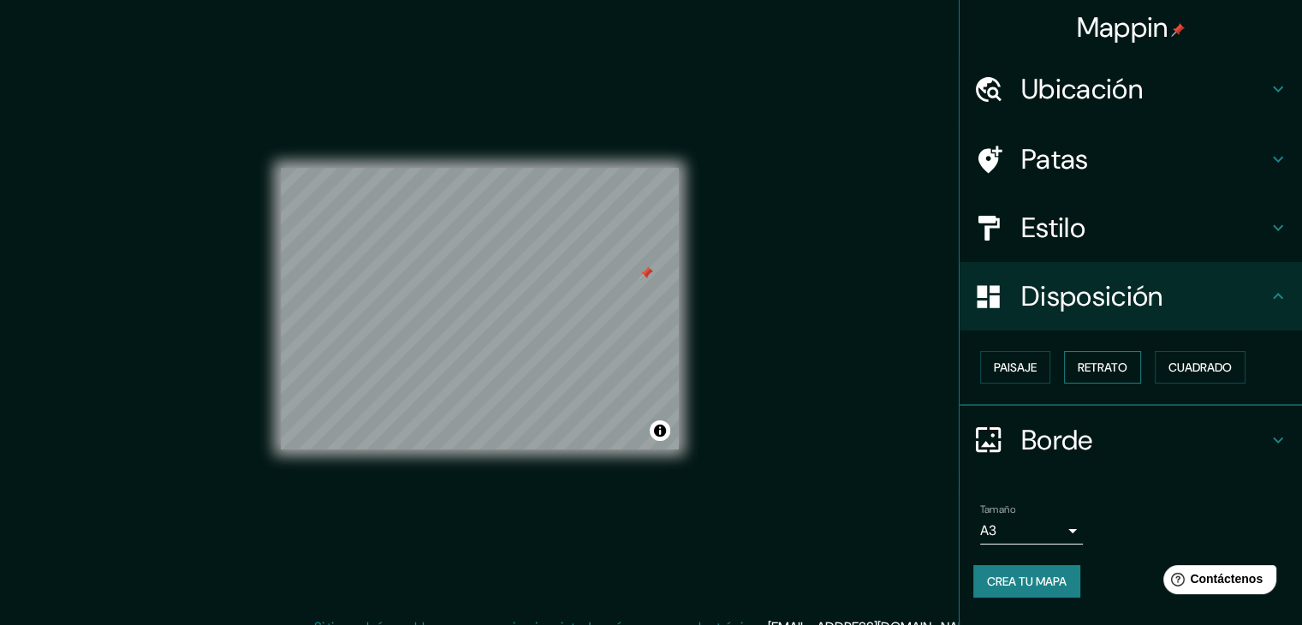
click at [1114, 366] on font "Retrato" at bounding box center [1102, 366] width 50 height 15
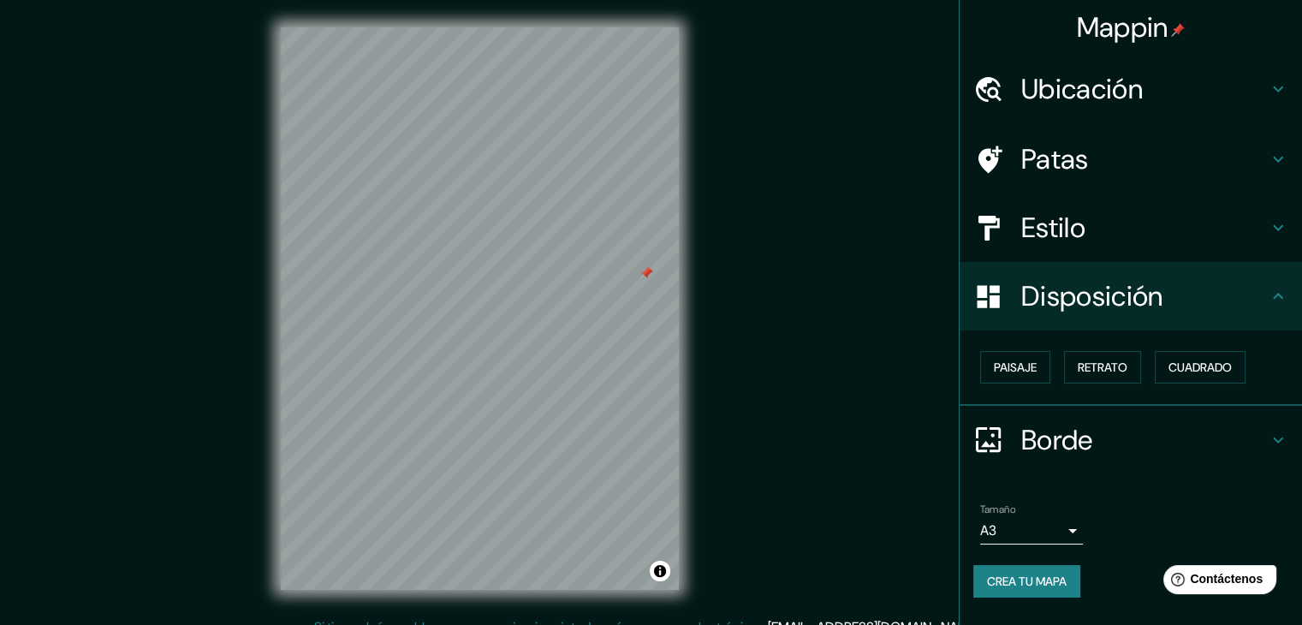
scroll to position [20, 0]
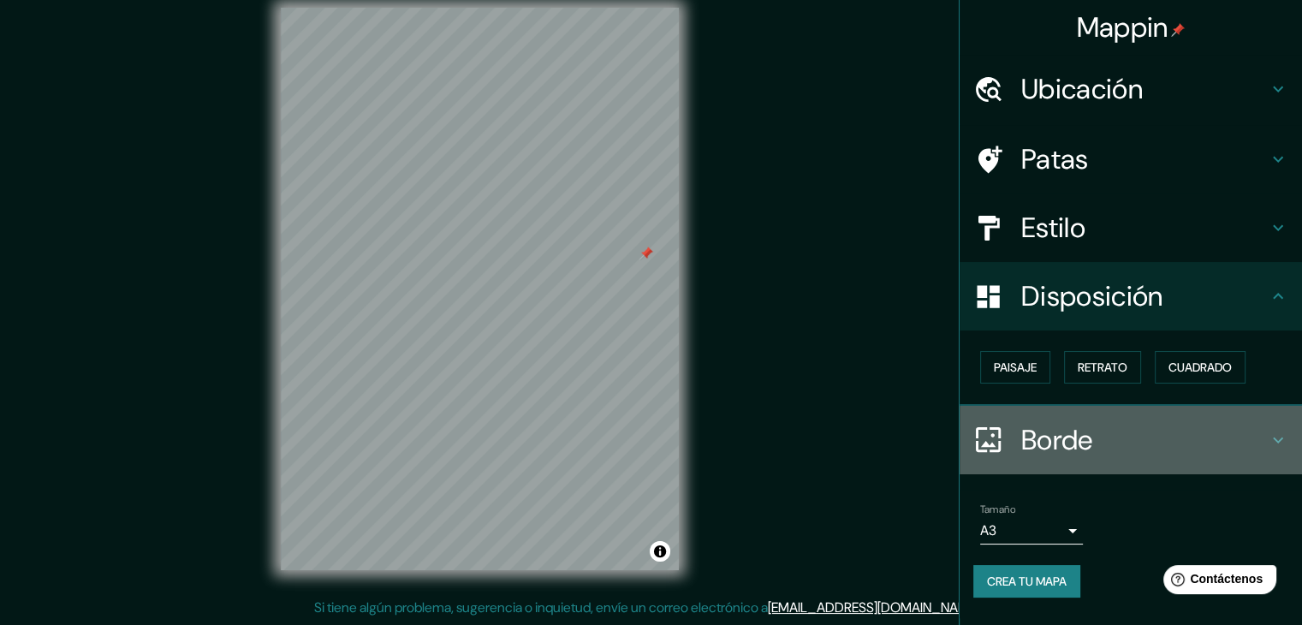
click at [1236, 451] on h4 "Borde" at bounding box center [1144, 440] width 246 height 34
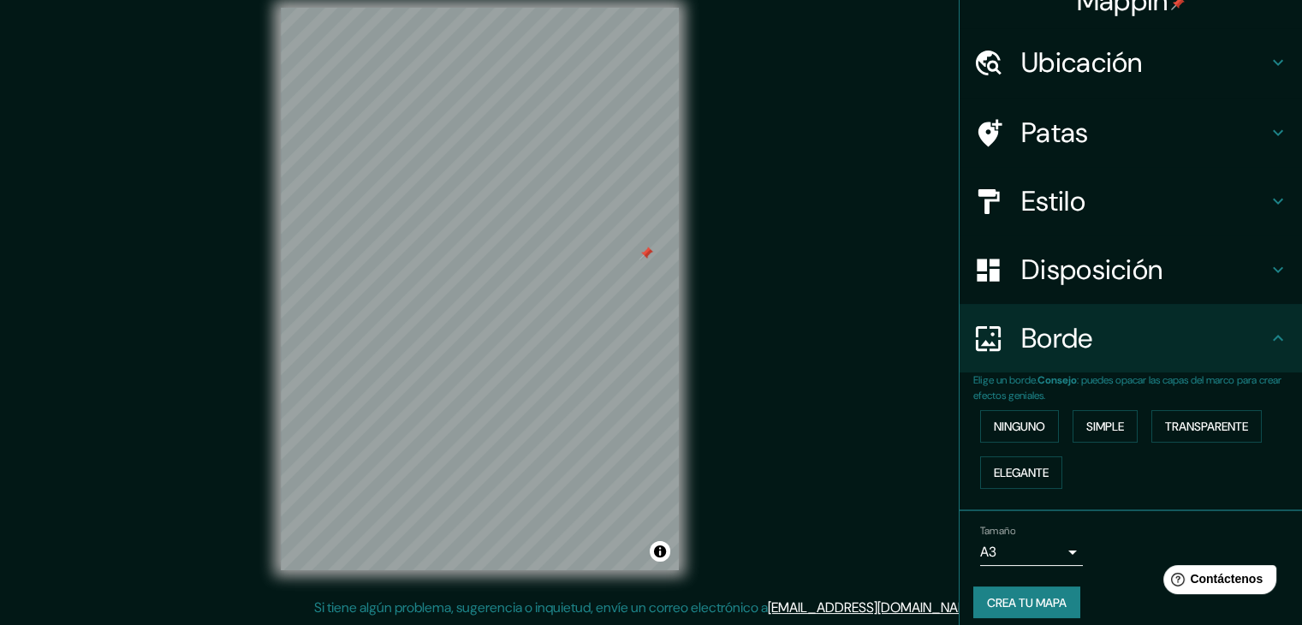
scroll to position [39, 0]
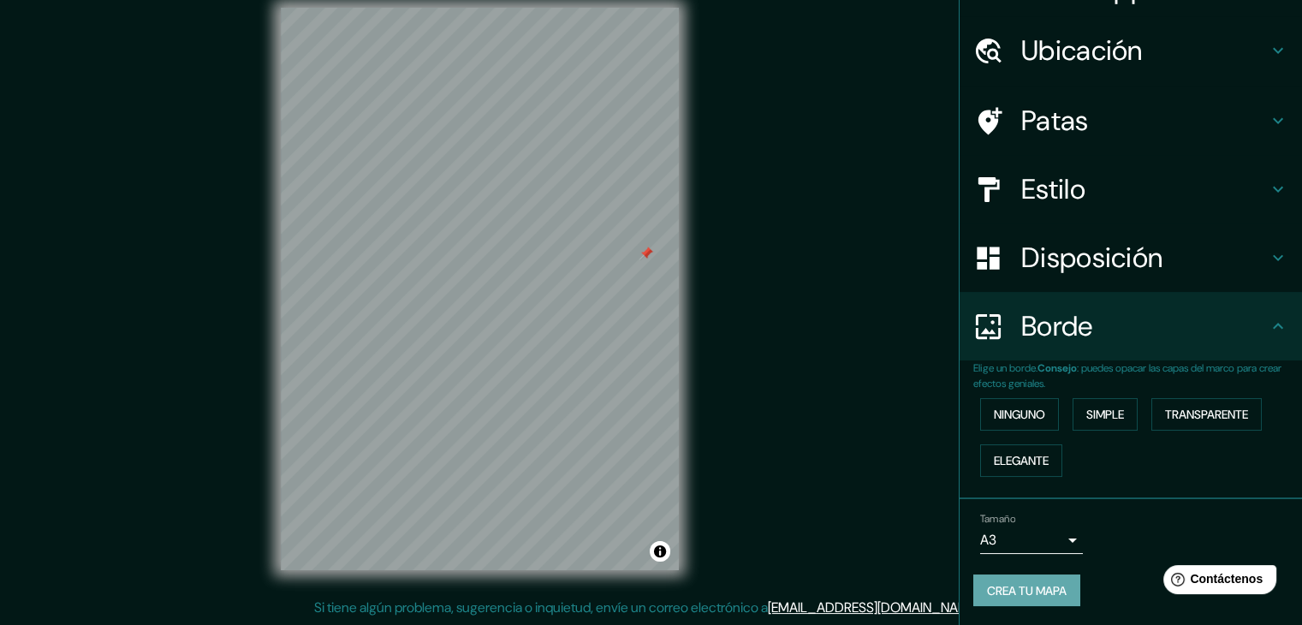
click at [1036, 598] on button "Crea tu mapa" at bounding box center [1026, 590] width 107 height 33
click at [842, 340] on div "Mappin Ubicación Piura, [GEOGRAPHIC_DATA], [GEOGRAPHIC_DATA] Patas Estilo Dispo…" at bounding box center [651, 302] width 1302 height 644
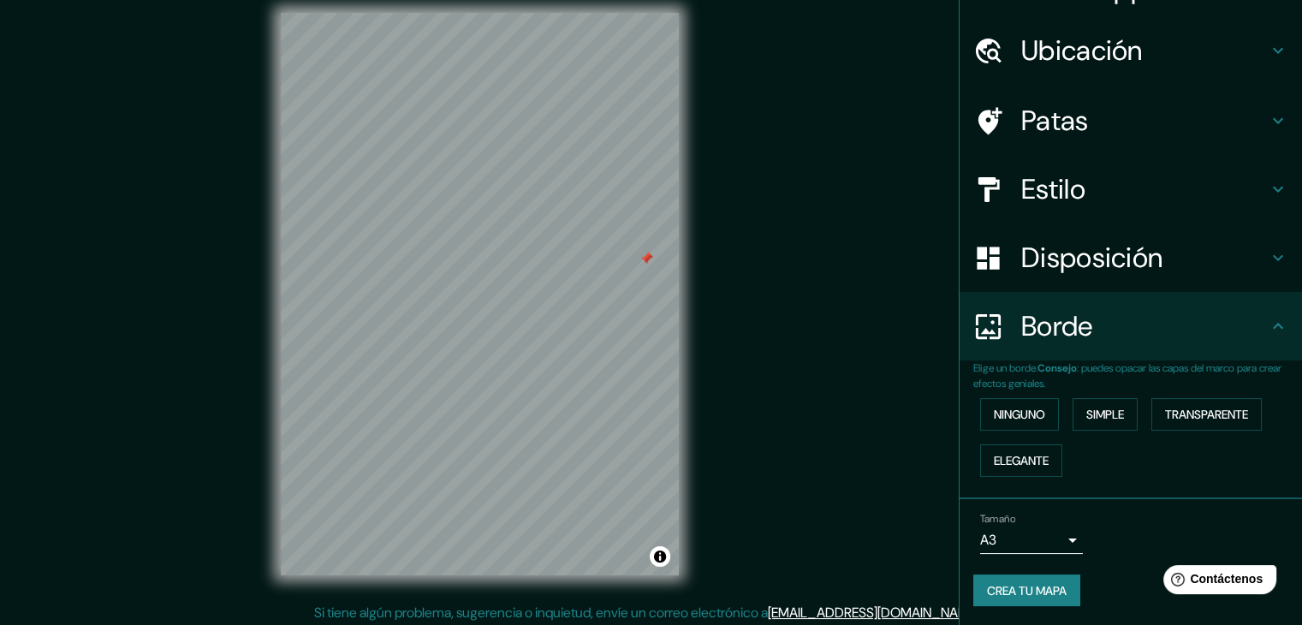
scroll to position [20, 0]
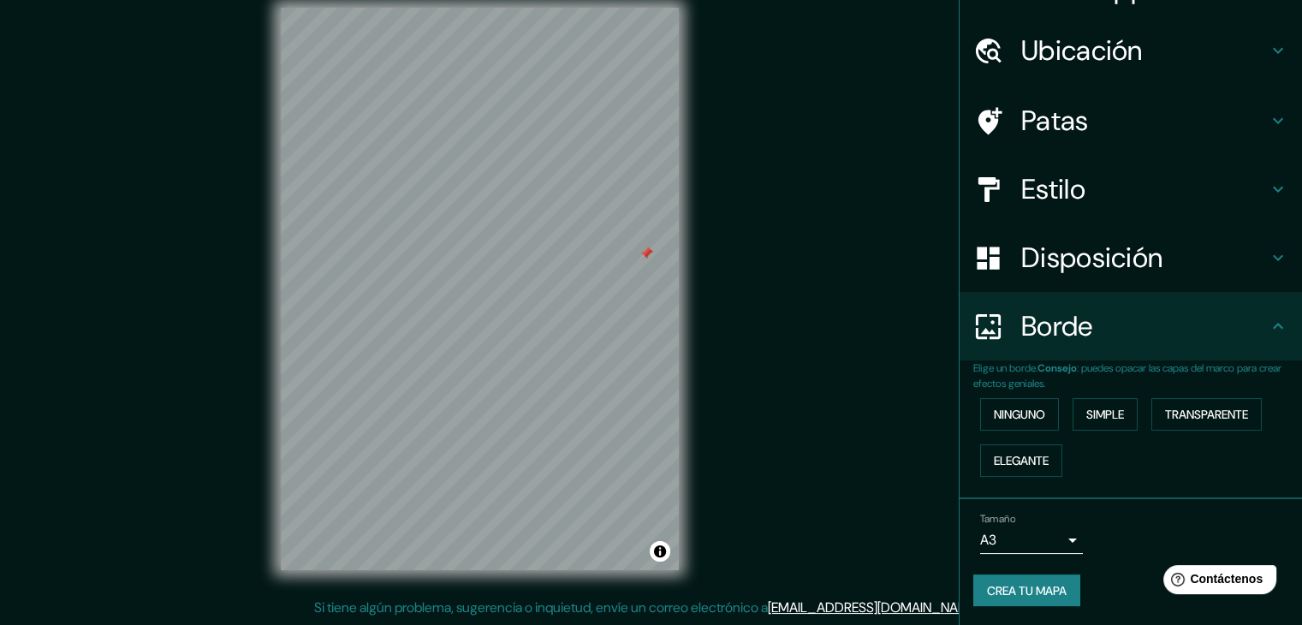
click at [1030, 593] on font "Crea tu mapa" at bounding box center [1027, 590] width 80 height 15
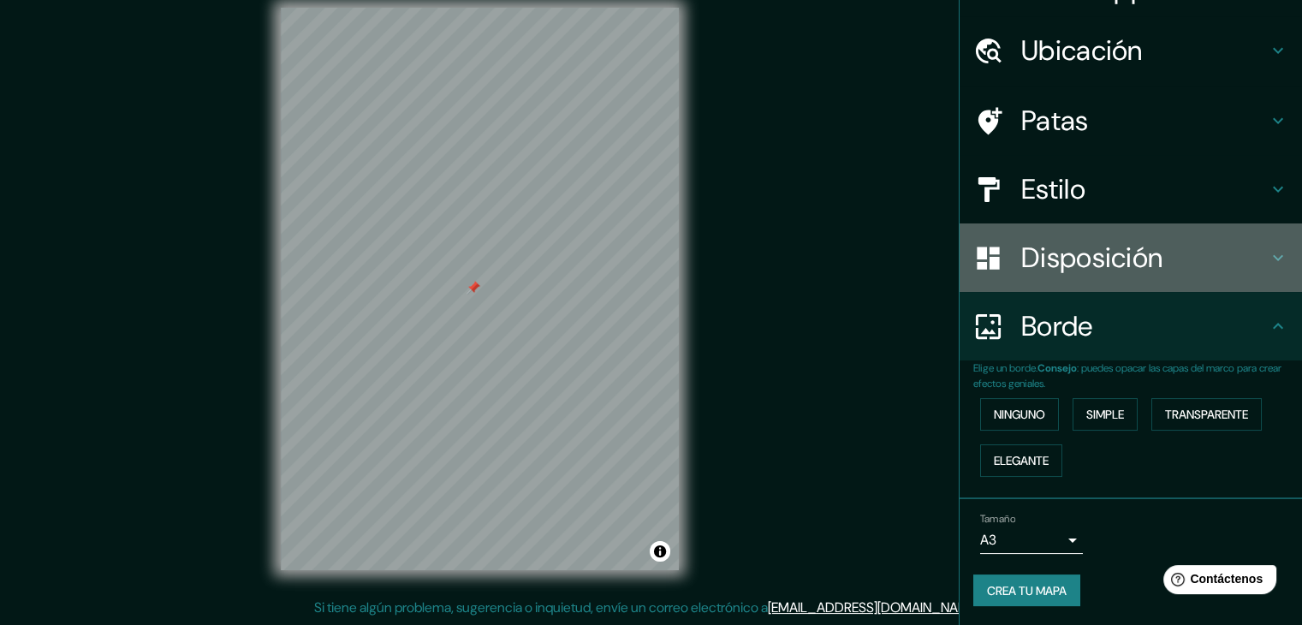
click at [1112, 253] on font "Disposición" at bounding box center [1091, 258] width 141 height 36
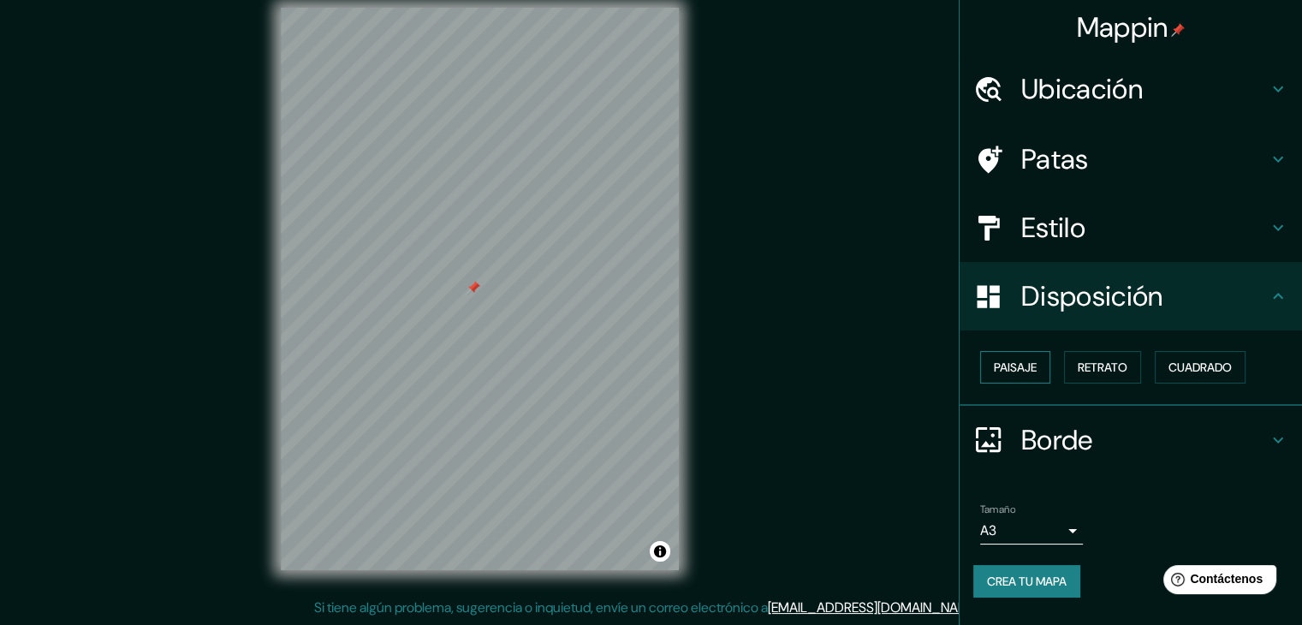
click at [1022, 369] on font "Paisaje" at bounding box center [1015, 366] width 43 height 15
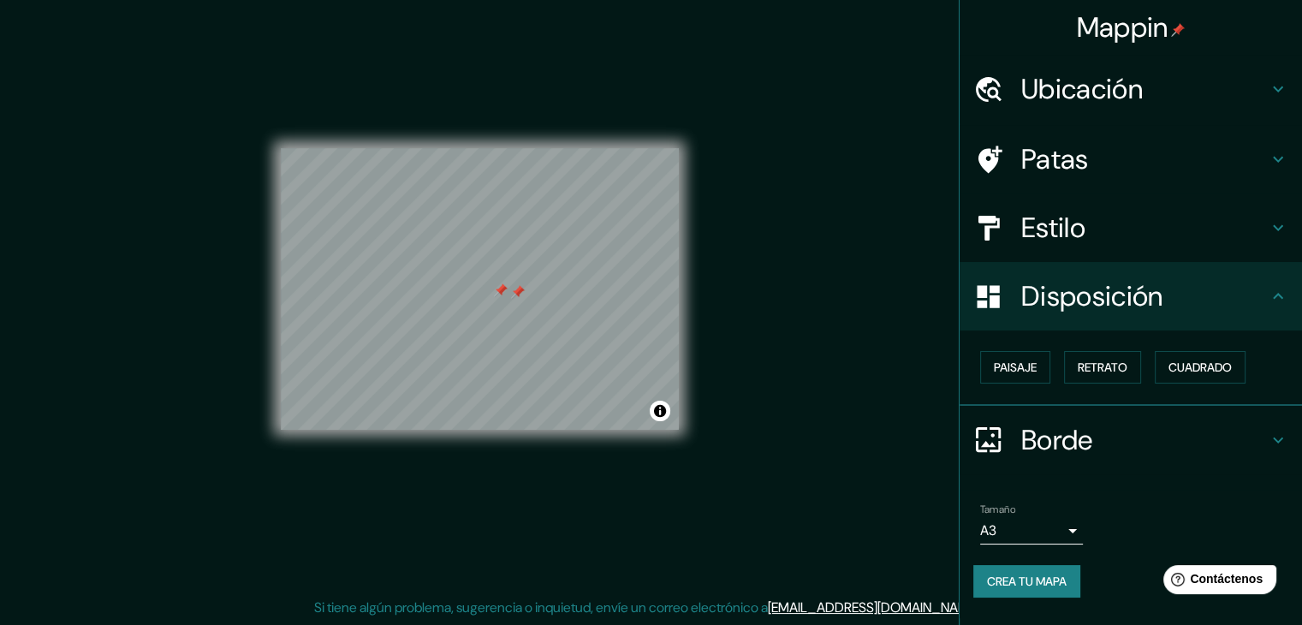
click at [515, 296] on div at bounding box center [518, 292] width 14 height 14
click at [503, 292] on div at bounding box center [501, 290] width 14 height 14
click at [1000, 374] on font "Paisaje" at bounding box center [1015, 366] width 43 height 15
click at [1100, 369] on font "Retrato" at bounding box center [1102, 366] width 50 height 15
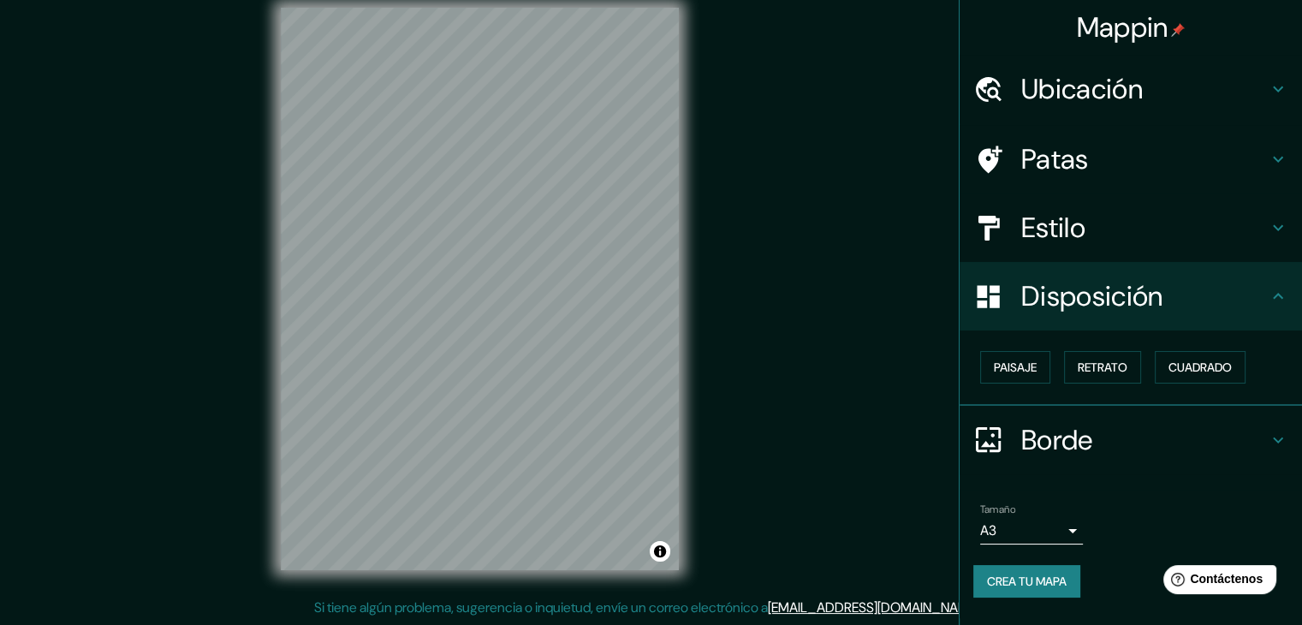
drag, startPoint x: 754, startPoint y: 309, endPoint x: 763, endPoint y: 272, distance: 38.0
click at [763, 272] on div "Mappin Ubicación Piura, [GEOGRAPHIC_DATA], [GEOGRAPHIC_DATA] Patas Estilo Dispo…" at bounding box center [651, 302] width 1302 height 644
click at [456, 378] on div at bounding box center [455, 379] width 14 height 14
click at [1112, 372] on font "Retrato" at bounding box center [1102, 366] width 50 height 15
click at [1209, 359] on font "Cuadrado" at bounding box center [1199, 366] width 63 height 15
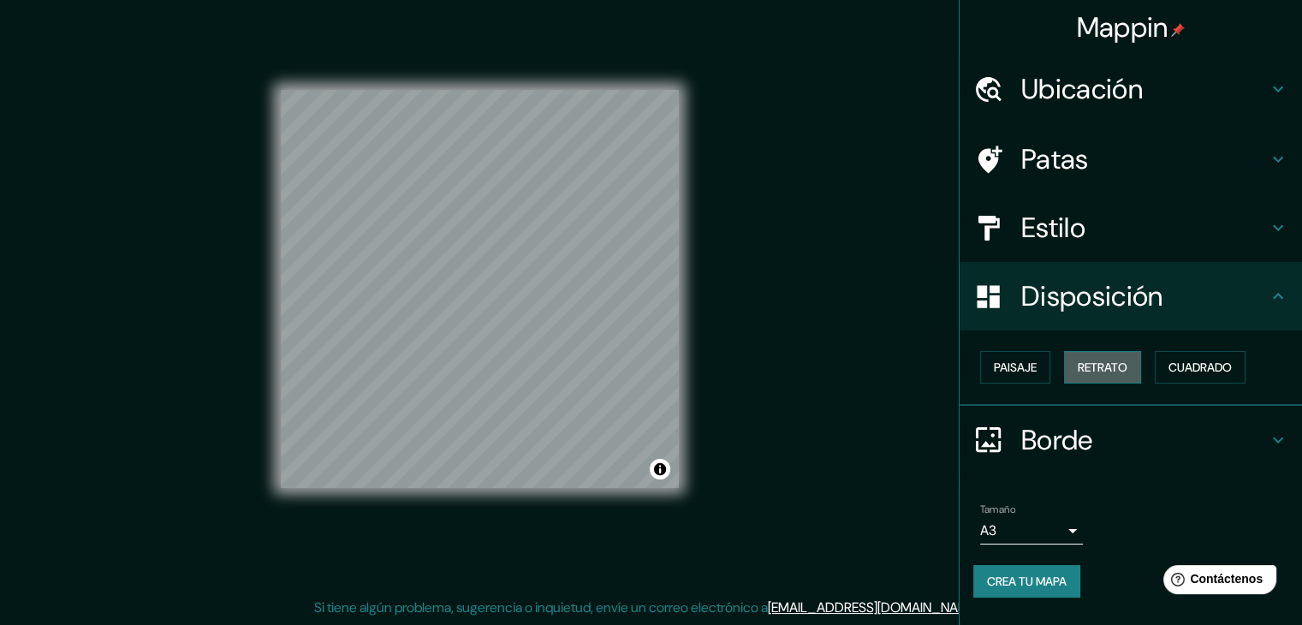
click at [1107, 367] on font "Retrato" at bounding box center [1102, 366] width 50 height 15
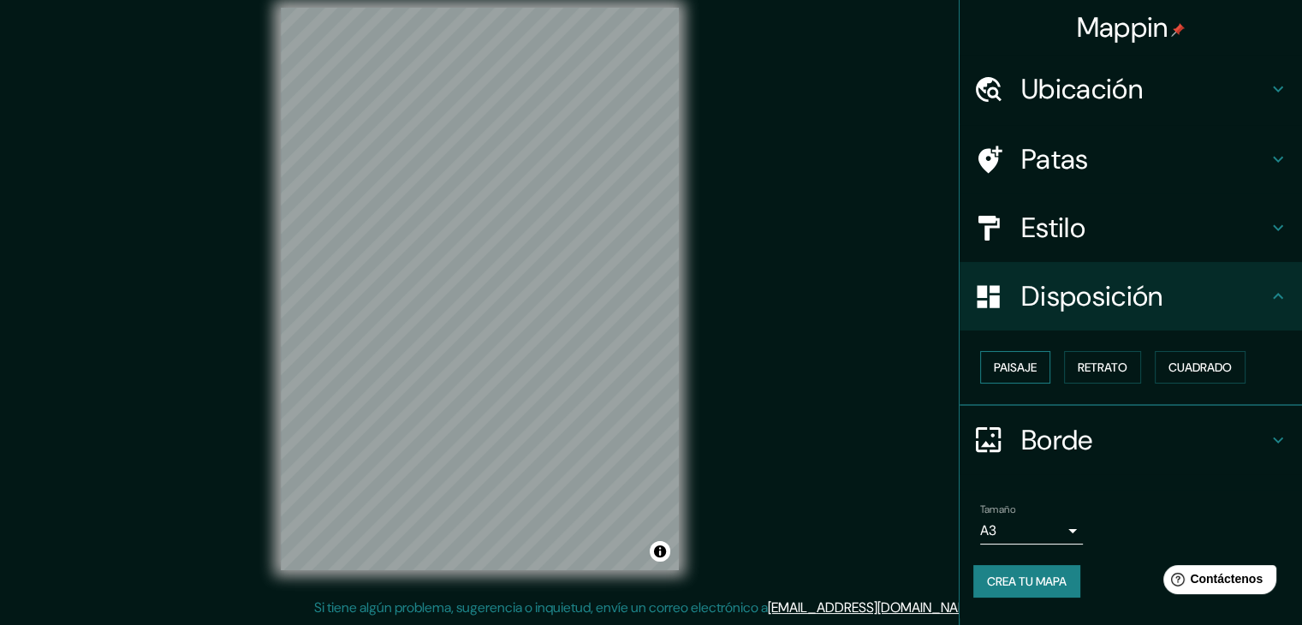
click at [1007, 371] on font "Paisaje" at bounding box center [1015, 366] width 43 height 15
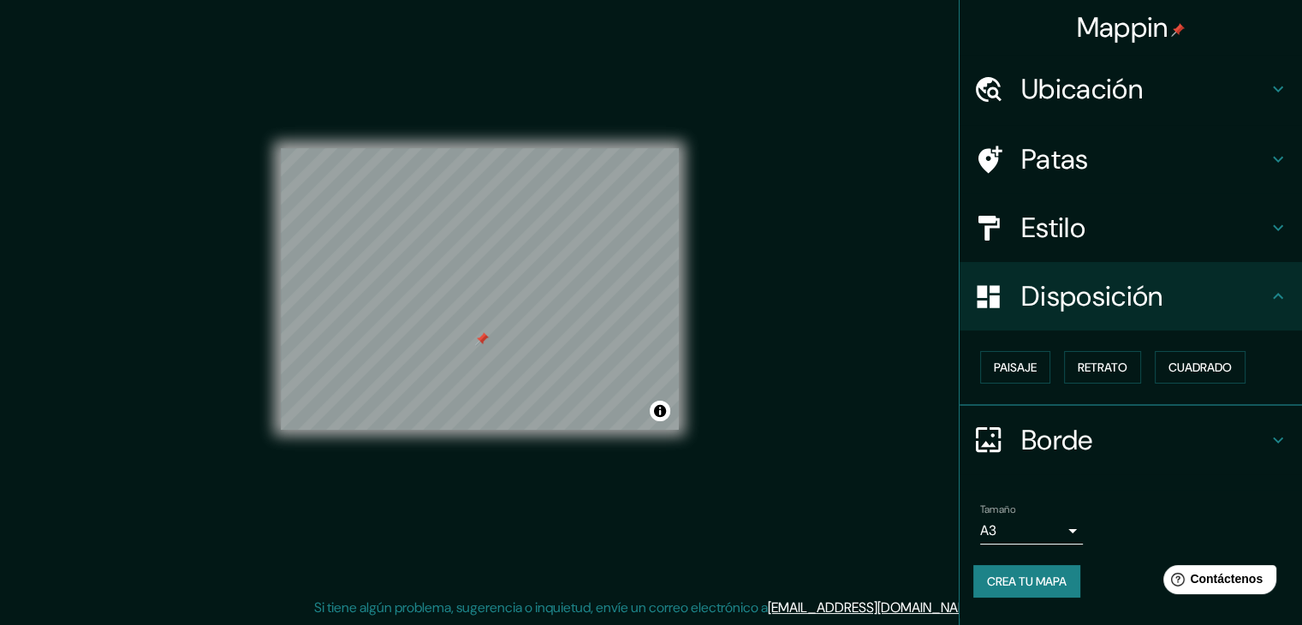
click at [483, 343] on div at bounding box center [482, 339] width 14 height 14
click at [489, 335] on div at bounding box center [494, 333] width 14 height 14
click at [488, 335] on div at bounding box center [495, 332] width 14 height 14
click at [1006, 374] on font "Paisaje" at bounding box center [1015, 366] width 43 height 15
click at [1156, 374] on div "Paisaje Retrato Cuadrado" at bounding box center [1137, 367] width 329 height 46
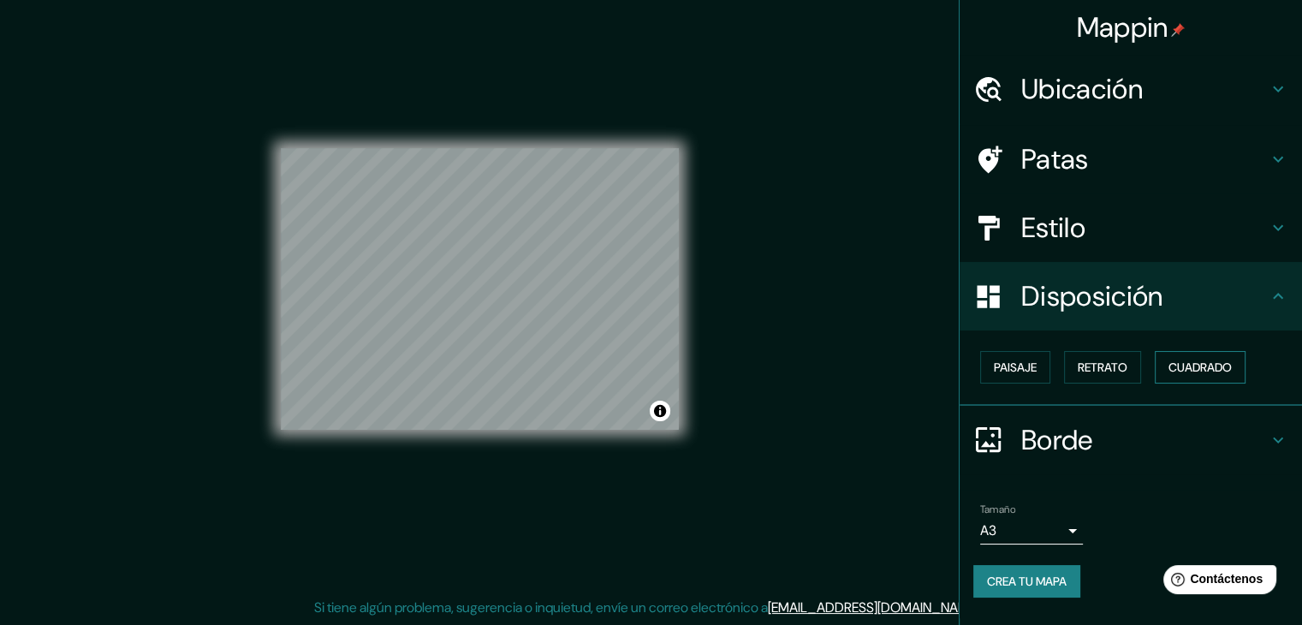
click at [1184, 377] on button "Cuadrado" at bounding box center [1199, 367] width 91 height 33
